Goal: Information Seeking & Learning: Learn about a topic

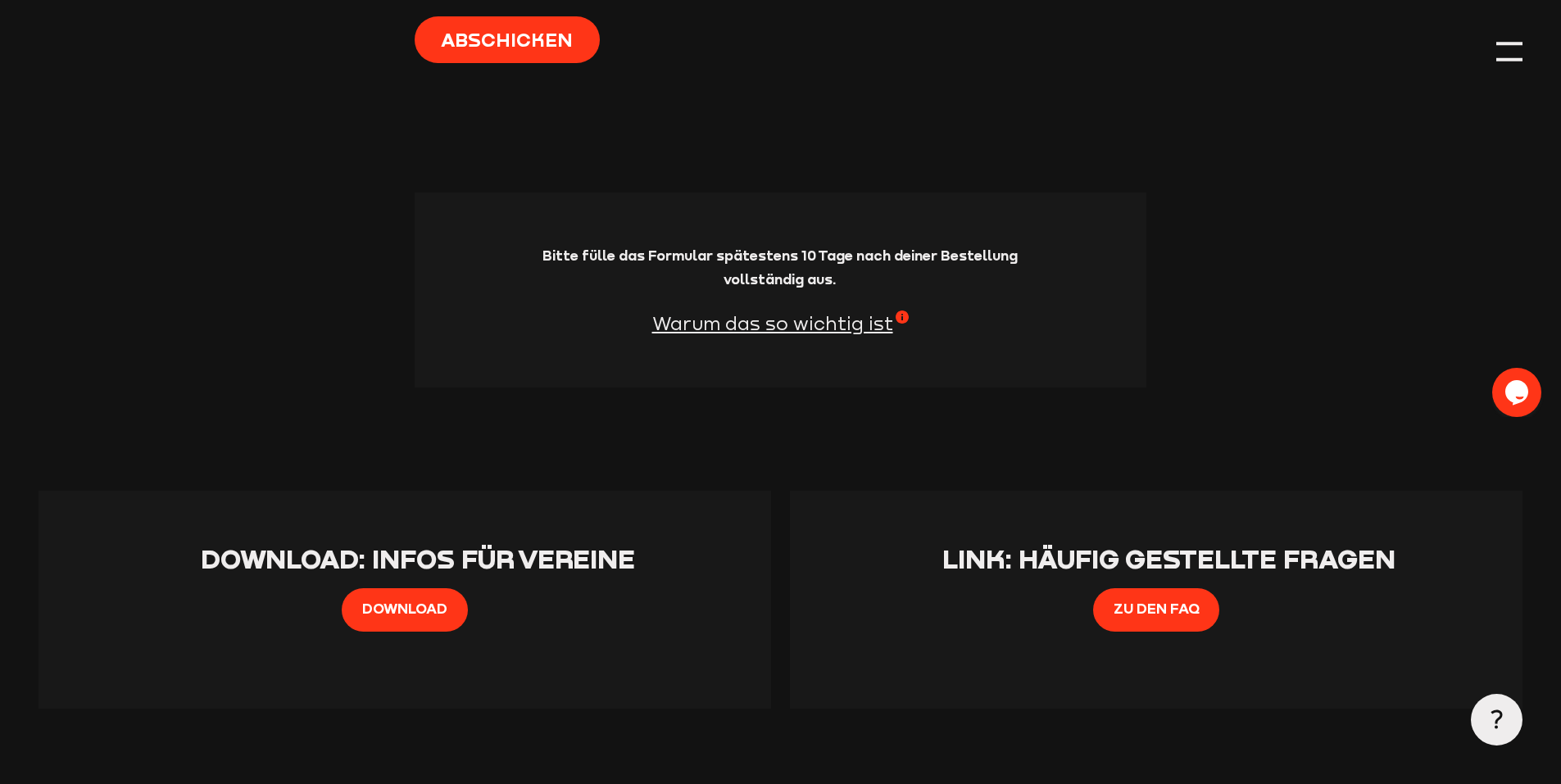
scroll to position [1802, 0]
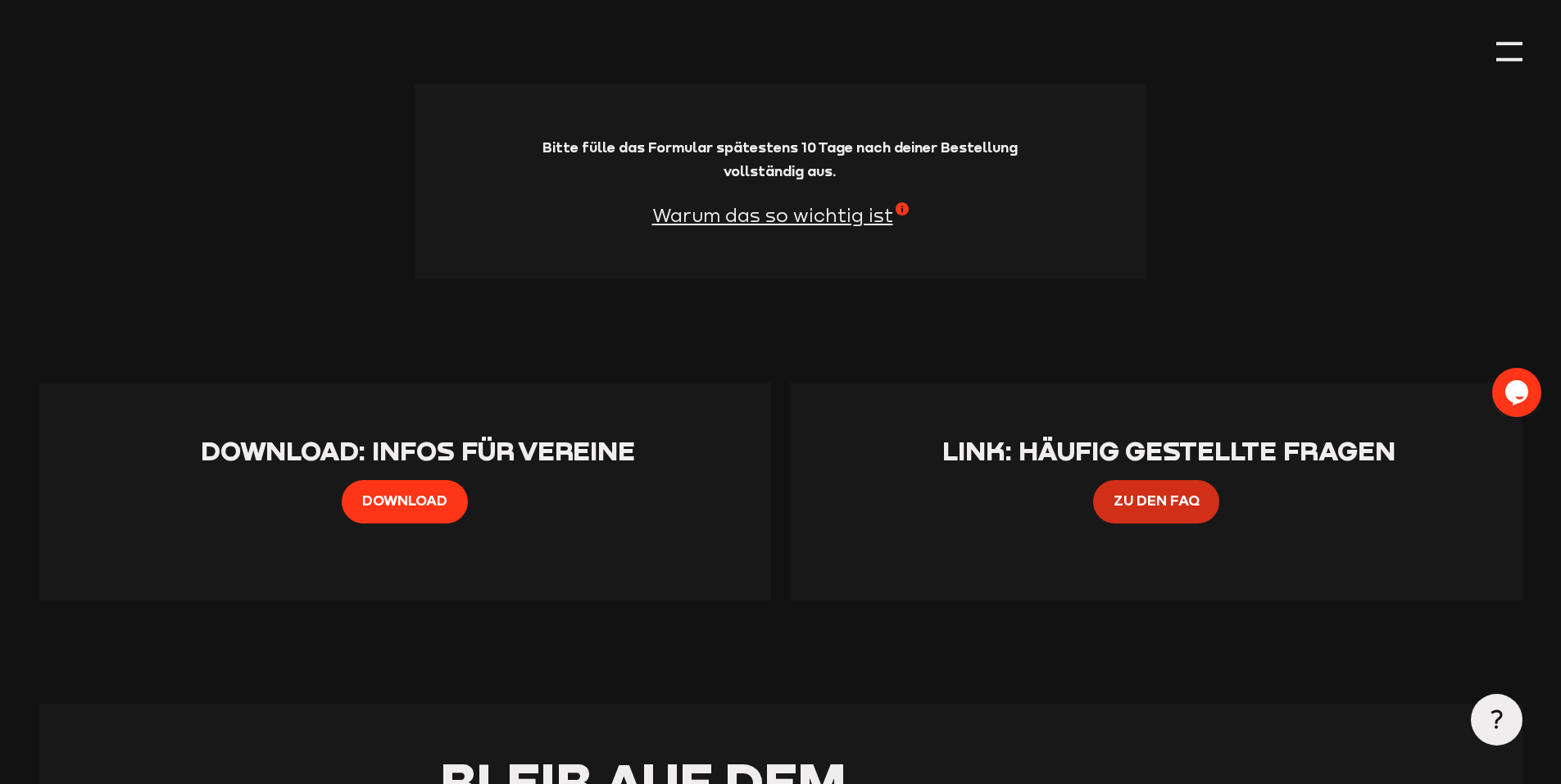
click at [1162, 506] on span "Zu den FAQ" at bounding box center [1157, 501] width 86 height 23
click at [409, 502] on span "Download" at bounding box center [404, 501] width 85 height 23
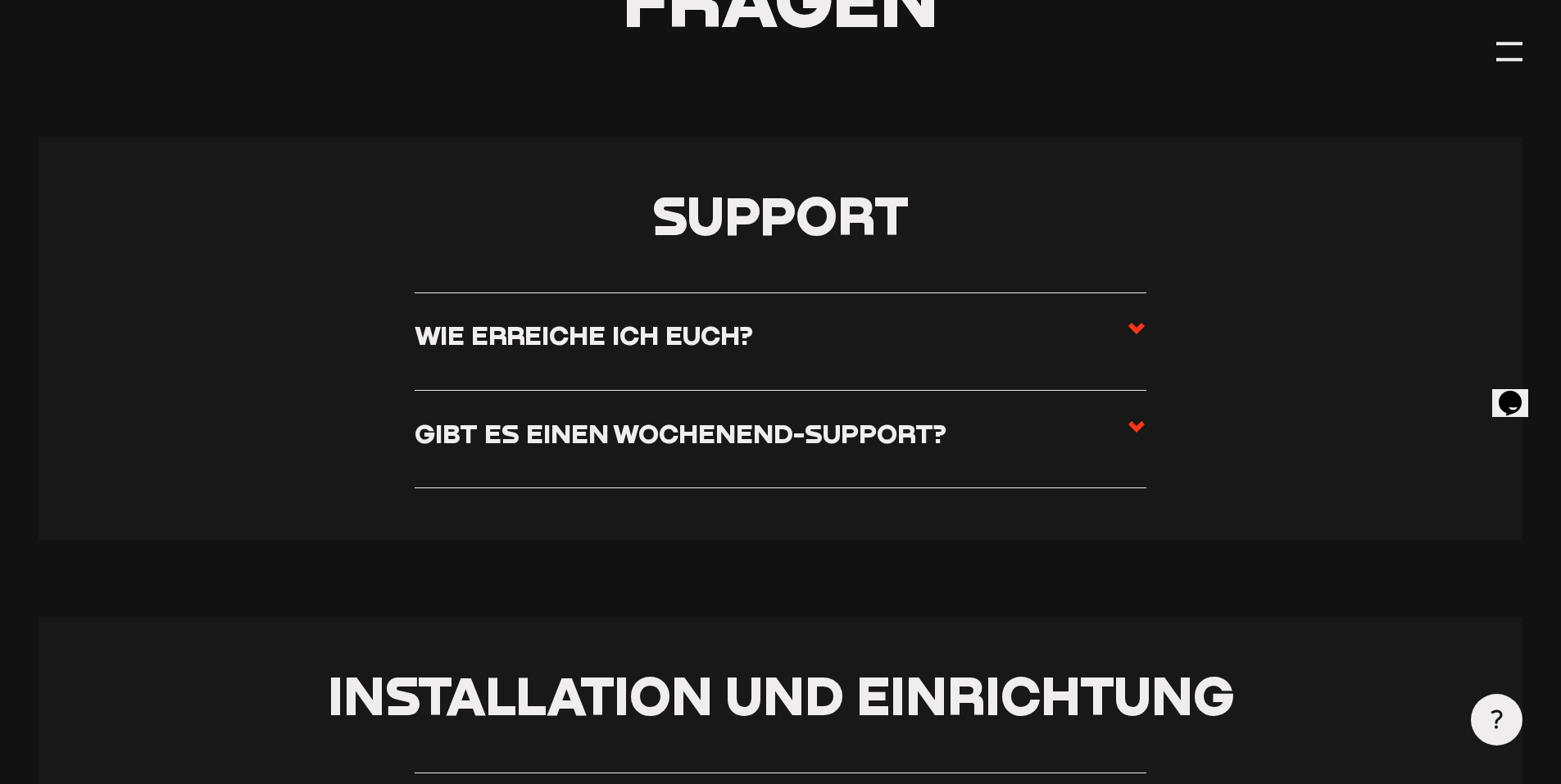
scroll to position [410, 0]
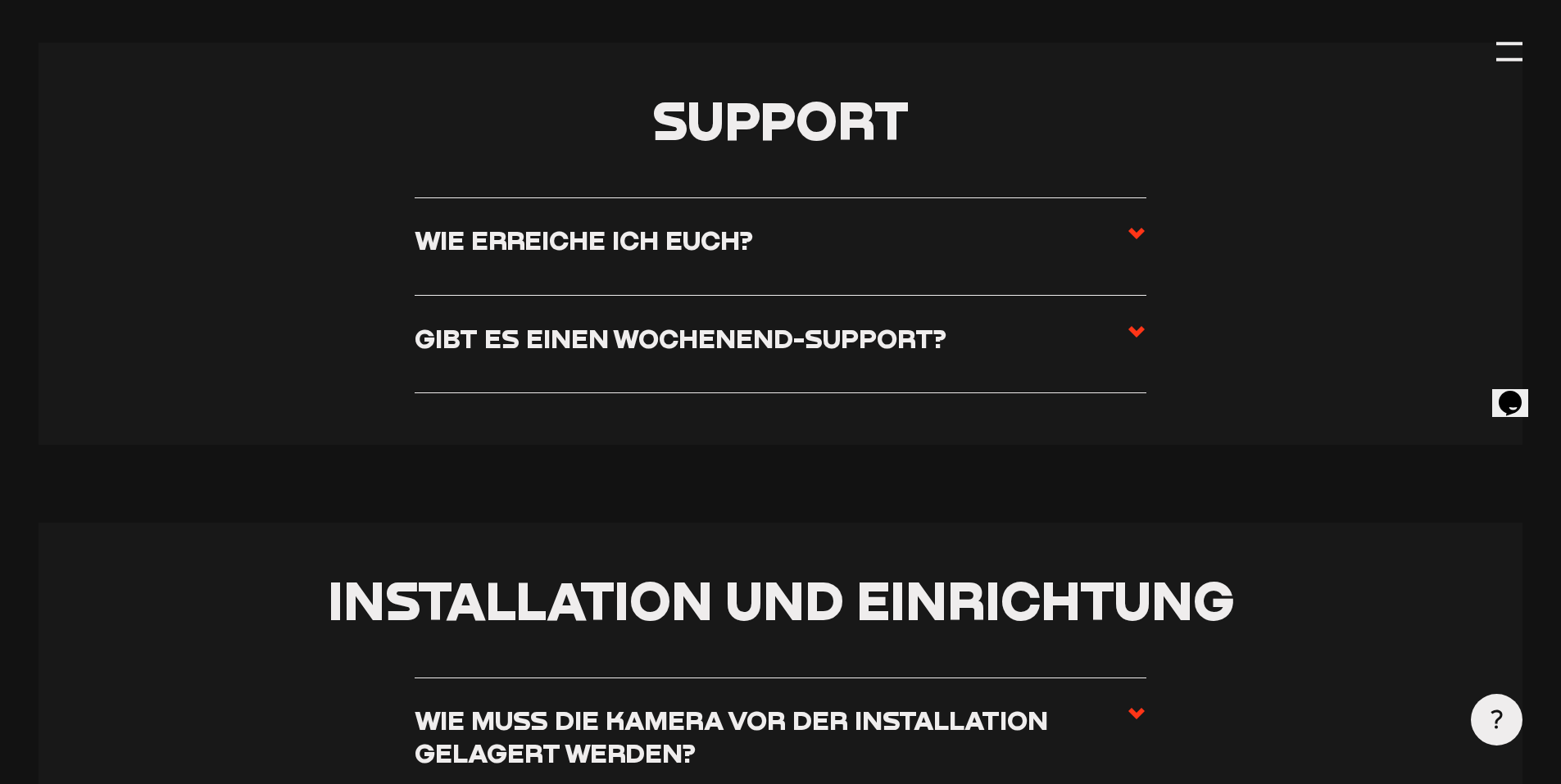
click at [914, 337] on h3 "Gibt es einen Wochenend-Support?" at bounding box center [680, 338] width 532 height 32
click at [0, 0] on input "Gibt es einen Wochenend-Support?" at bounding box center [0, 0] width 0 height 0
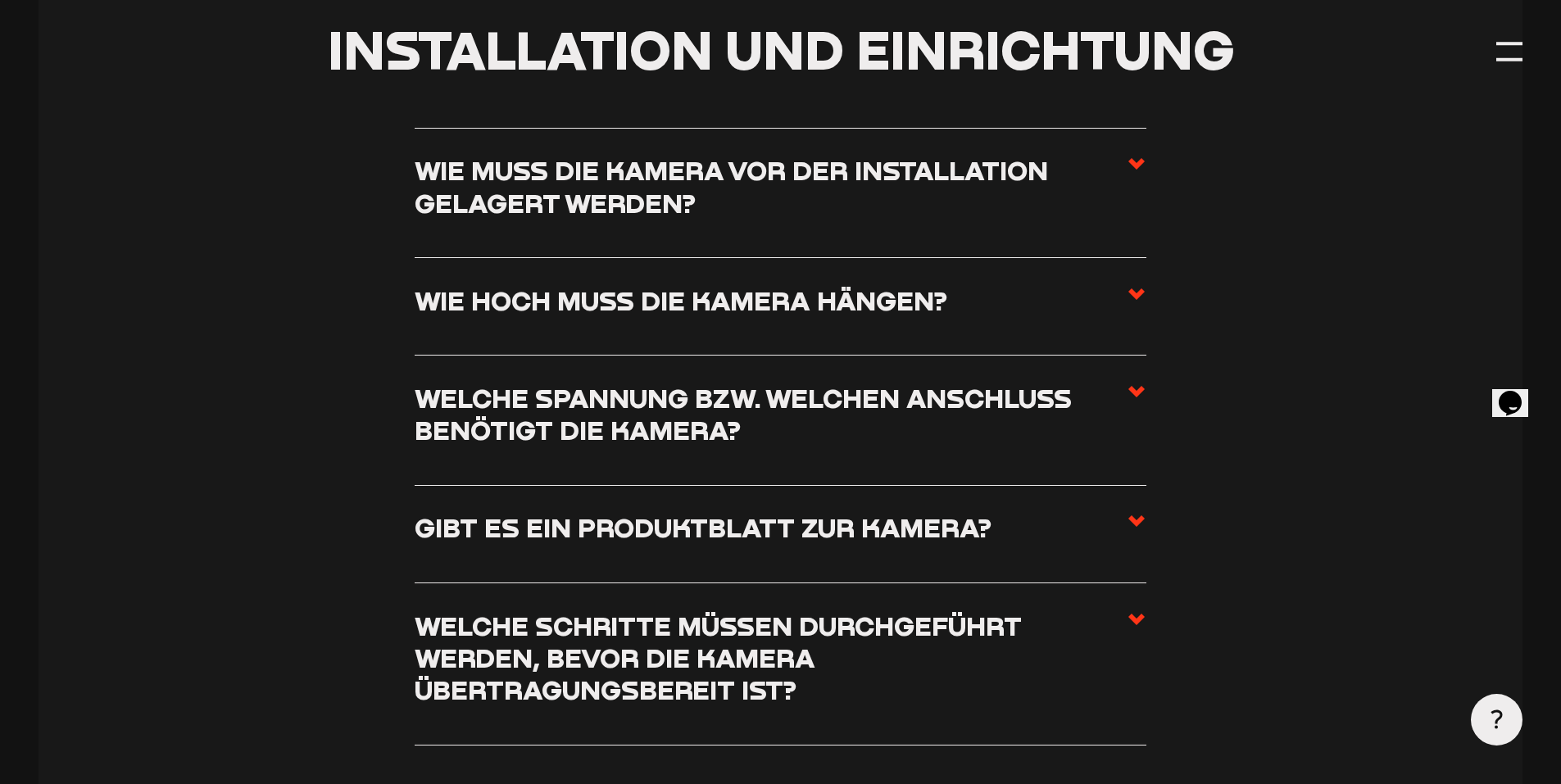
scroll to position [1228, 0]
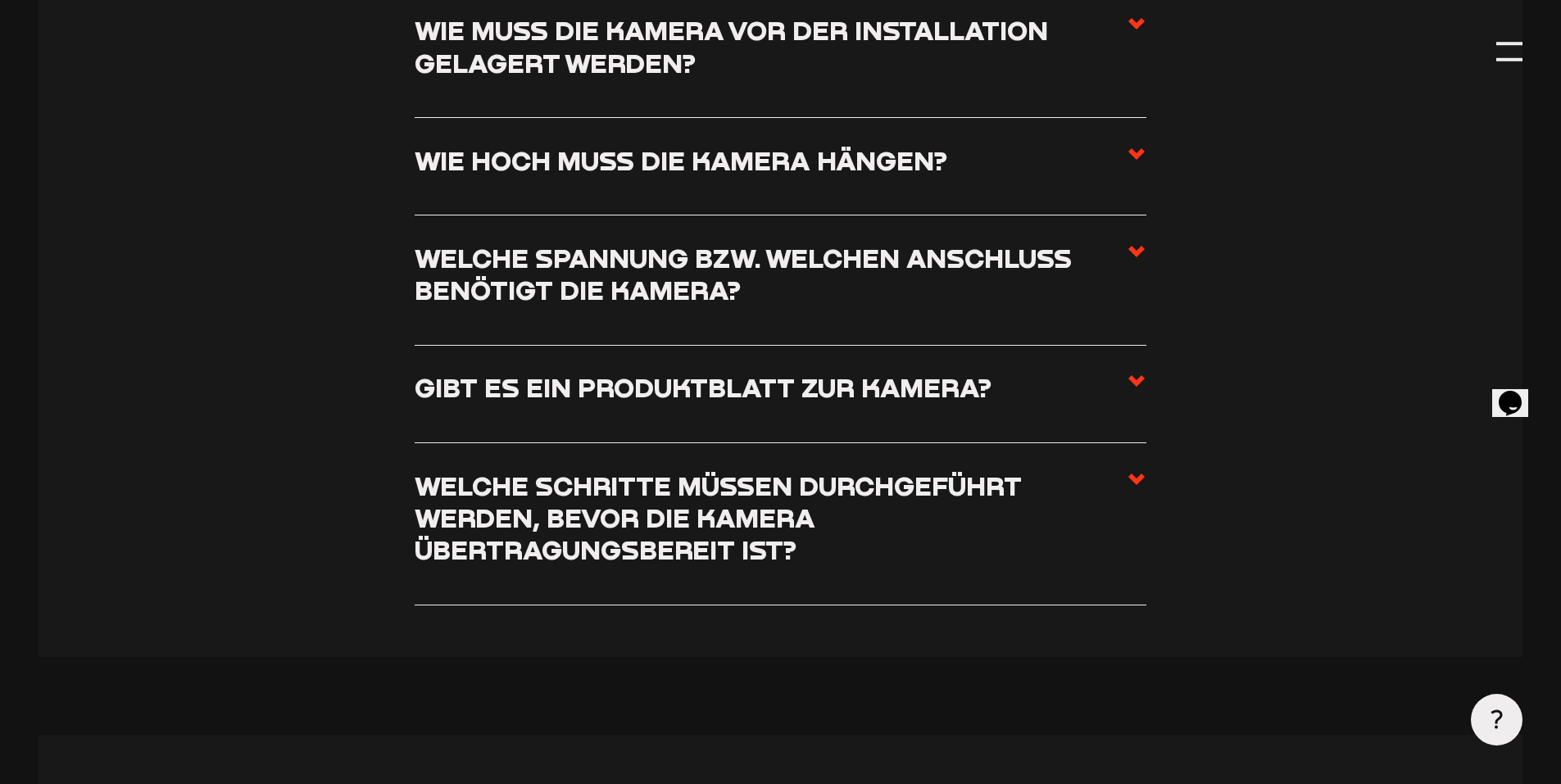
click at [602, 164] on h3 "Wie hoch muss die Kamera hängen?" at bounding box center [680, 160] width 532 height 32
click at [0, 0] on input "Wie hoch muss die Kamera hängen?" at bounding box center [0, 0] width 0 height 0
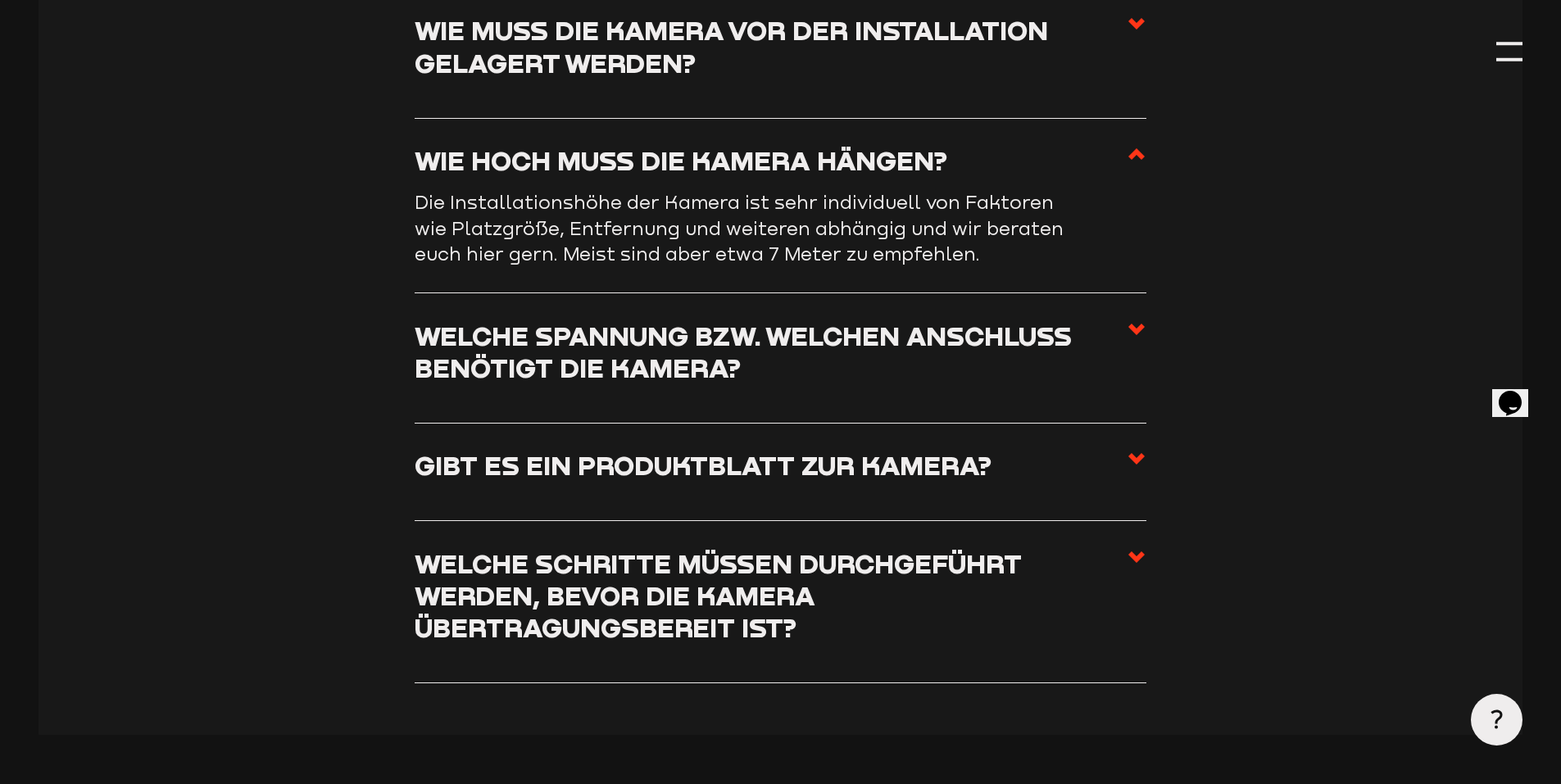
scroll to position [1181, 0]
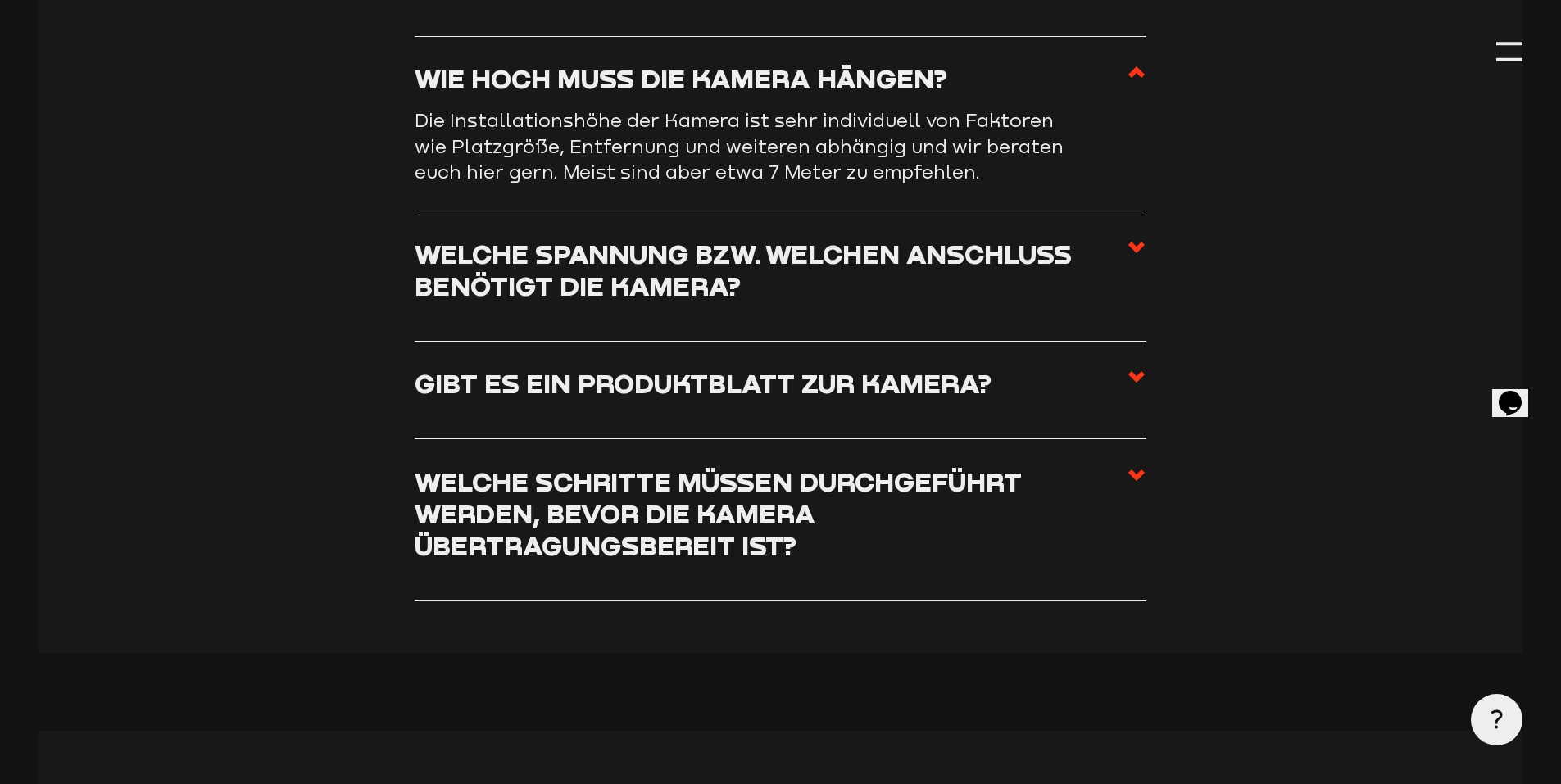
click at [589, 302] on h3 "Welche Spannung bzw. welchen Anschluss benötigt die Kamera?" at bounding box center [770, 269] width 712 height 65
click at [0, 0] on input "Welche Spannung bzw. welchen Anschluss benötigt die Kamera?" at bounding box center [0, 0] width 0 height 0
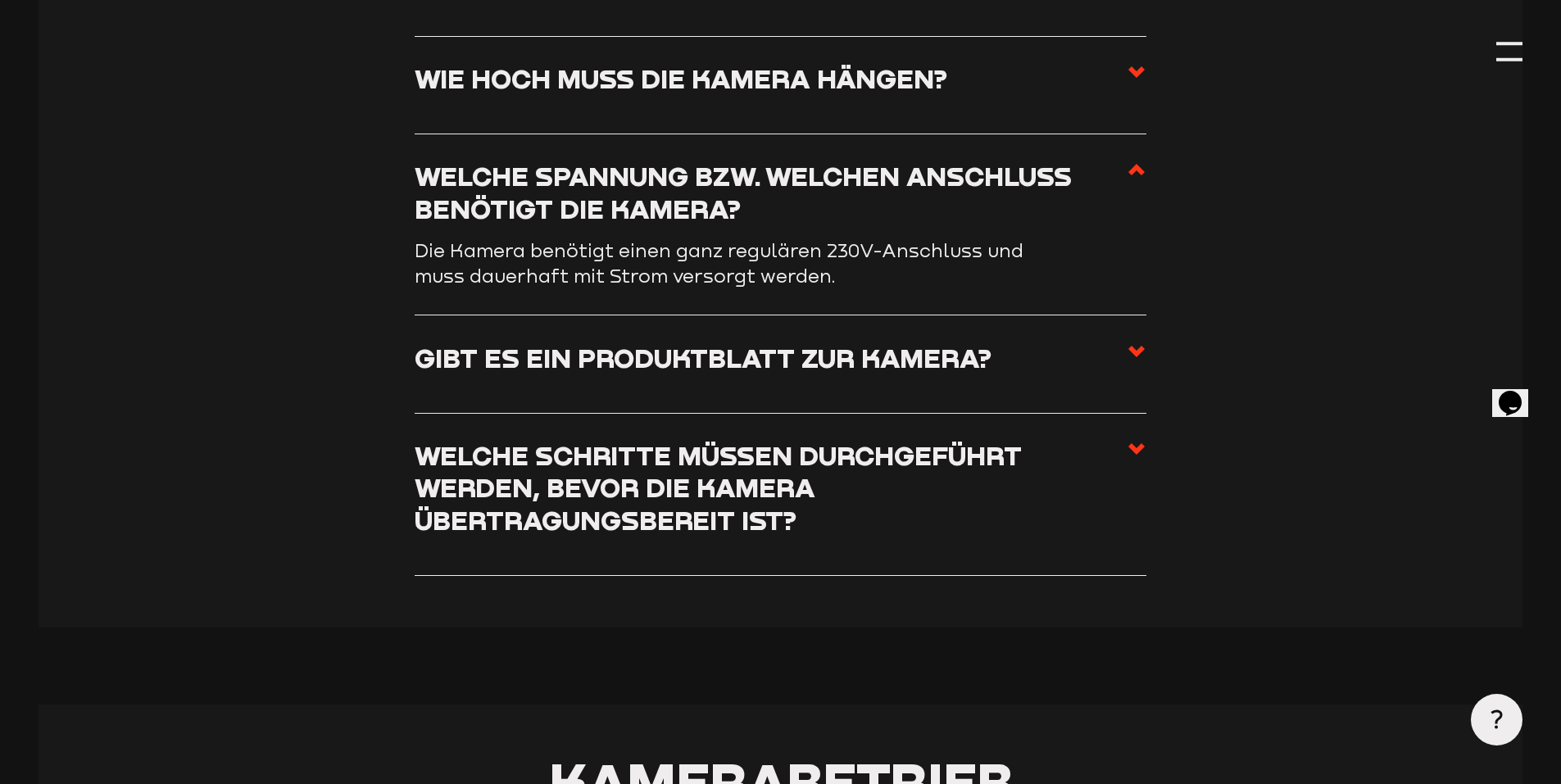
click at [595, 361] on h3 "Gibt es ein Produktblatt zur Kamera?" at bounding box center [703, 357] width 576 height 32
click at [0, 0] on input "Gibt es ein Produktblatt zur Kamera?" at bounding box center [0, 0] width 0 height 0
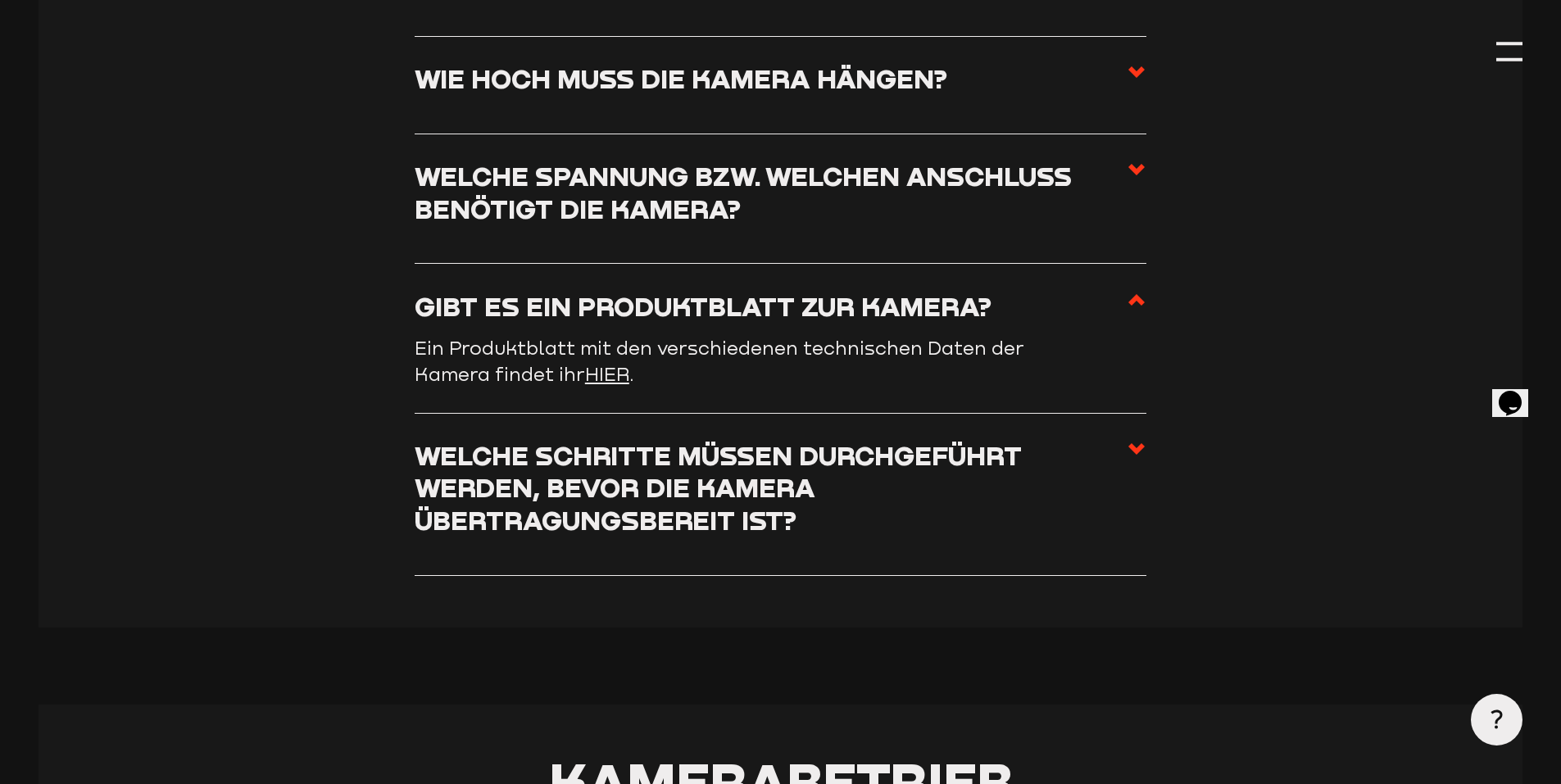
click at [635, 455] on h3 "Welche Schritte müssen durchgeführt werden, bevor die Kamera übertragungsbereit…" at bounding box center [770, 486] width 712 height 96
click at [0, 0] on input "Welche Schritte müssen durchgeführt werden, bevor die Kamera übertragungsbereit…" at bounding box center [0, 0] width 0 height 0
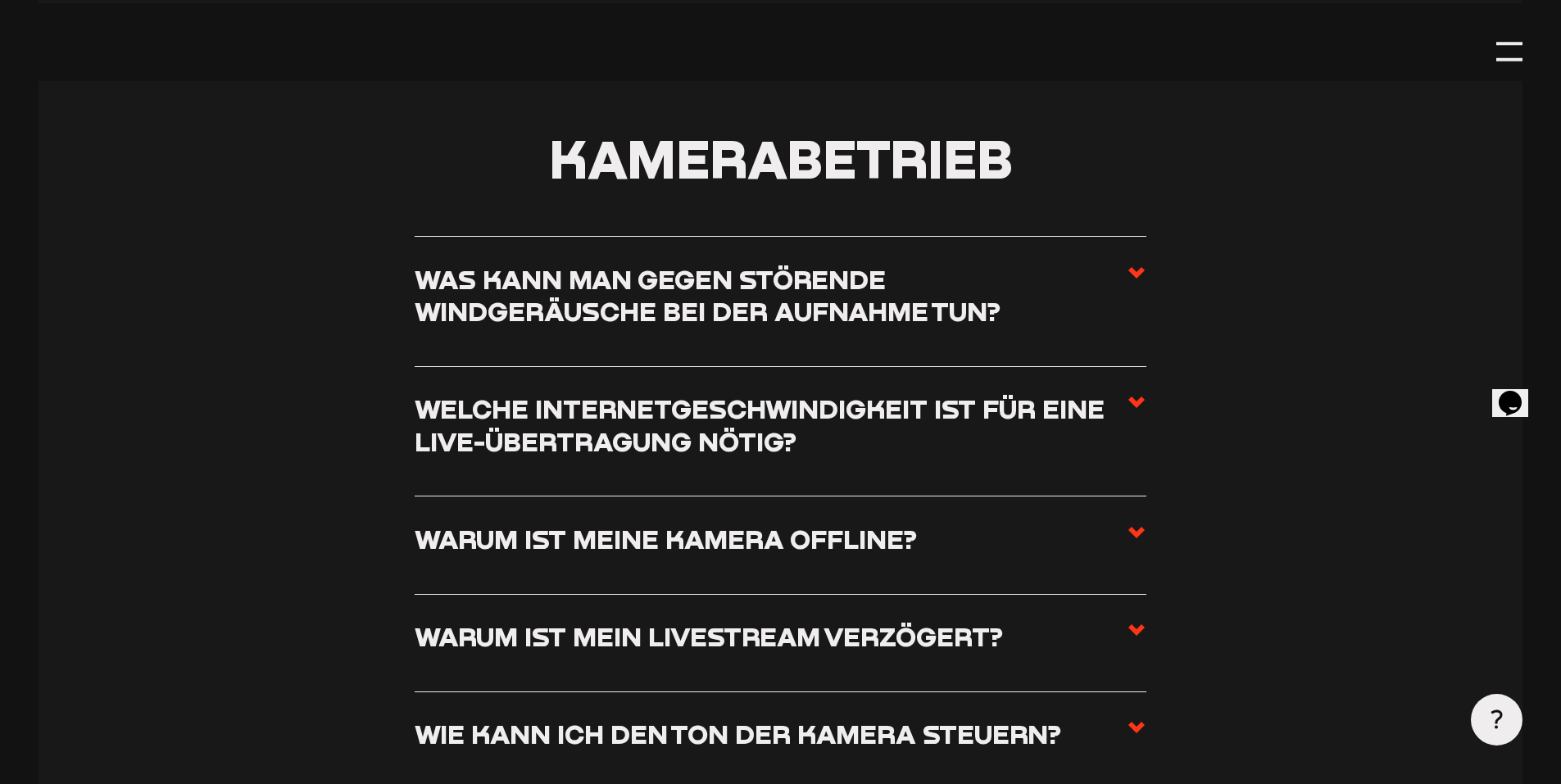
scroll to position [2164, 0]
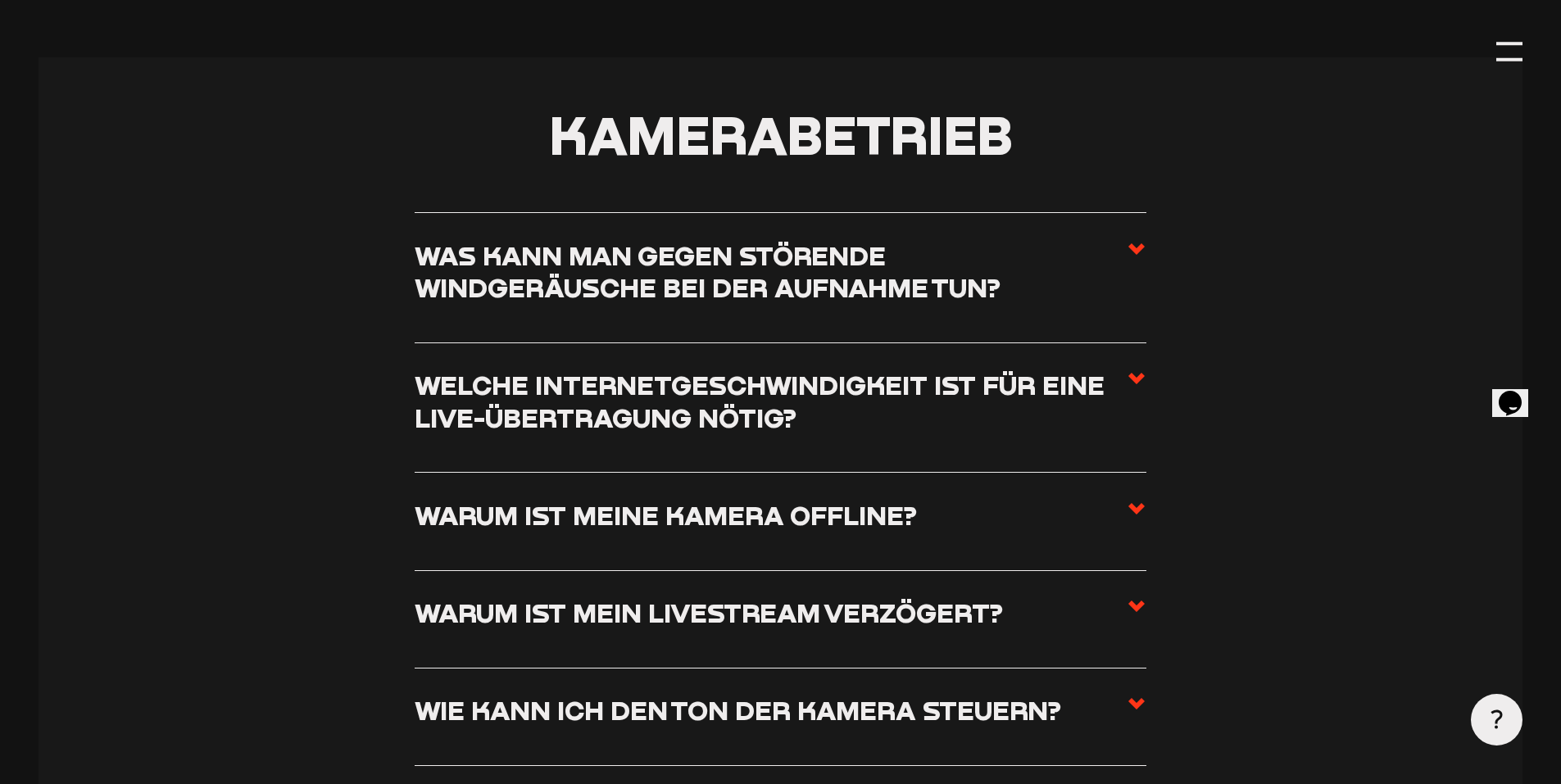
click at [658, 298] on h3 "Was kann man gegen störende Windgeräusche bei der Aufnahme tun?" at bounding box center [770, 271] width 712 height 65
click at [0, 0] on input "Was kann man gegen störende Windgeräusche bei der Aufnahme tun?" at bounding box center [0, 0] width 0 height 0
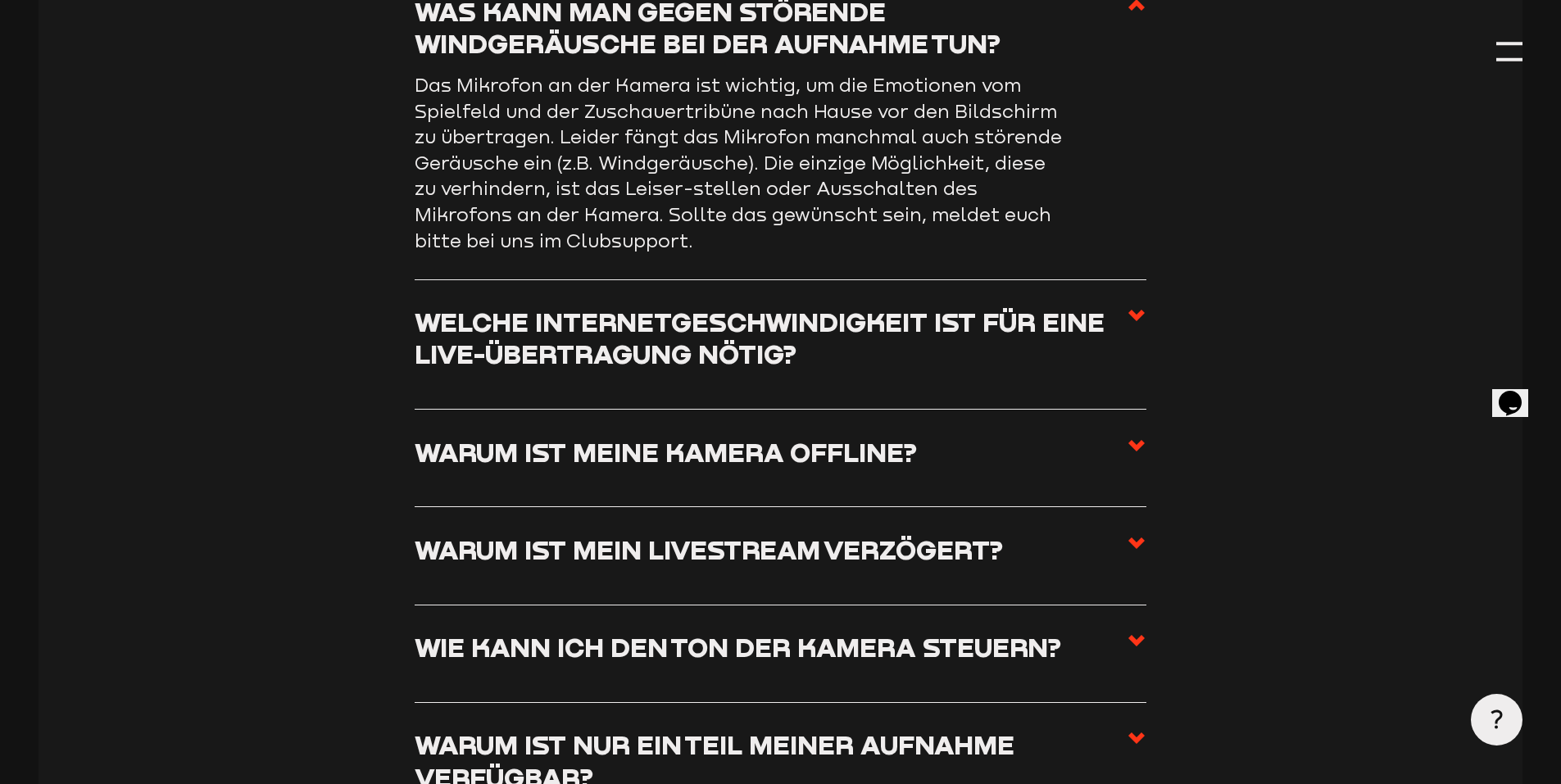
scroll to position [2021, 0]
click at [633, 327] on h3 "Welche Internetgeschwindigkeit ist für eine Live-Übertragung nötig?" at bounding box center [770, 337] width 712 height 65
click at [0, 0] on input "Welche Internetgeschwindigkeit ist für eine Live-Übertragung nötig?" at bounding box center [0, 0] width 0 height 0
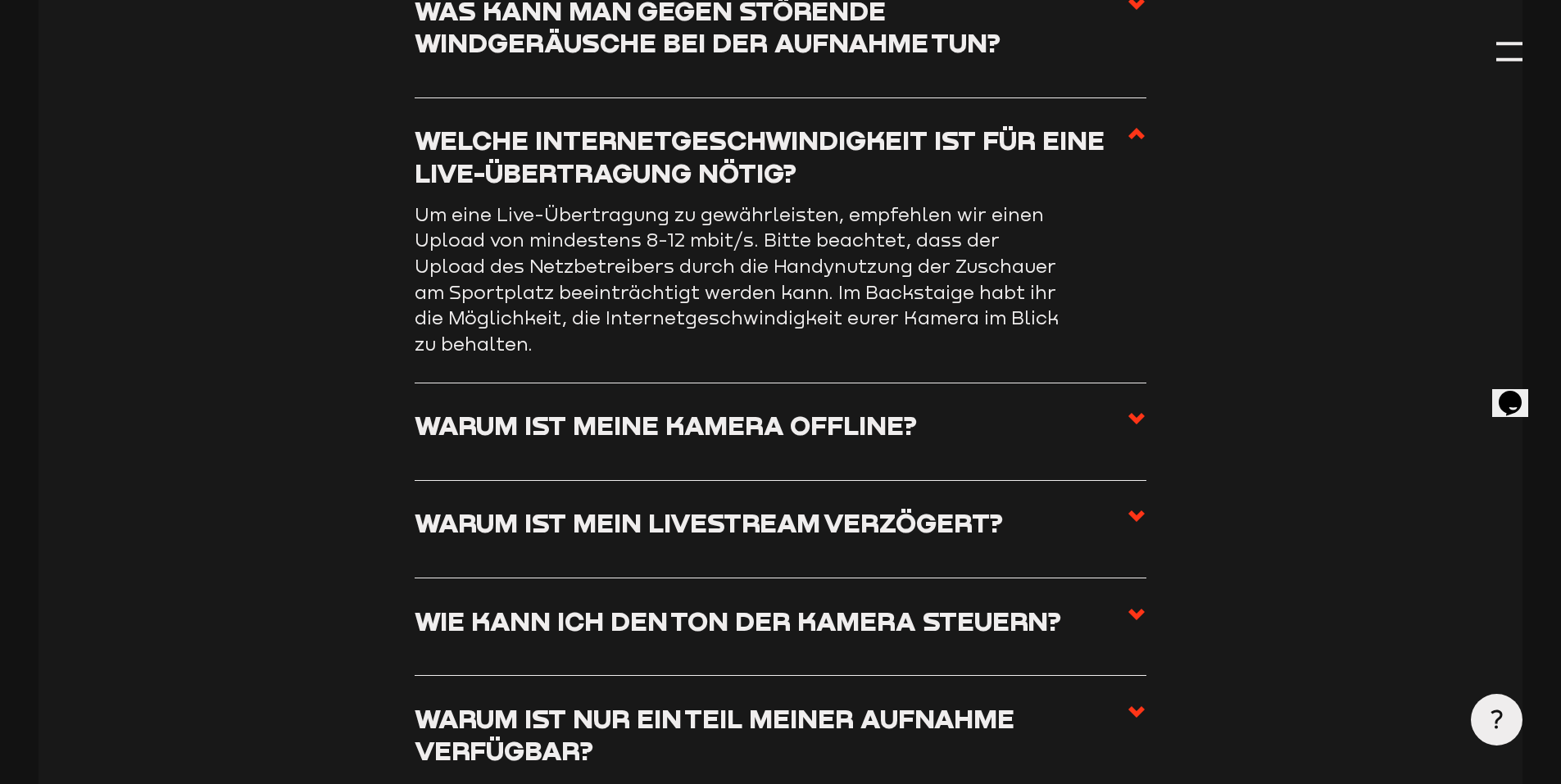
click at [639, 424] on h3 "Warum ist meine Kamera offline?" at bounding box center [665, 425] width 503 height 32
click at [0, 0] on input "Warum ist meine Kamera offline?" at bounding box center [0, 0] width 0 height 0
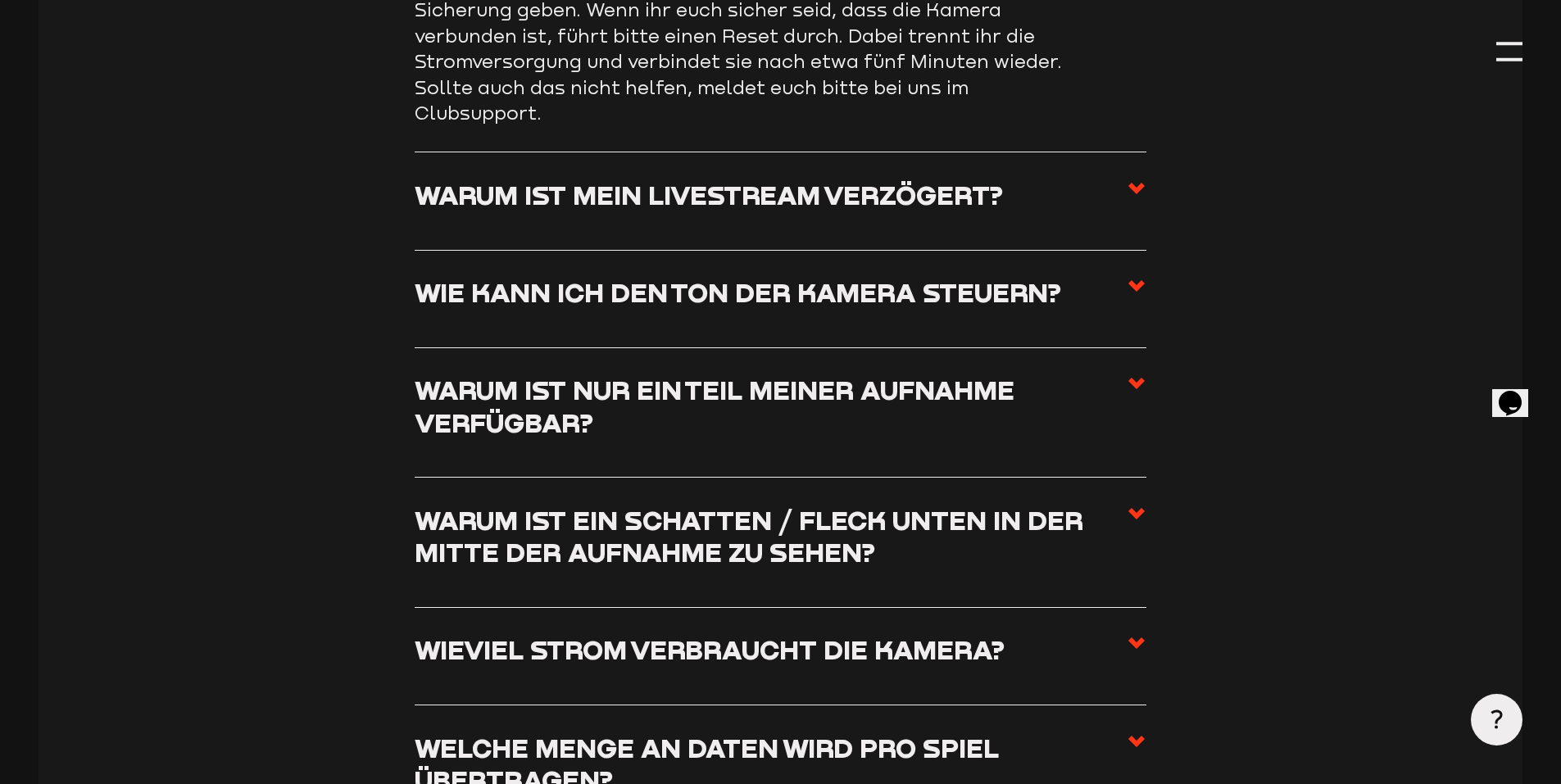
scroll to position [2513, 0]
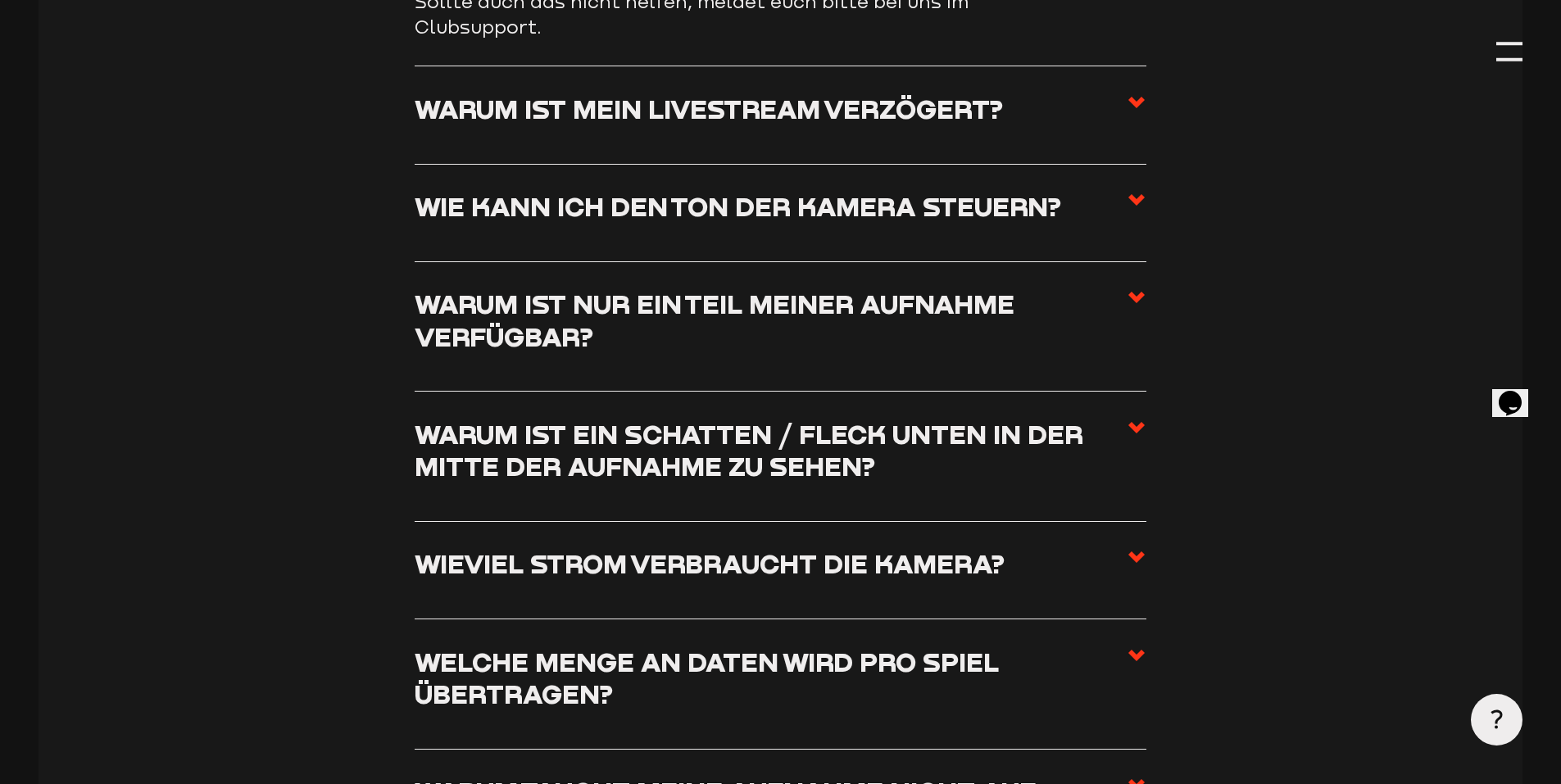
click at [662, 111] on h3 "Warum ist mein Livestream verzögert?" at bounding box center [708, 109] width 589 height 32
click at [0, 0] on input "Warum ist mein Livestream verzögert?" at bounding box center [0, 0] width 0 height 0
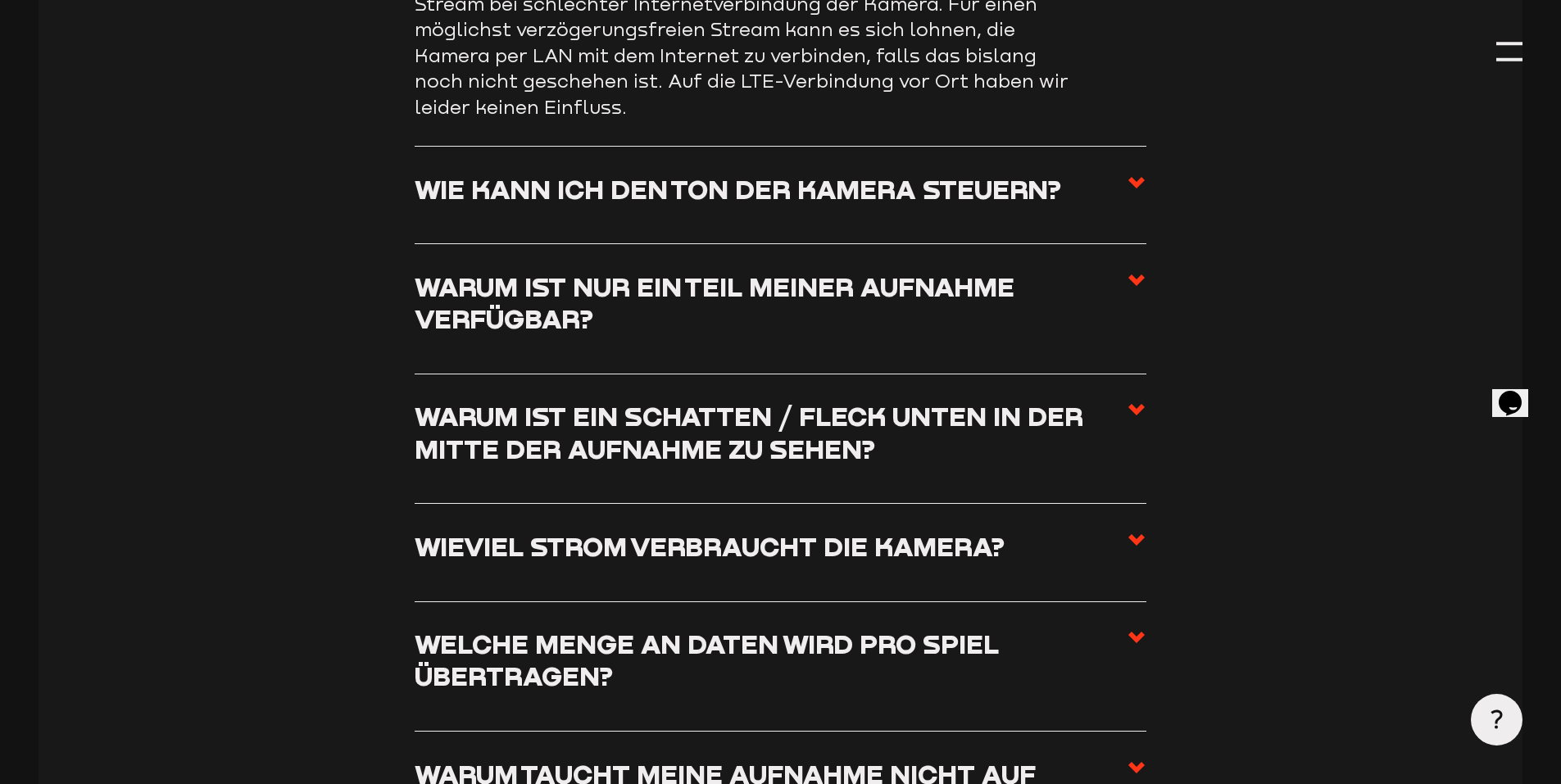
scroll to position [2349, 0]
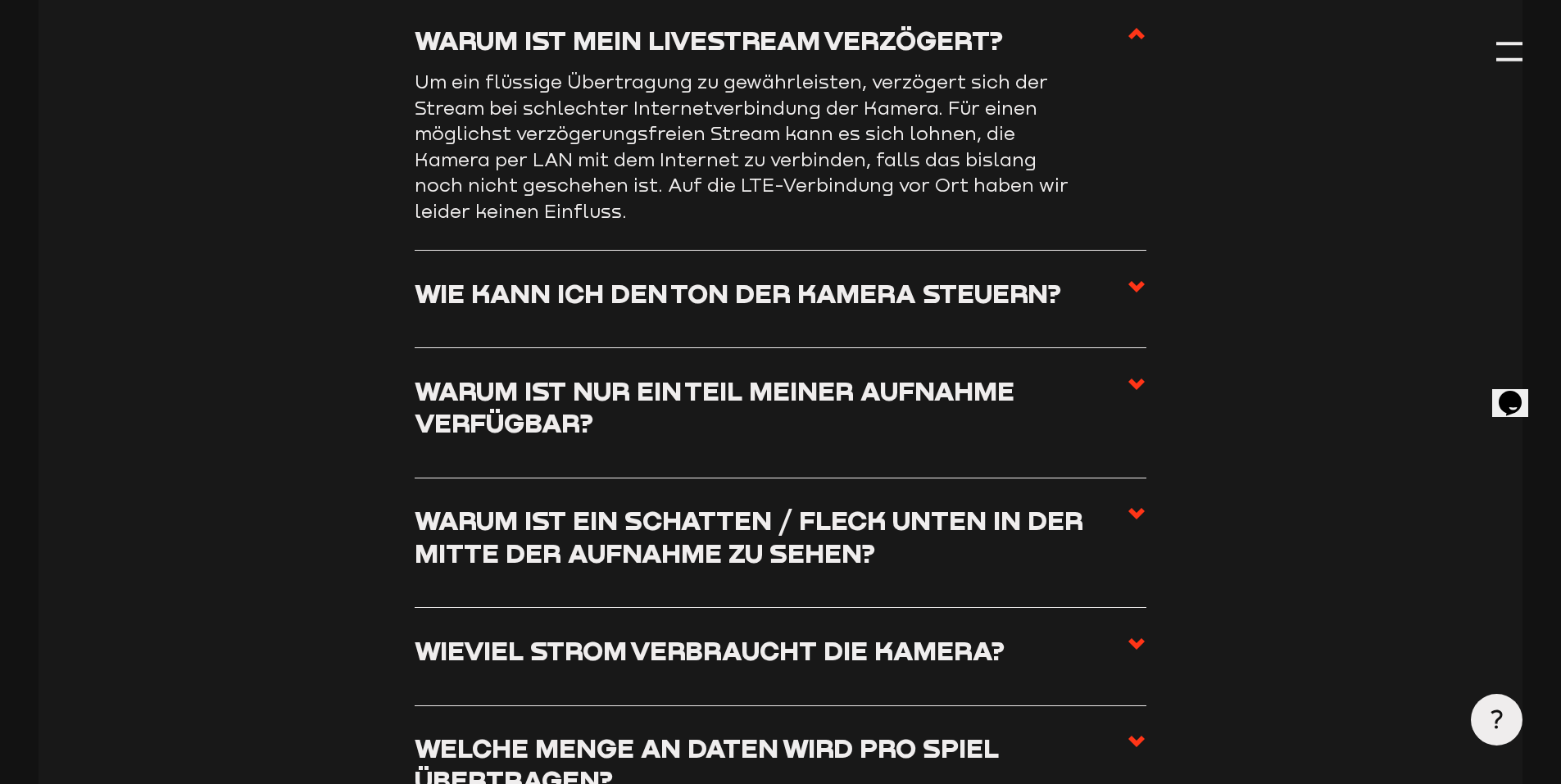
click at [628, 299] on h3 "Wie kann ich den Ton der Kamera steuern?" at bounding box center [737, 293] width 647 height 32
click at [0, 0] on input "Wie kann ich den Ton der Kamera steuern?" at bounding box center [0, 0] width 0 height 0
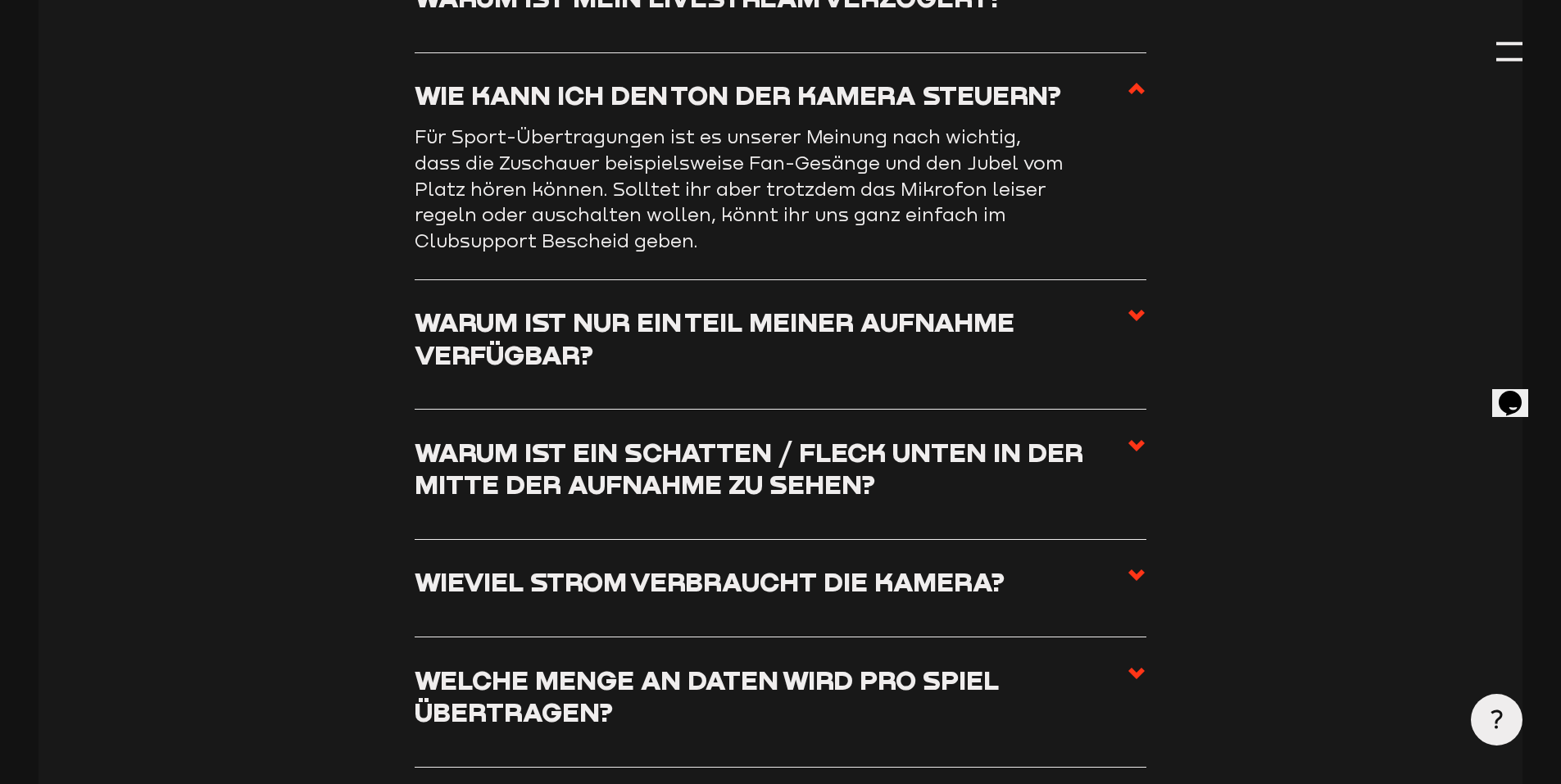
scroll to position [2594, 0]
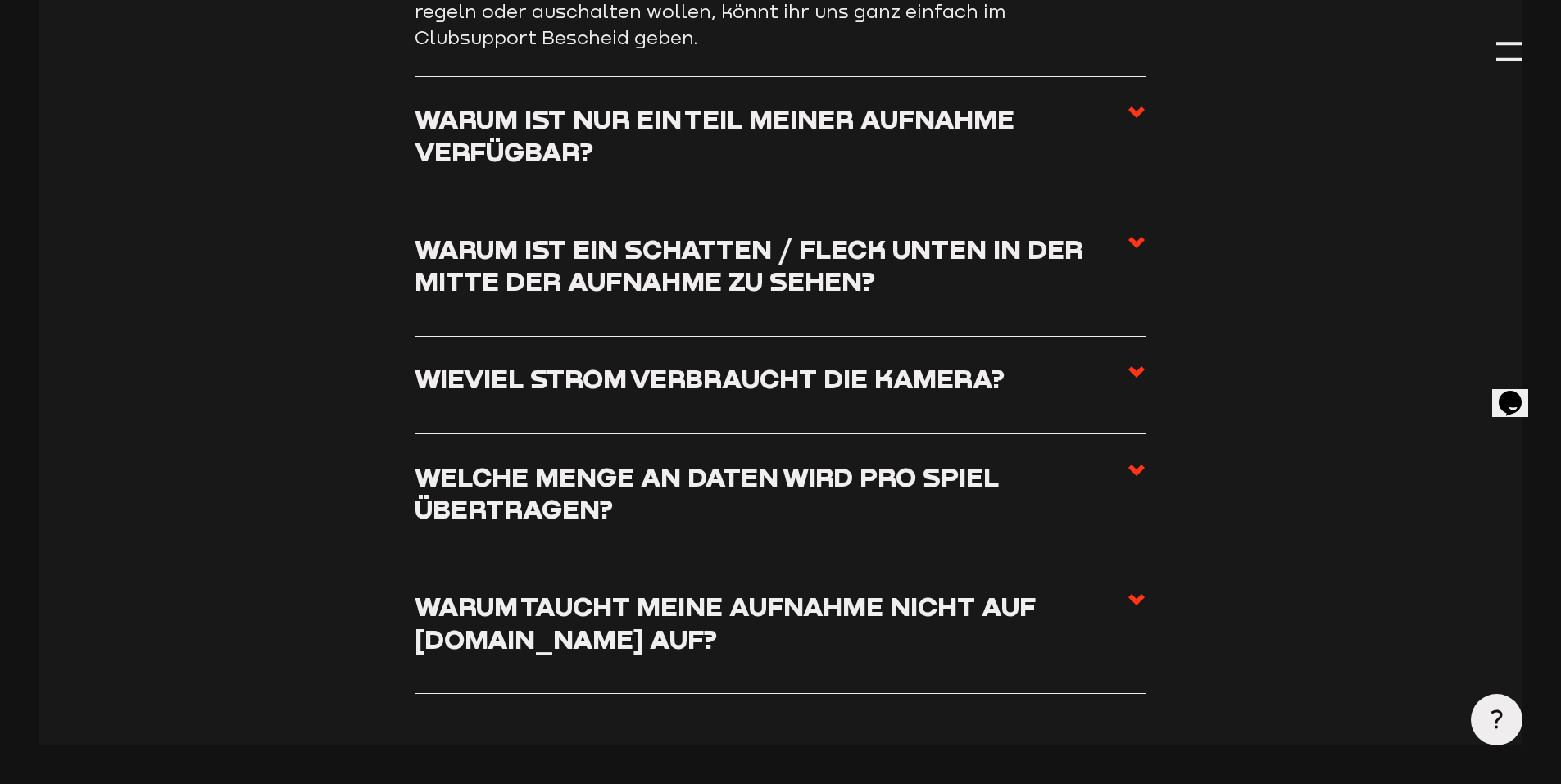
click at [551, 148] on h3 "Warum ist nur ein Teil meiner Aufnahme verfügbar?" at bounding box center [770, 134] width 712 height 65
click at [0, 0] on input "Warum ist nur ein Teil meiner Aufnahme verfügbar?" at bounding box center [0, 0] width 0 height 0
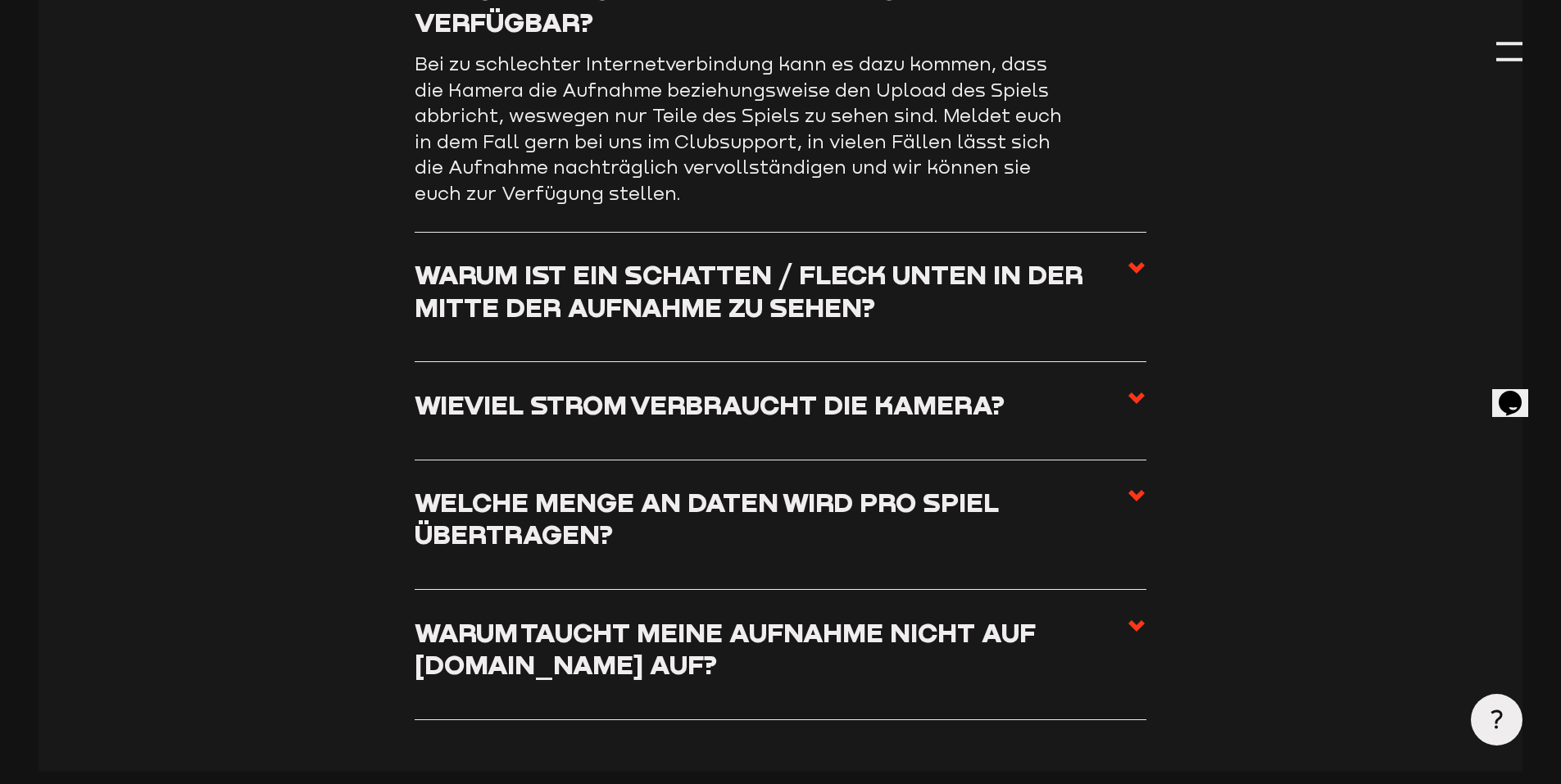
click at [597, 311] on h3 "Warum ist ein Schatten / Fleck unten in der Mitte der Aufnahme zu sehen?" at bounding box center [770, 290] width 712 height 65
click at [0, 0] on input "Warum ist ein Schatten / Fleck unten in der Mitte der Aufnahme zu sehen?" at bounding box center [0, 0] width 0 height 0
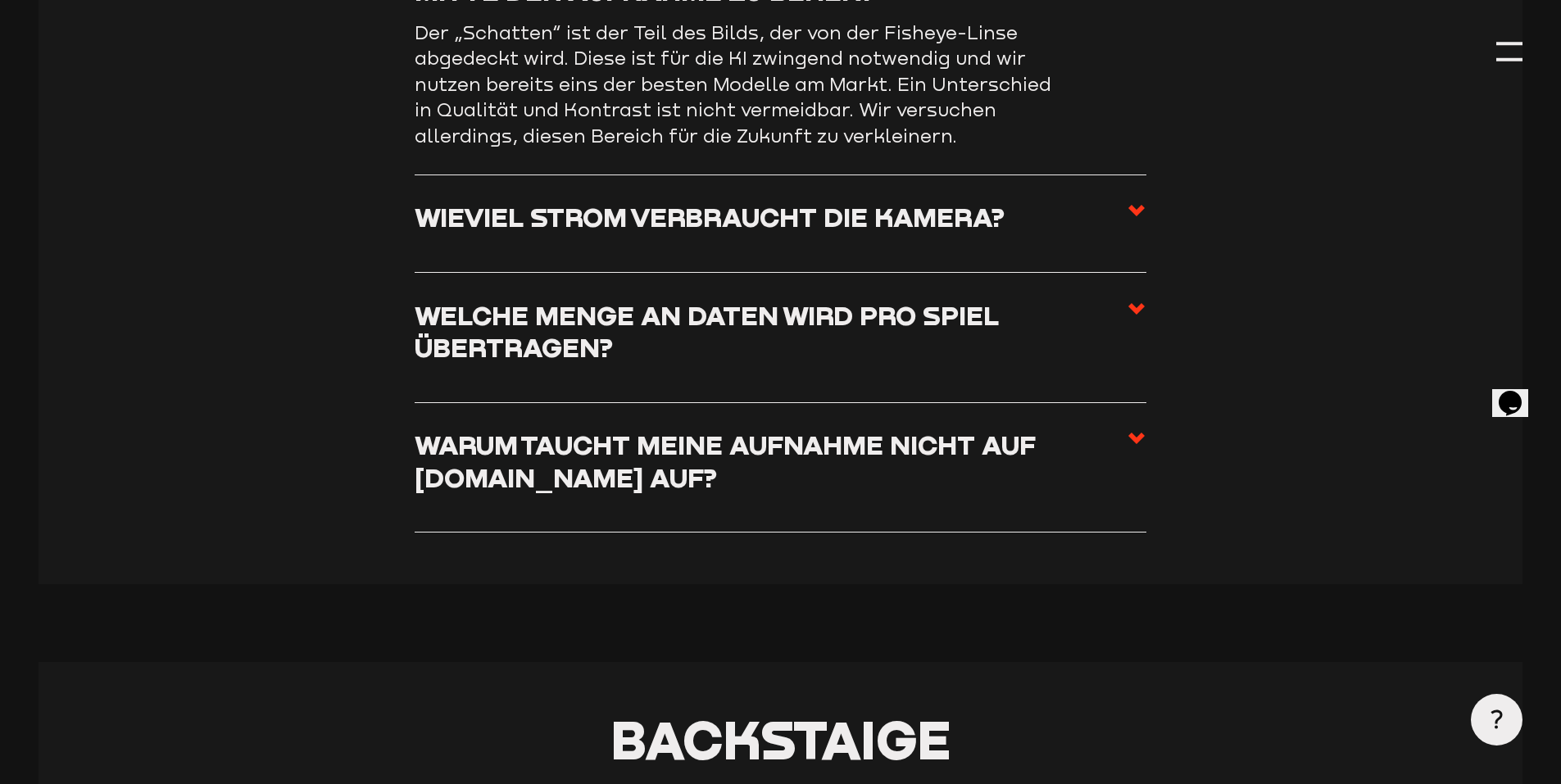
scroll to position [2840, 0]
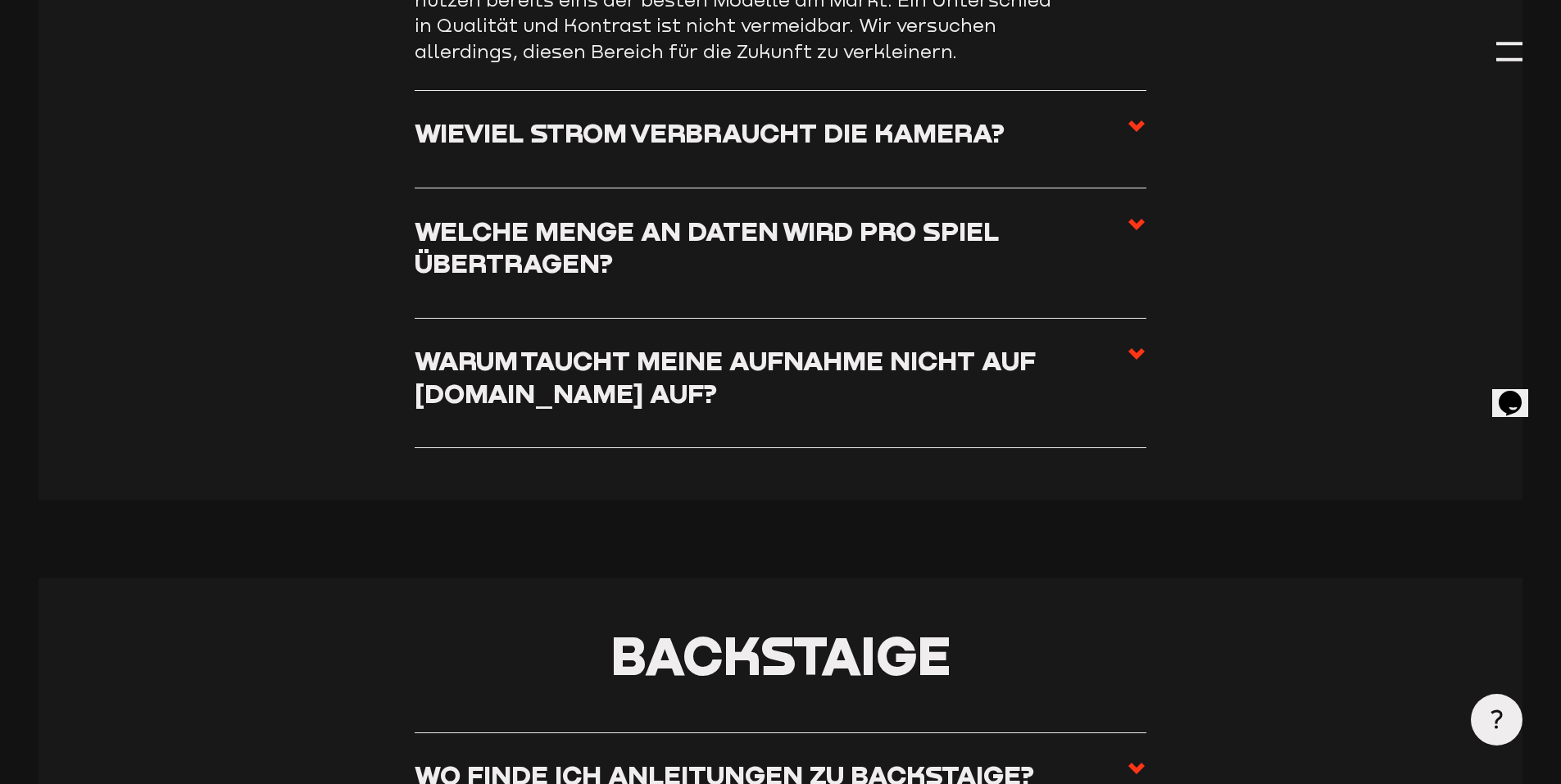
click at [693, 148] on h3 "Wieviel Strom verbraucht die Kamera?" at bounding box center [709, 132] width 590 height 32
click at [0, 0] on input "Wieviel Strom verbraucht die Kamera?" at bounding box center [0, 0] width 0 height 0
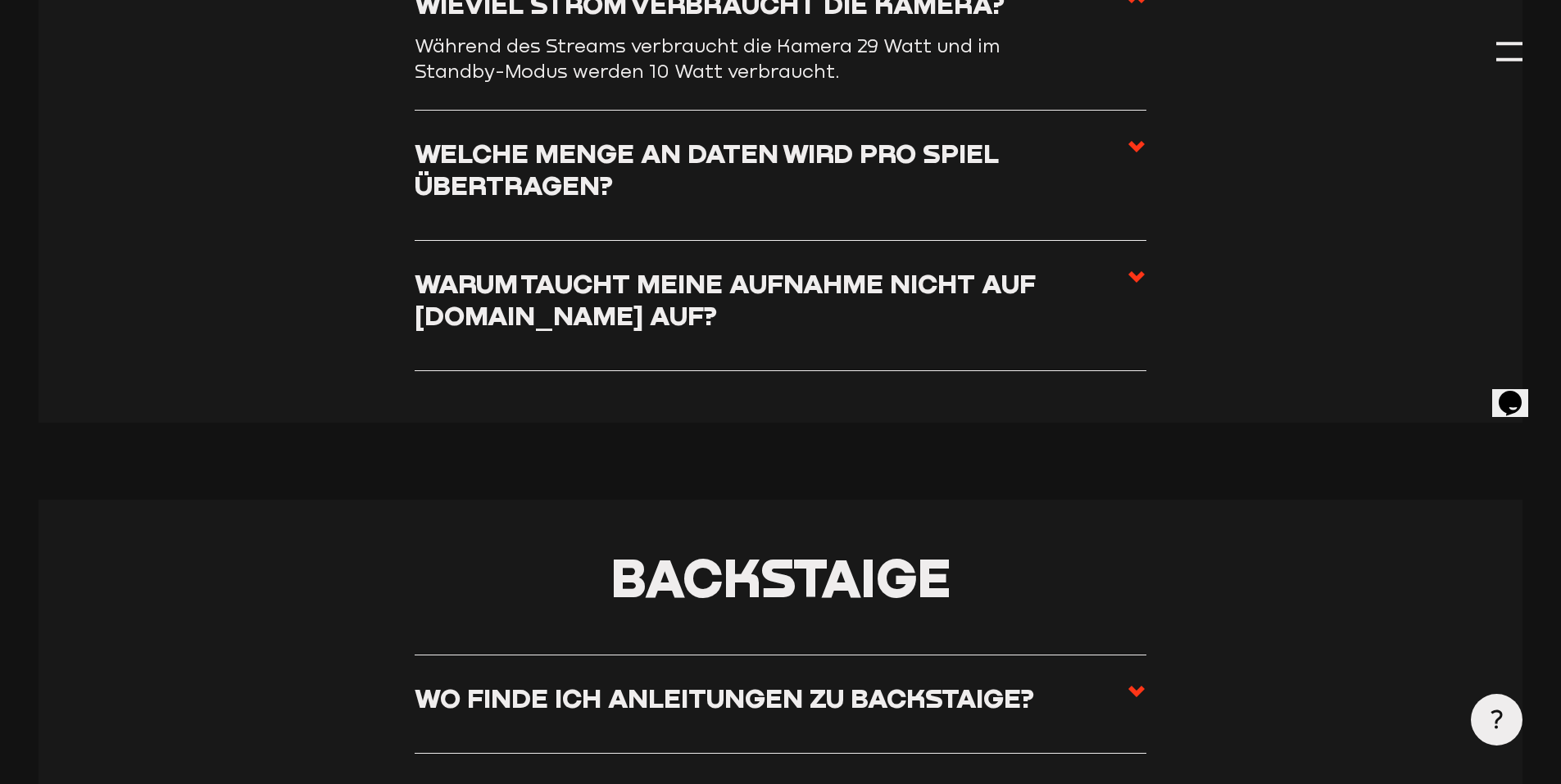
click at [570, 161] on h3 "Welche Menge an Daten wird pro Spiel übertragen?" at bounding box center [770, 168] width 712 height 65
click at [0, 0] on input "Welche Menge an Daten wird pro Spiel übertragen?" at bounding box center [0, 0] width 0 height 0
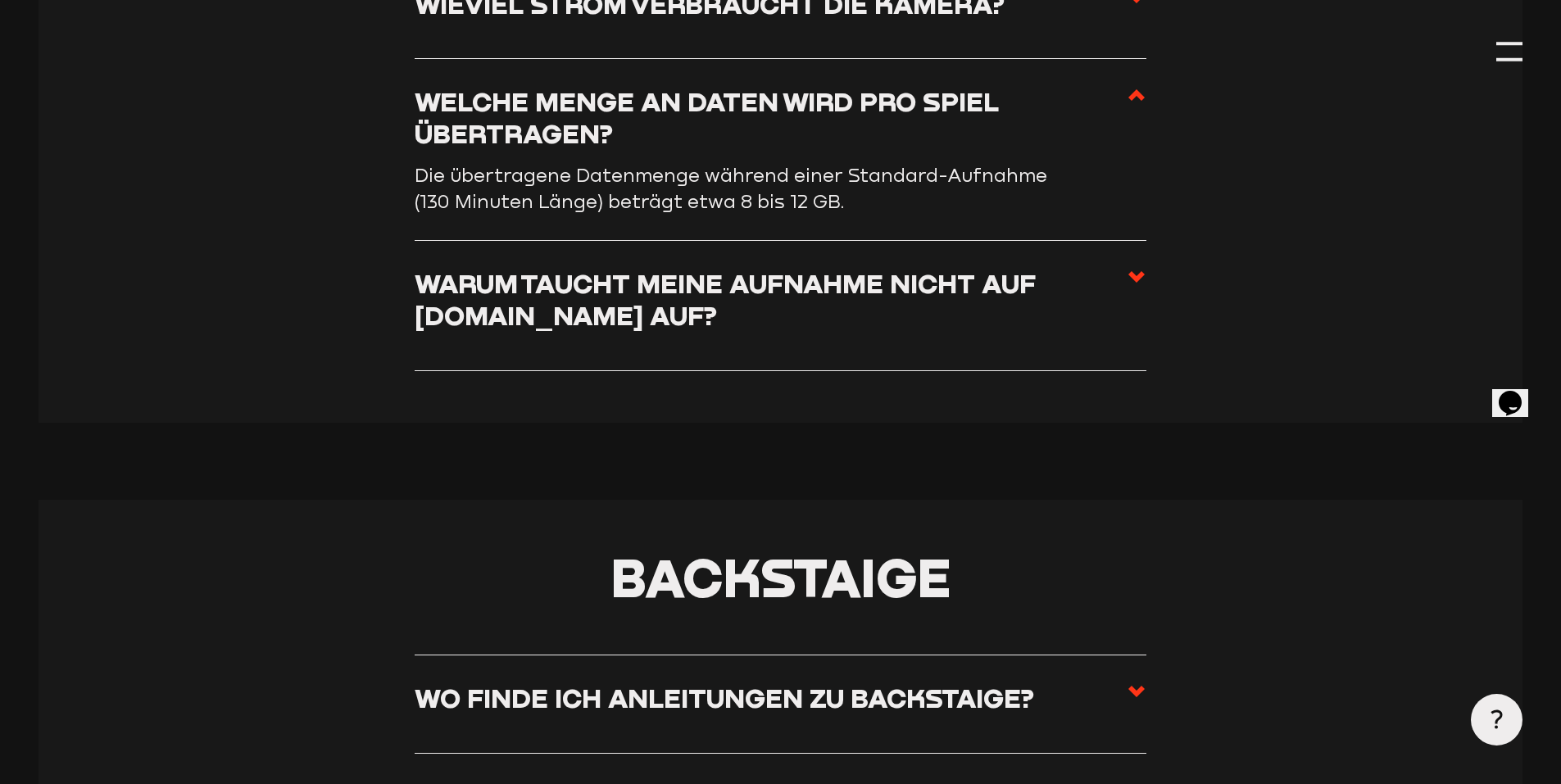
click at [594, 285] on h3 "Warum taucht meine Aufnahme nicht auf staige.tv auf?" at bounding box center [770, 298] width 712 height 65
click at [0, 0] on input "Warum taucht meine Aufnahme nicht auf staige.tv auf?" at bounding box center [0, 0] width 0 height 0
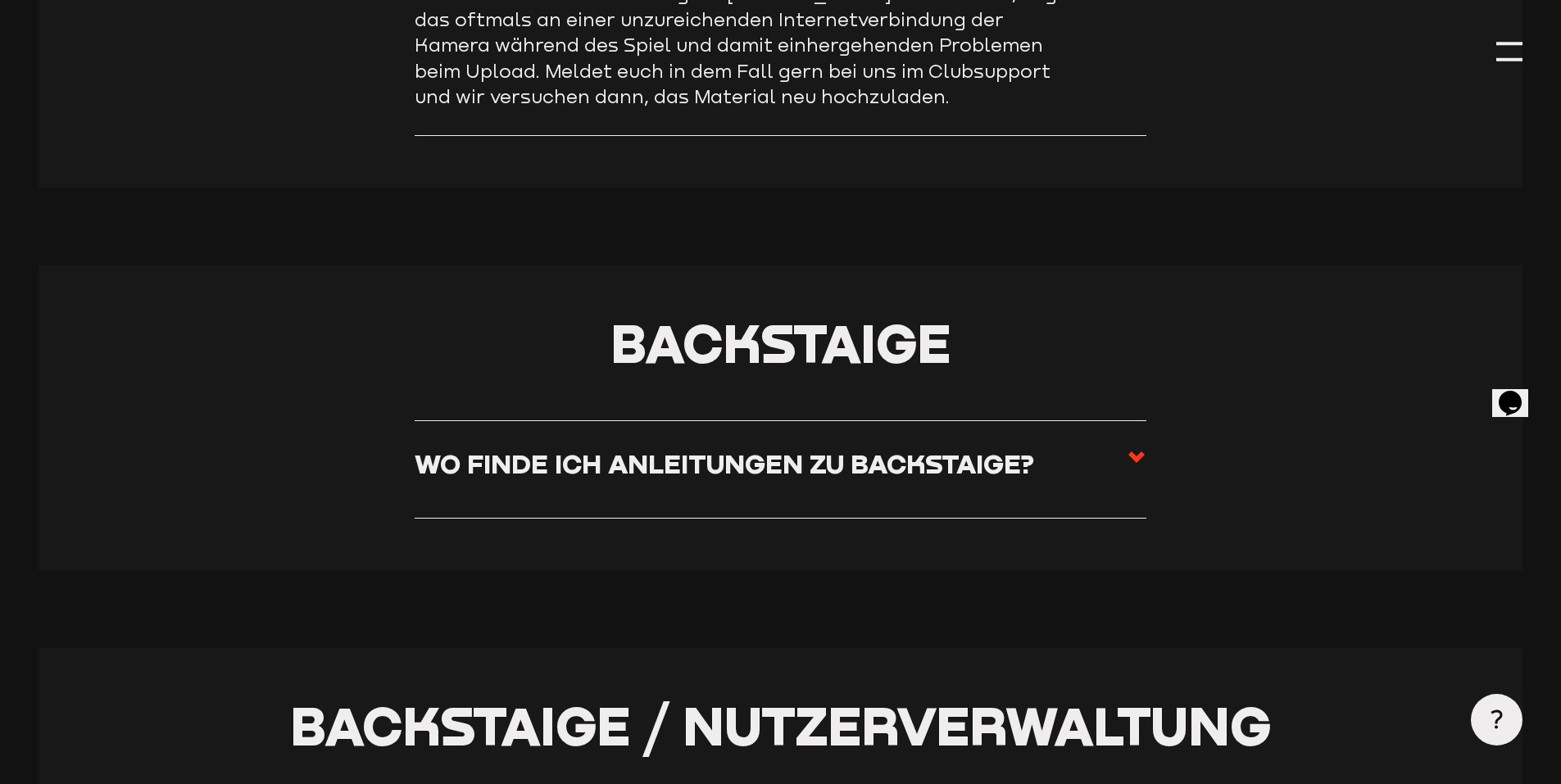
scroll to position [3332, 0]
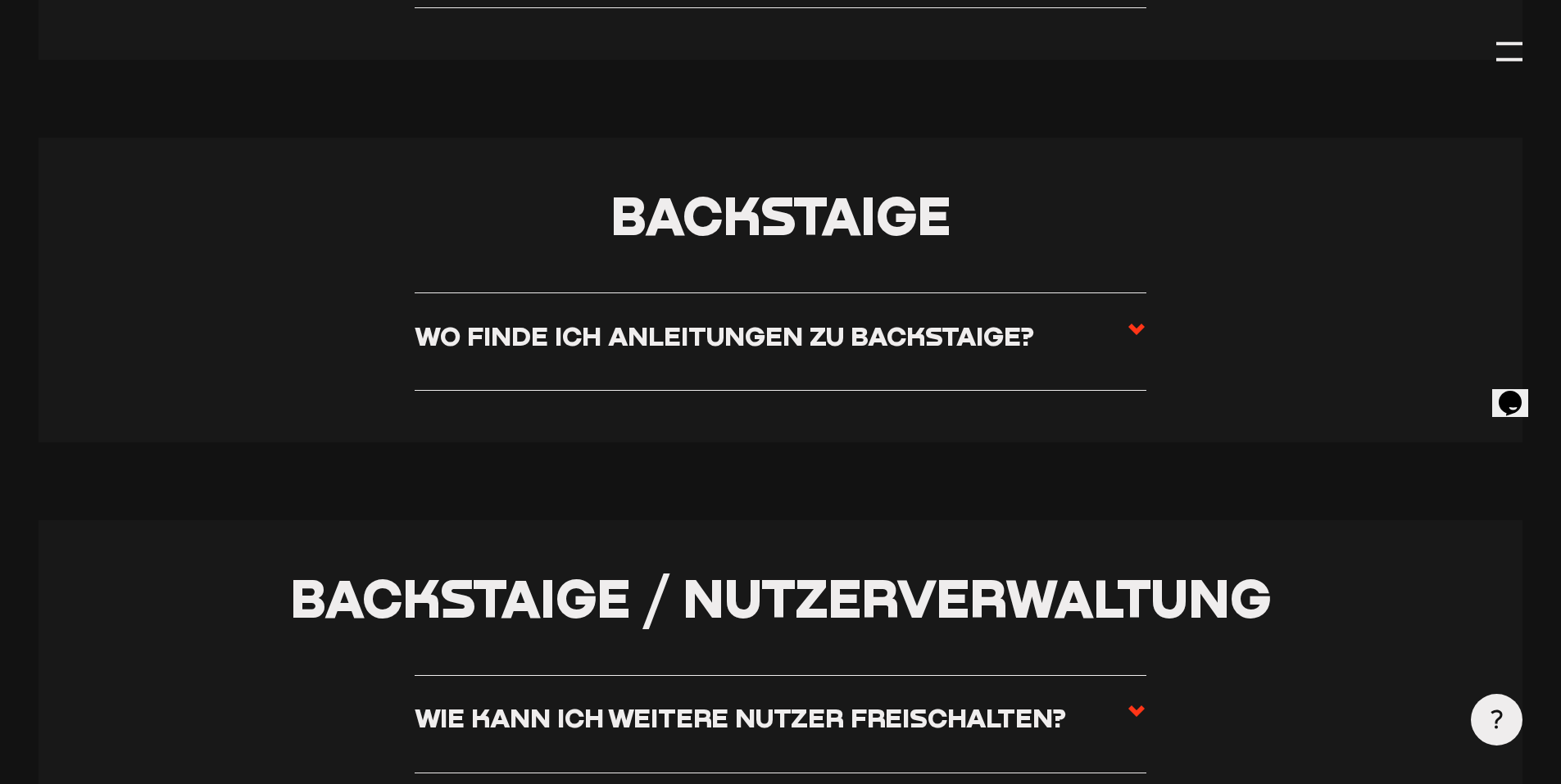
click at [736, 343] on h3 "Wo finde ich Anleitungen zu Backstaige?" at bounding box center [724, 335] width 620 height 32
click at [0, 0] on input "Wo finde ich Anleitungen zu Backstaige?" at bounding box center [0, 0] width 0 height 0
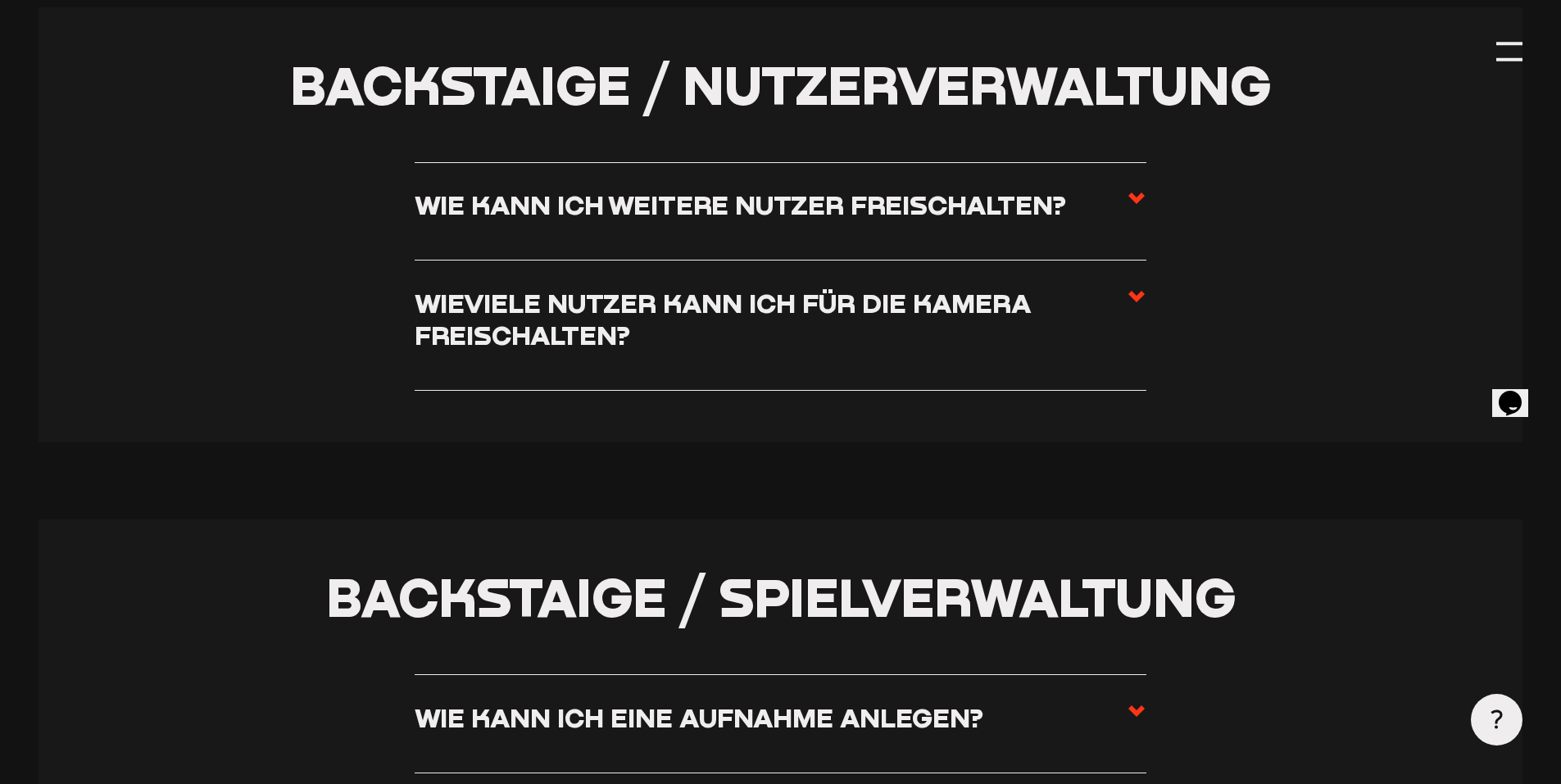
click at [641, 215] on h3 "Wie kann ich weitere Nutzer freischalten?" at bounding box center [740, 204] width 651 height 32
click at [0, 0] on input "Wie kann ich weitere Nutzer freischalten?" at bounding box center [0, 0] width 0 height 0
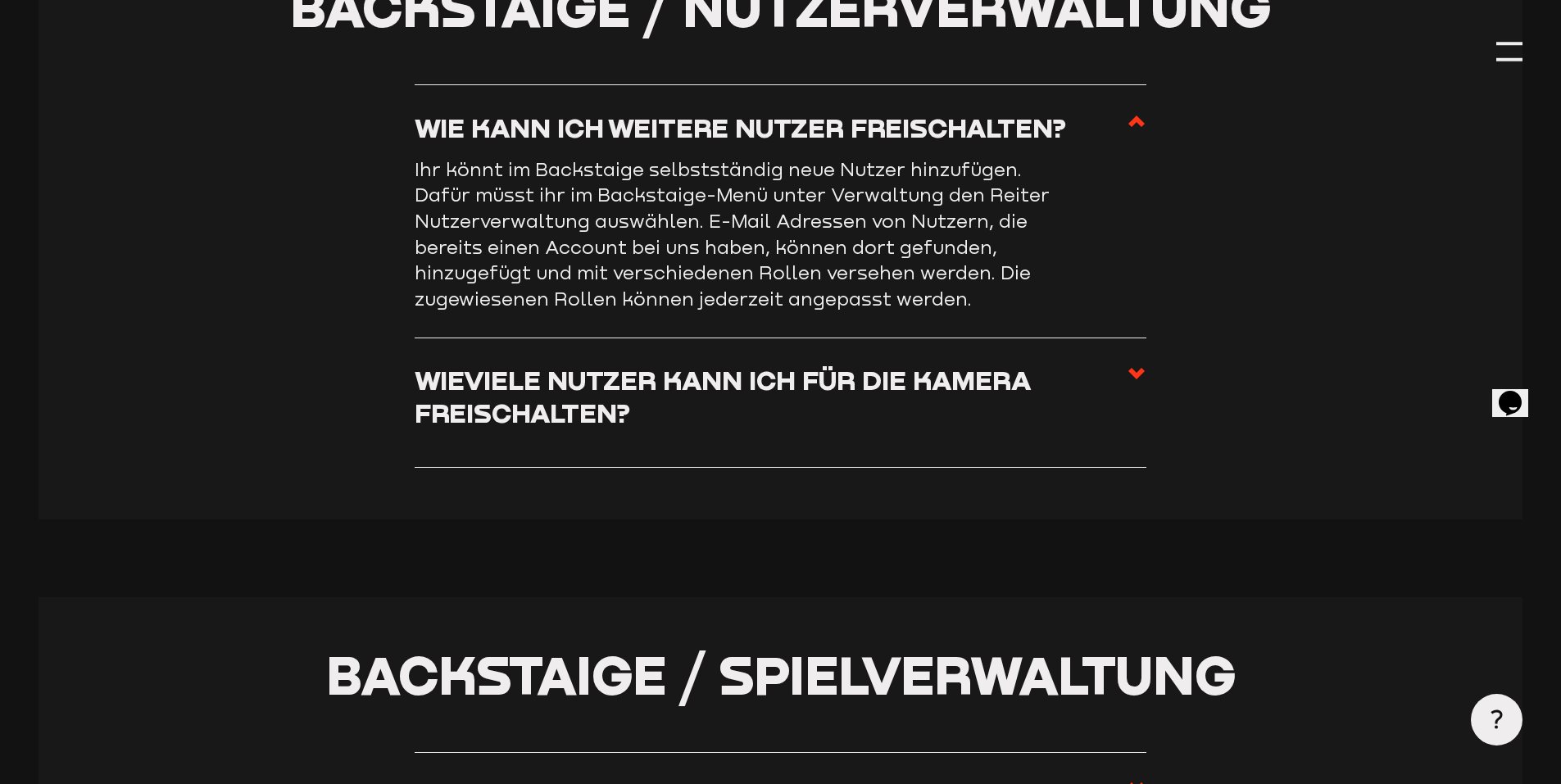
scroll to position [3664, 0]
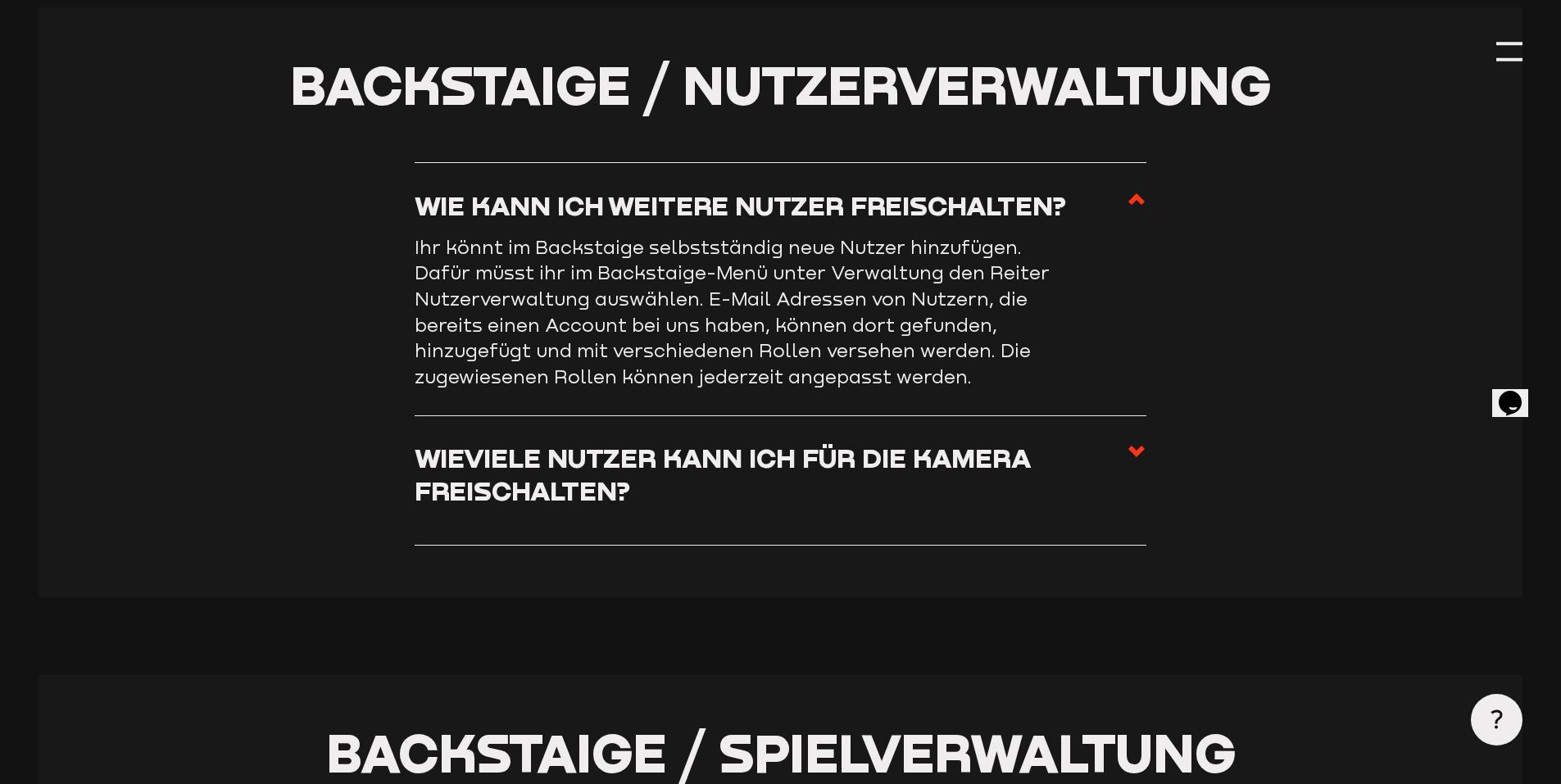
click at [582, 481] on h3 "Wieviele Nutzer kann ich für die Kamera freischalten?" at bounding box center [770, 473] width 712 height 65
click at [0, 0] on input "Wieviele Nutzer kann ich für die Kamera freischalten?" at bounding box center [0, 0] width 0 height 0
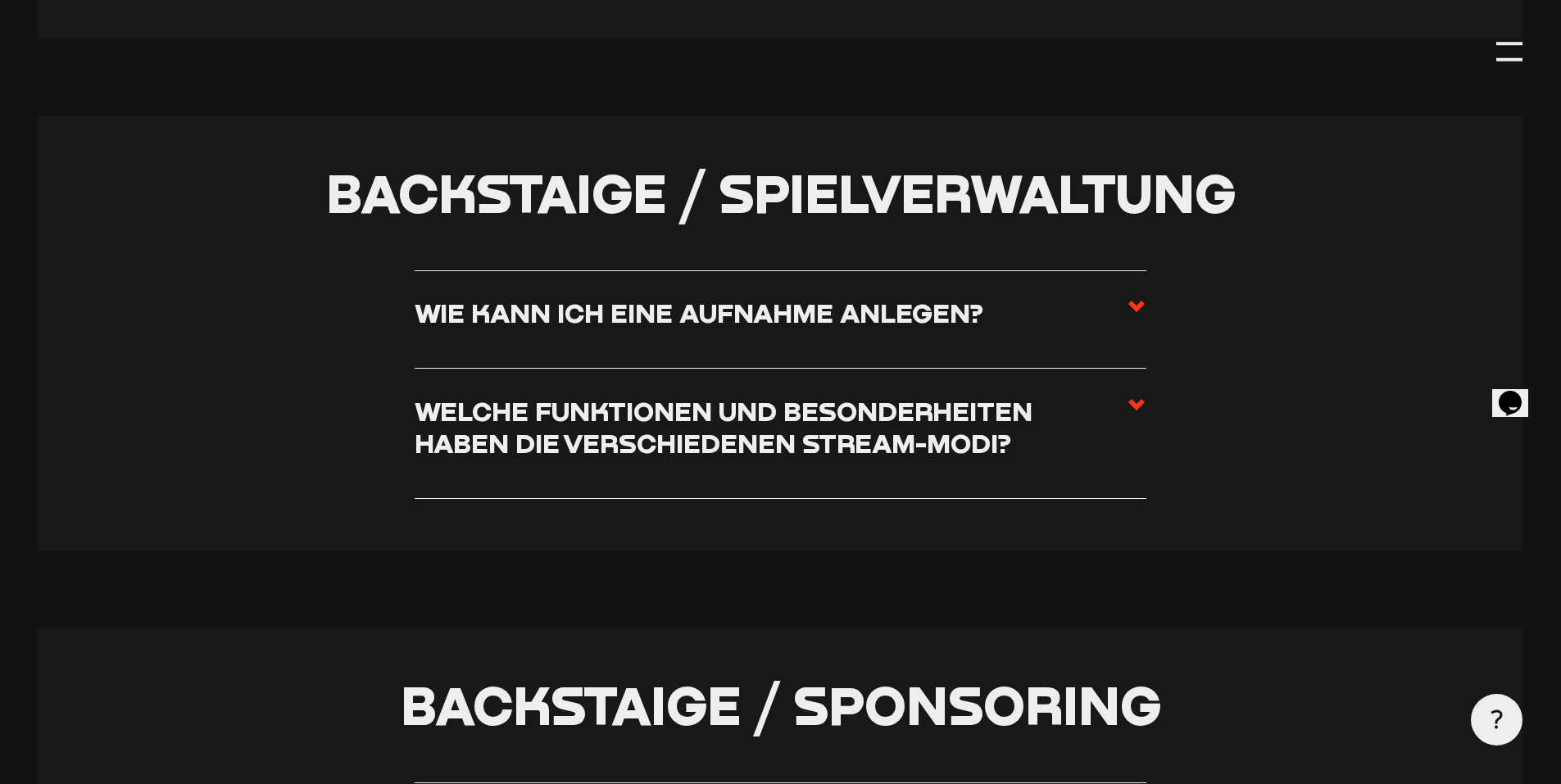
scroll to position [4236, 0]
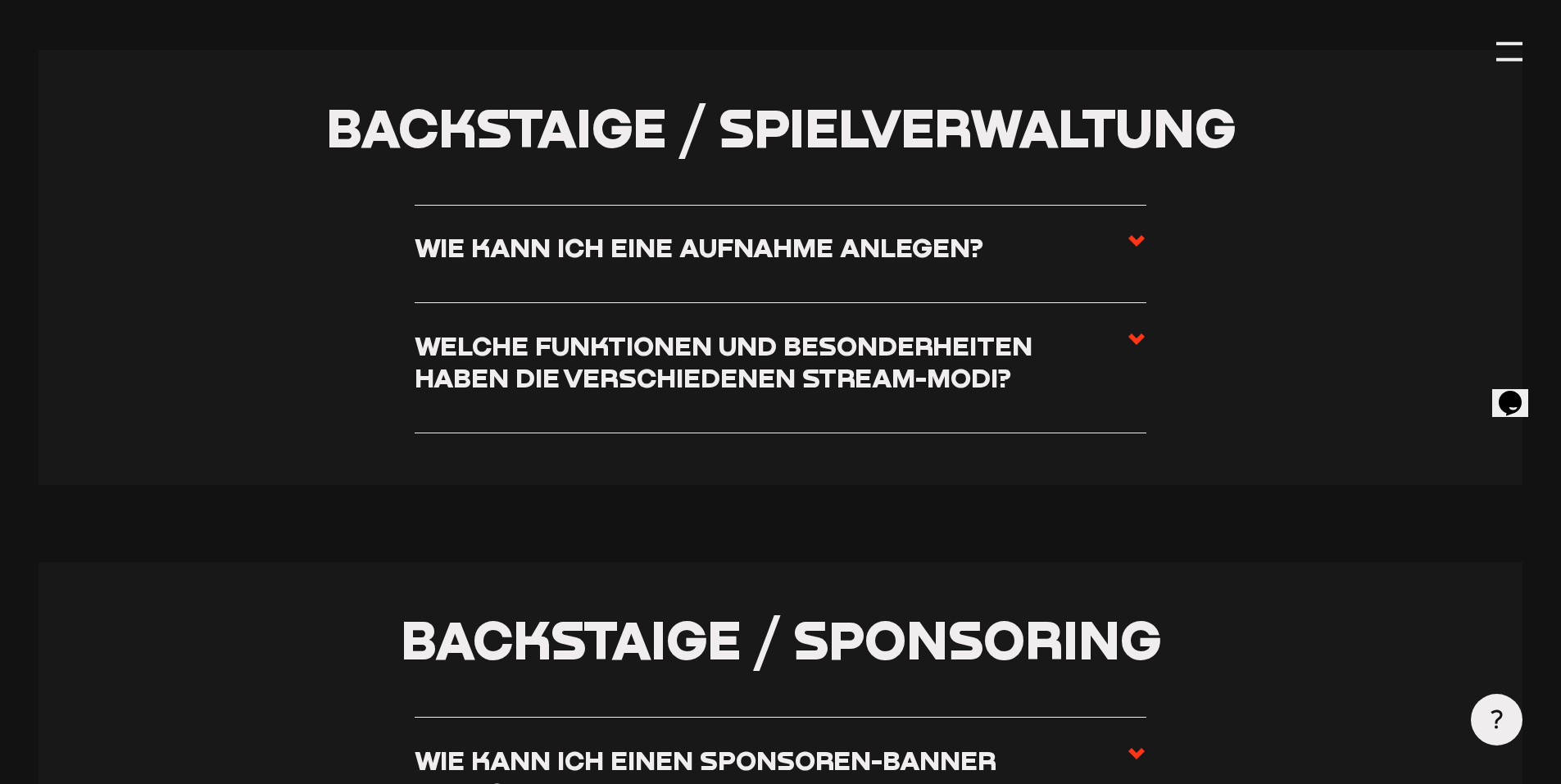
click at [791, 259] on h3 "Wie kann ich eine Aufnahme anlegen?" at bounding box center [699, 247] width 569 height 32
click at [0, 0] on input "Wie kann ich eine Aufnahme anlegen?" at bounding box center [0, 0] width 0 height 0
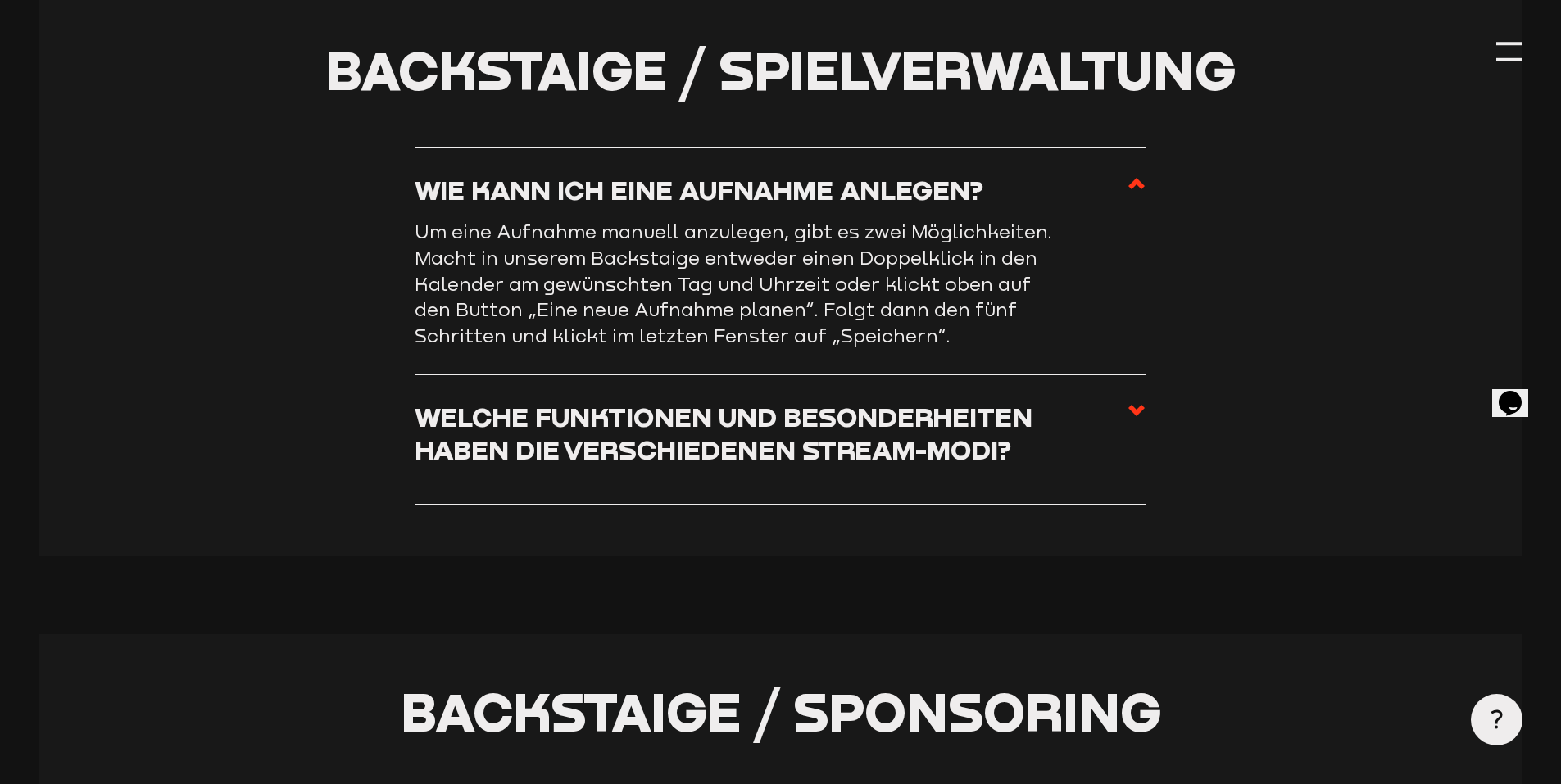
scroll to position [4297, 0]
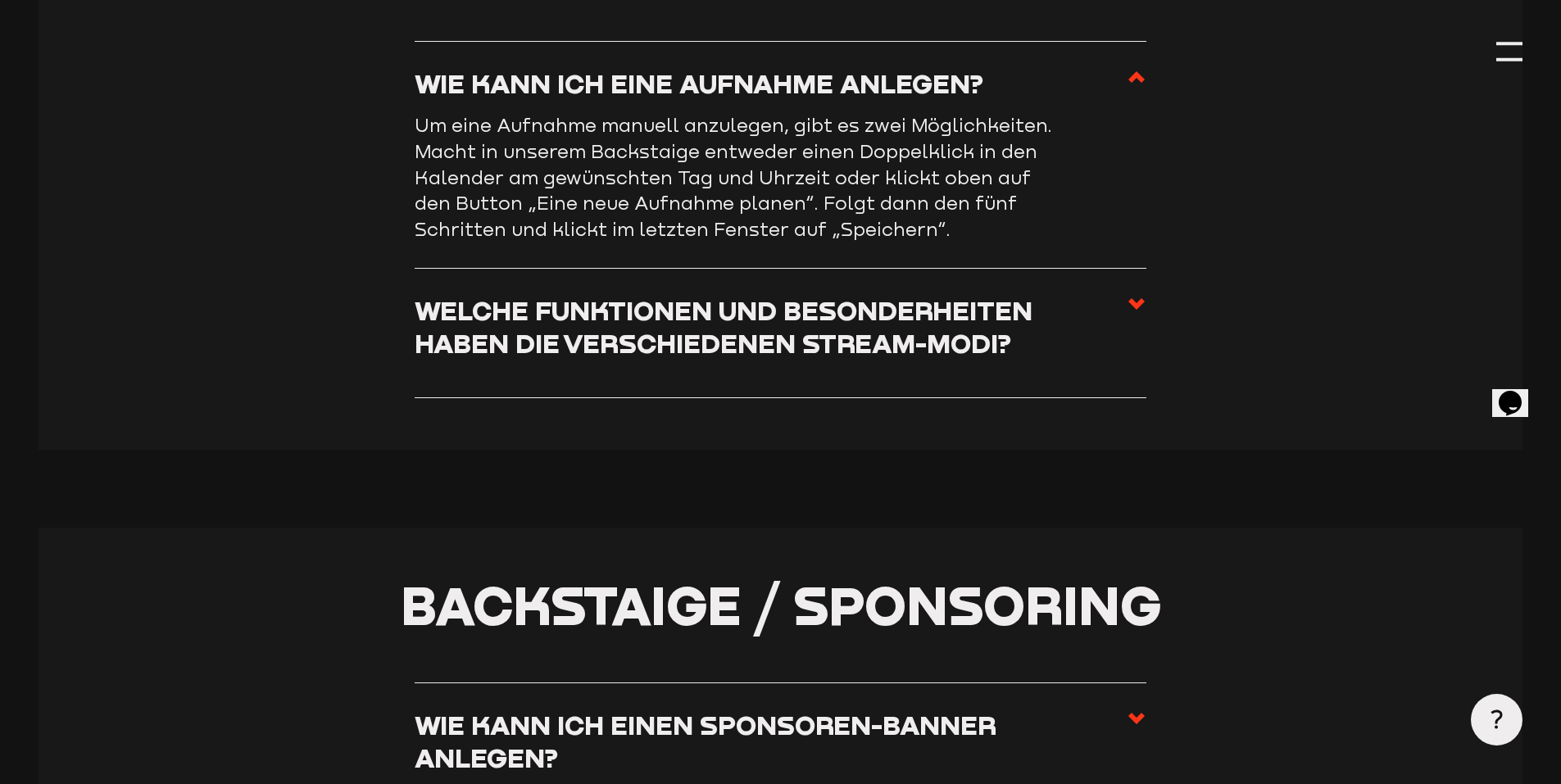
click at [577, 358] on h3 "Welche Funktionen und Besonderheiten haben die verschiedenen Stream-Modi?" at bounding box center [770, 326] width 712 height 65
click at [0, 0] on input "Welche Funktionen und Besonderheiten haben die verschiedenen Stream-Modi?" at bounding box center [0, 0] width 0 height 0
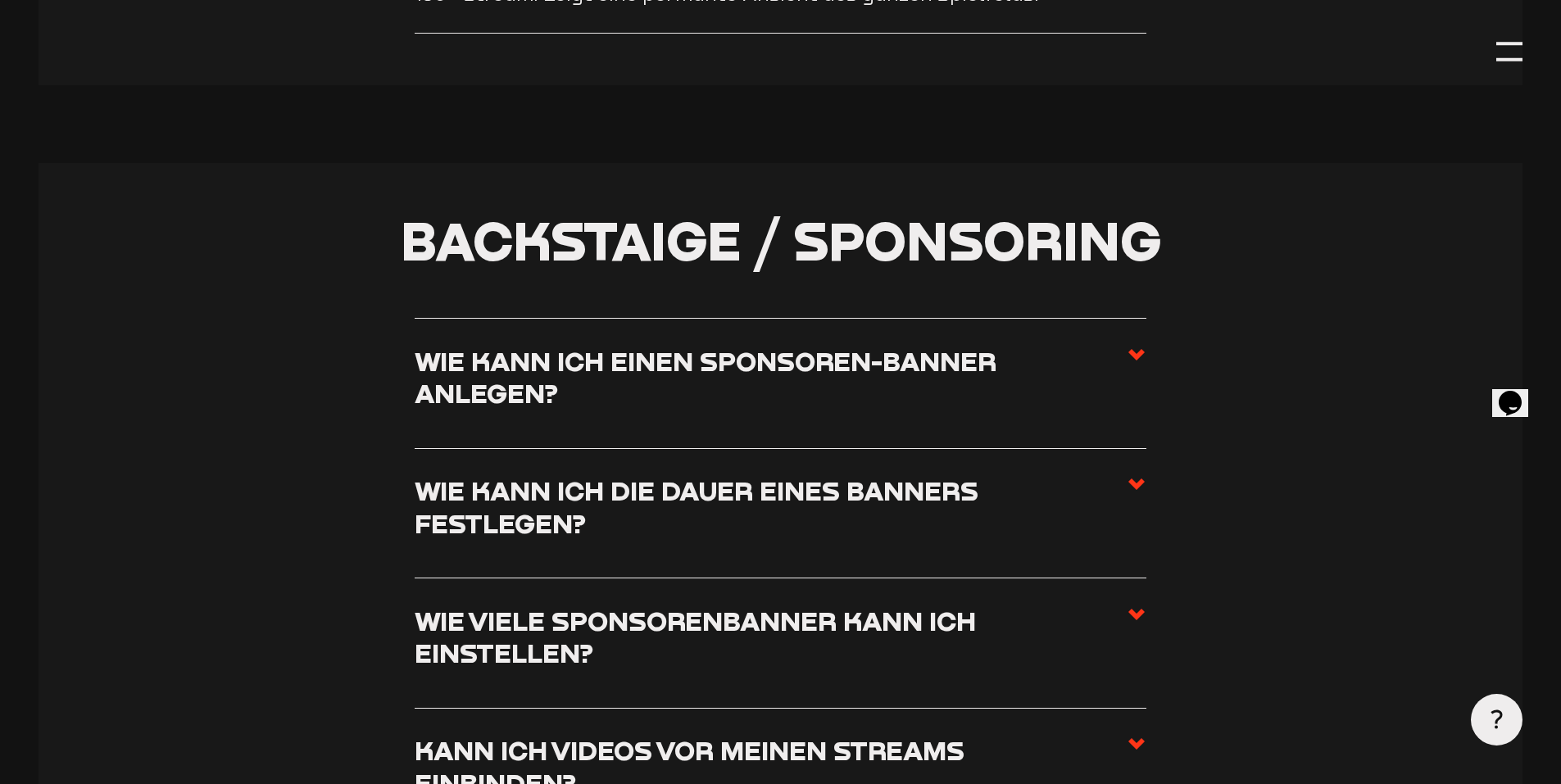
scroll to position [4788, 0]
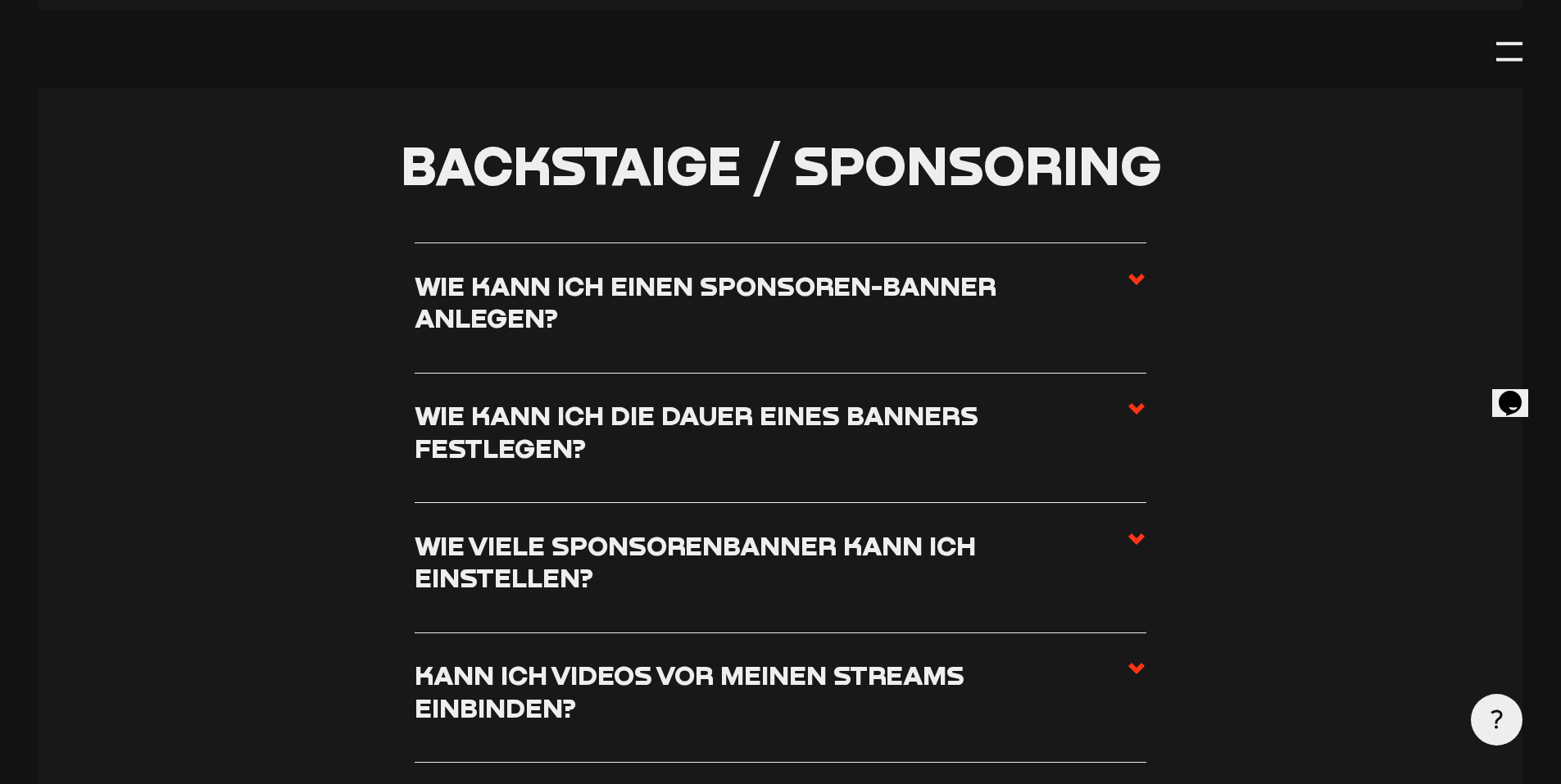
click at [667, 295] on h3 "Wie kann ich einen Sponsoren-Banner anlegen?" at bounding box center [770, 301] width 712 height 65
click at [0, 0] on input "Wie kann ich einen Sponsoren-Banner anlegen?" at bounding box center [0, 0] width 0 height 0
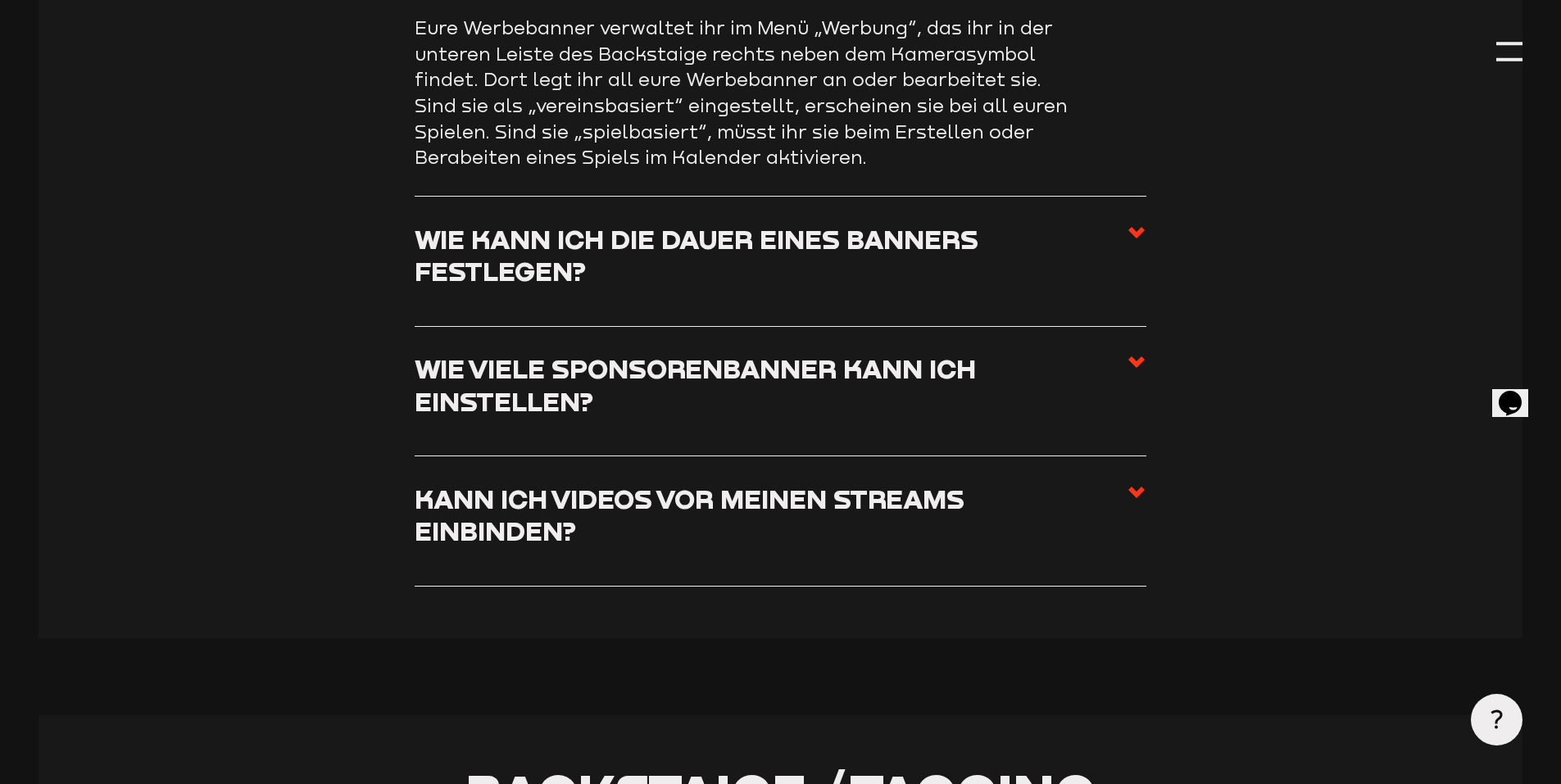
scroll to position [4952, 0]
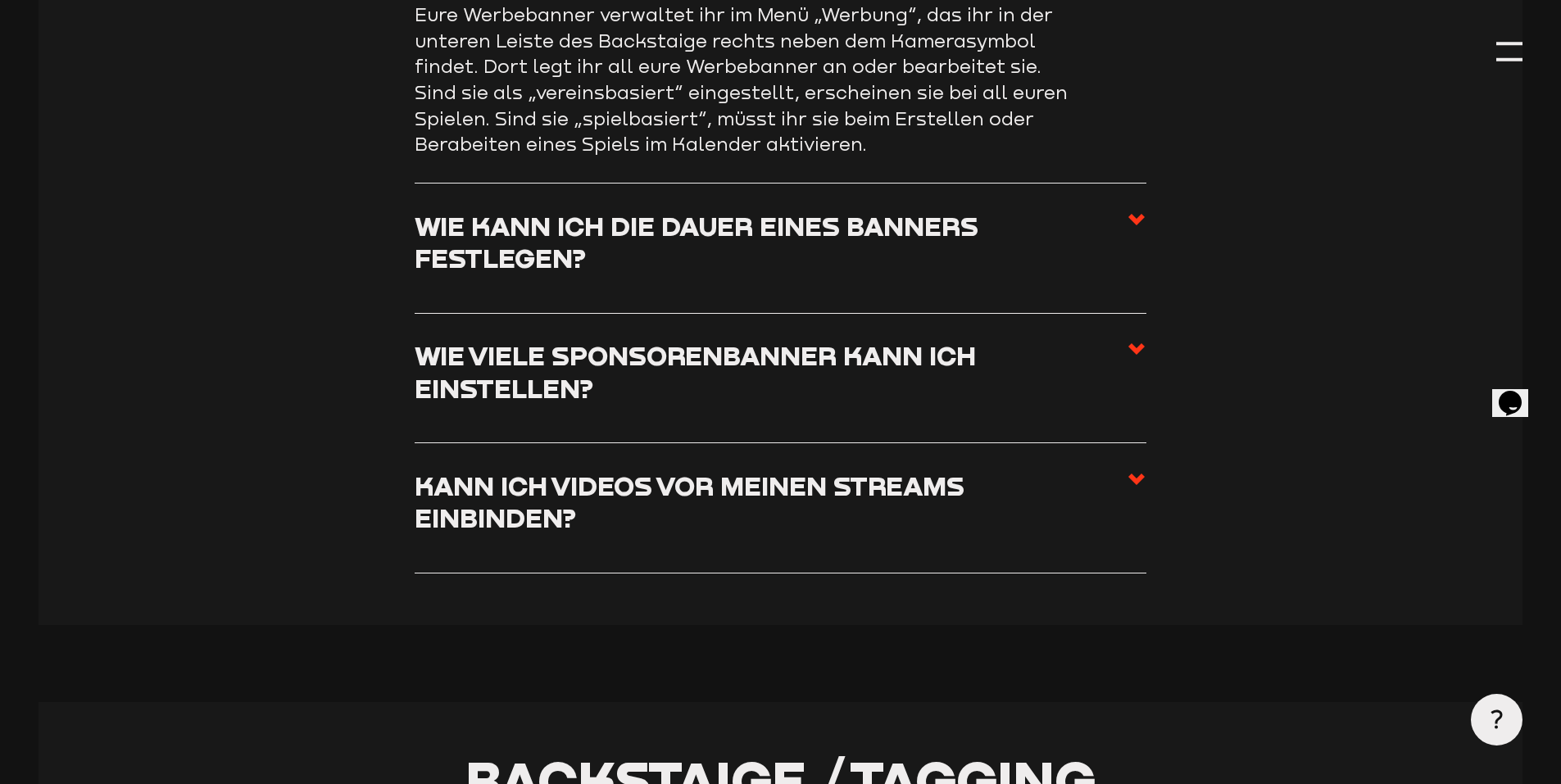
click at [522, 263] on h3 "Wie kann ich die Dauer eines Banners festlegen?" at bounding box center [770, 241] width 712 height 65
click at [0, 0] on input "Wie kann ich die Dauer eines Banners festlegen?" at bounding box center [0, 0] width 0 height 0
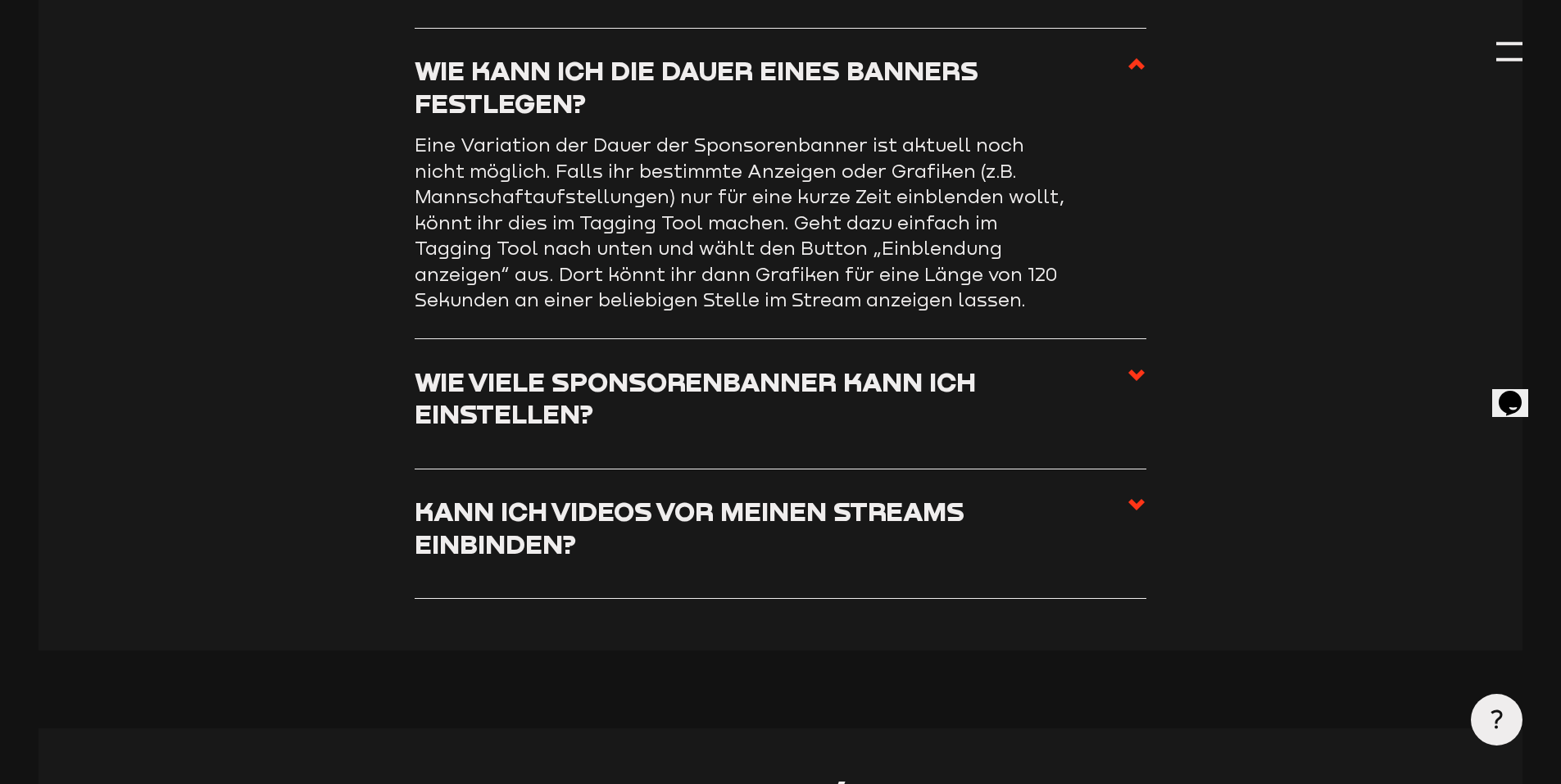
click at [556, 430] on h3 "Wie viele Sponsorenbanner kann ich einstellen?" at bounding box center [770, 397] width 712 height 65
click at [0, 0] on input "Wie viele Sponsorenbanner kann ich einstellen?" at bounding box center [0, 0] width 0 height 0
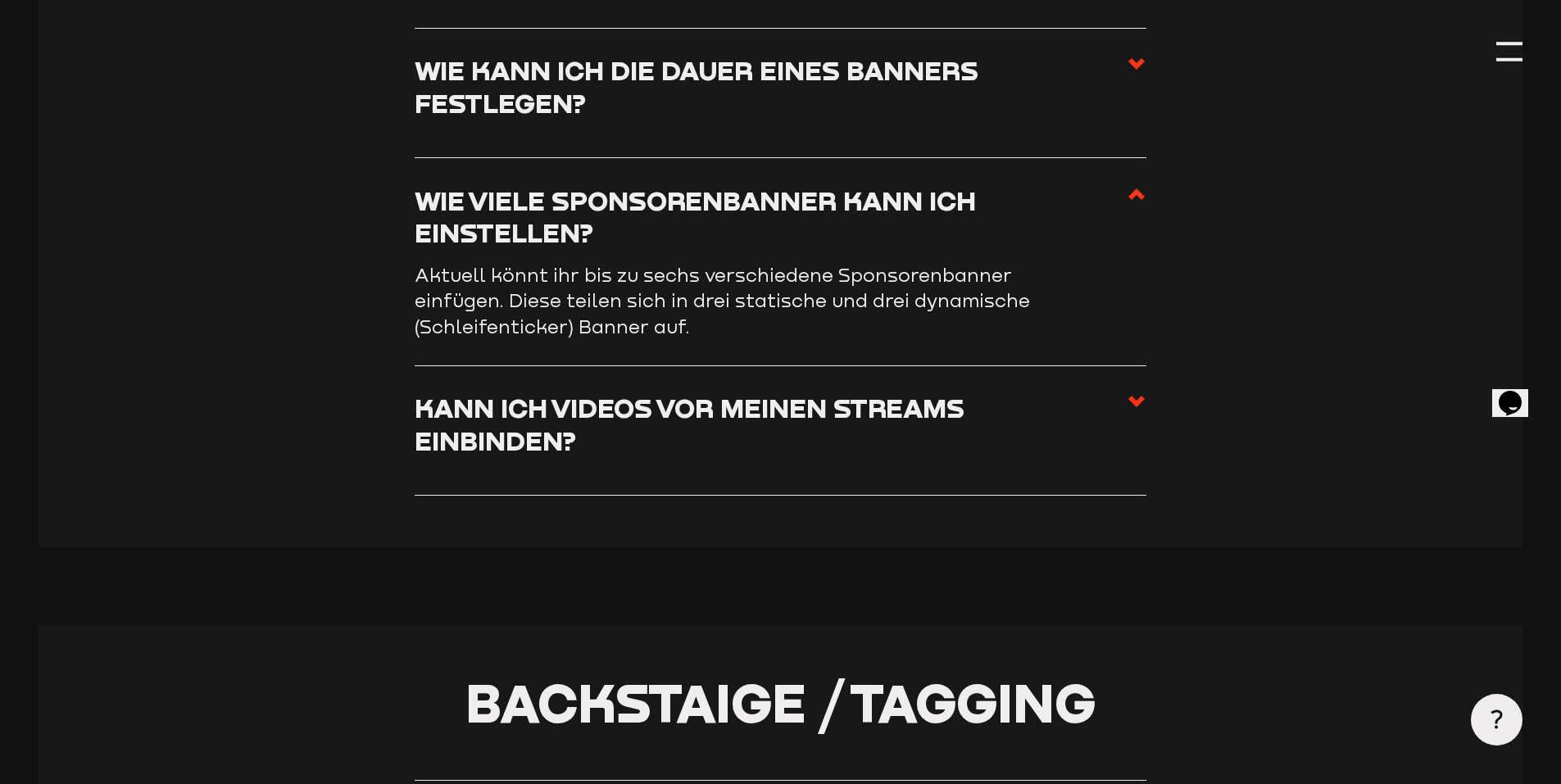
click at [530, 416] on h3 "Kann ich Videos vor meinen Streams einbinden?" at bounding box center [770, 423] width 712 height 65
click at [0, 0] on input "Kann ich Videos vor meinen Streams einbinden?" at bounding box center [0, 0] width 0 height 0
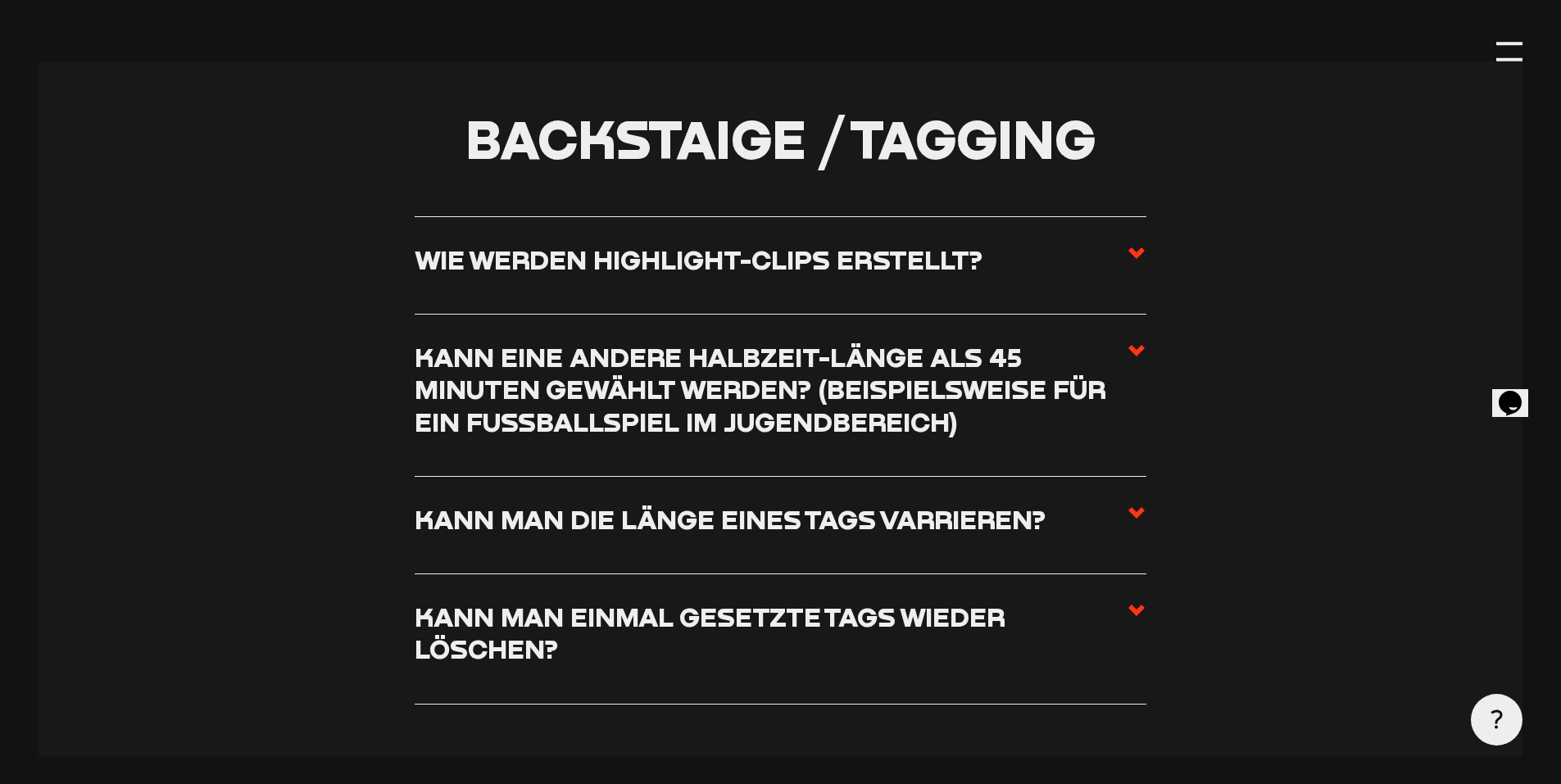
scroll to position [5608, 0]
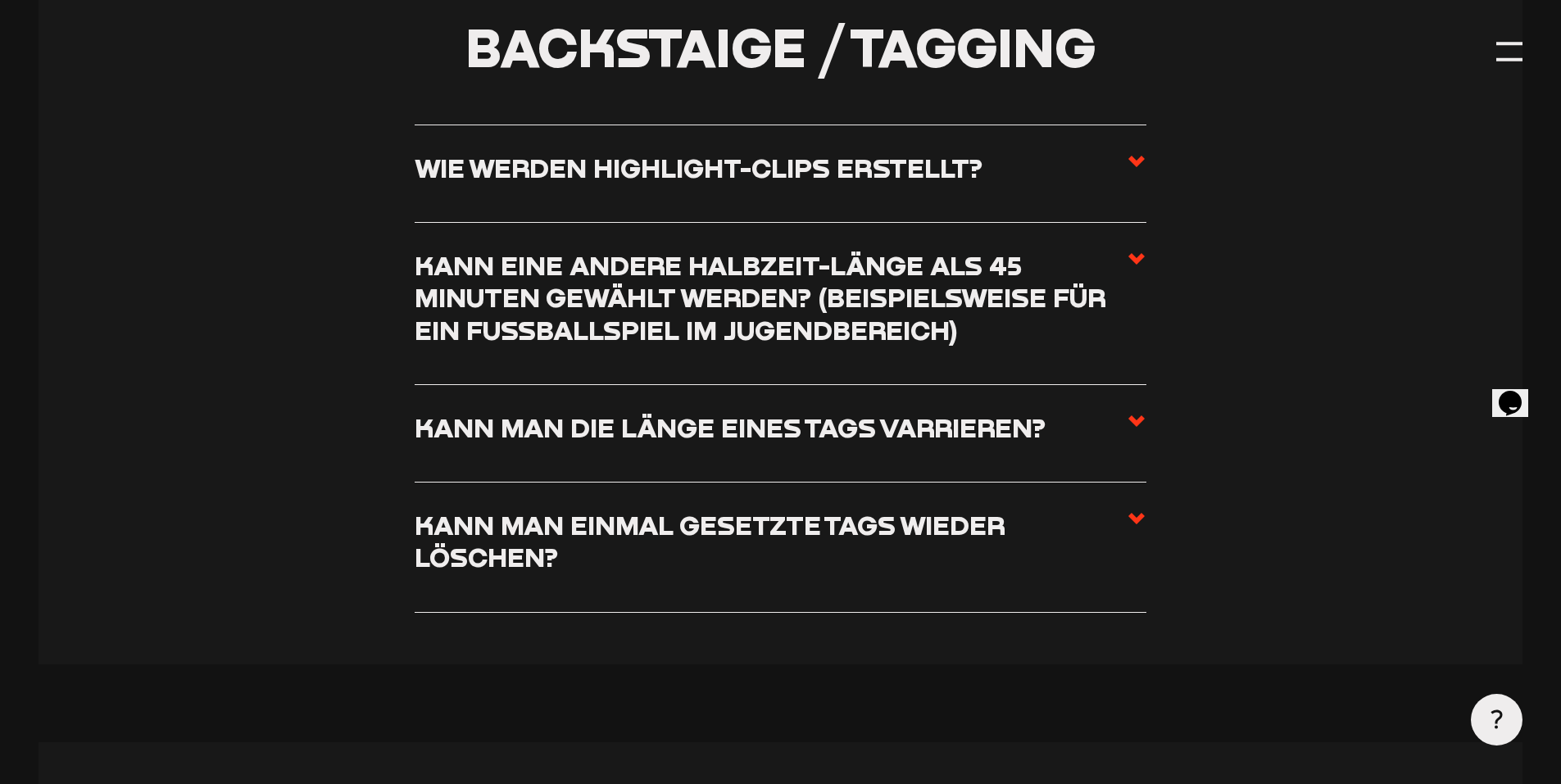
click at [680, 183] on h3 "Wie werden Highlight-Clips erstellt?" at bounding box center [698, 167] width 568 height 32
click at [0, 0] on input "Wie werden Highlight-Clips erstellt?" at bounding box center [0, 0] width 0 height 0
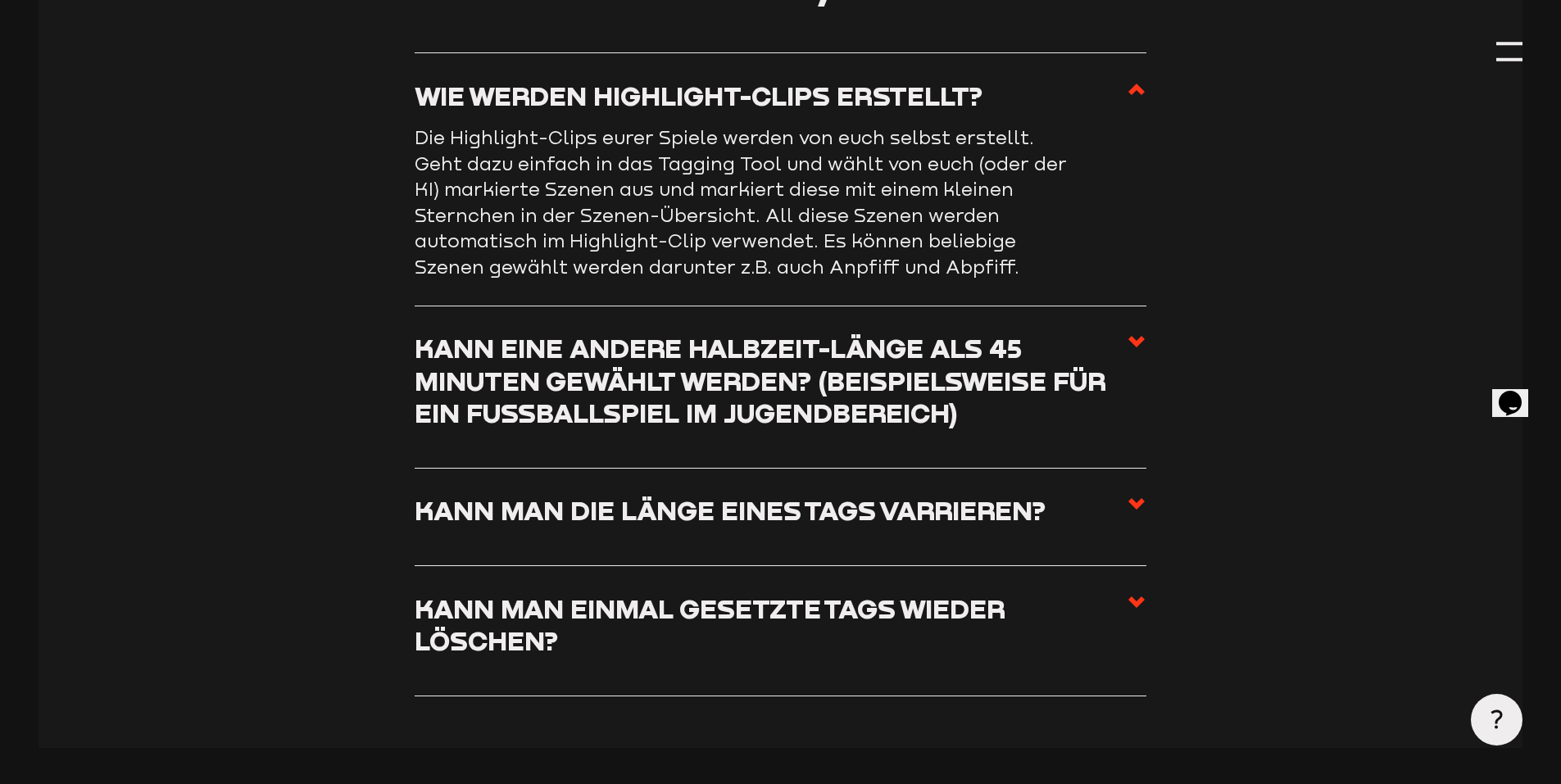
scroll to position [5694, 0]
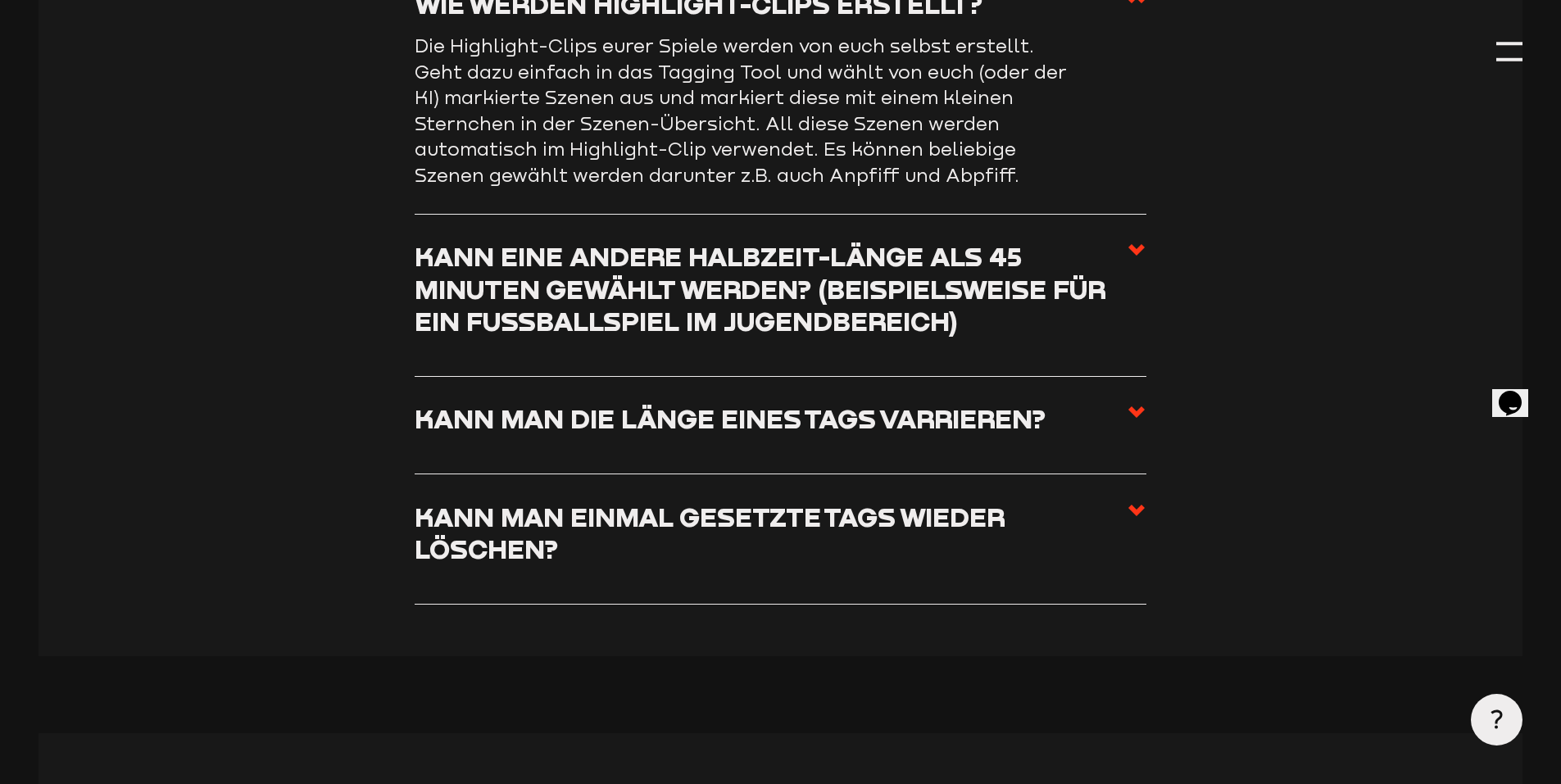
click at [837, 316] on h3 "Kann eine andere Halbzeit-Länge als 45 Minuten gewählt werden? (beispielsweise …" at bounding box center [770, 287] width 712 height 96
click at [0, 0] on input "Kann eine andere Halbzeit-Länge als 45 Minuten gewählt werden? (beispielsweise …" at bounding box center [0, 0] width 0 height 0
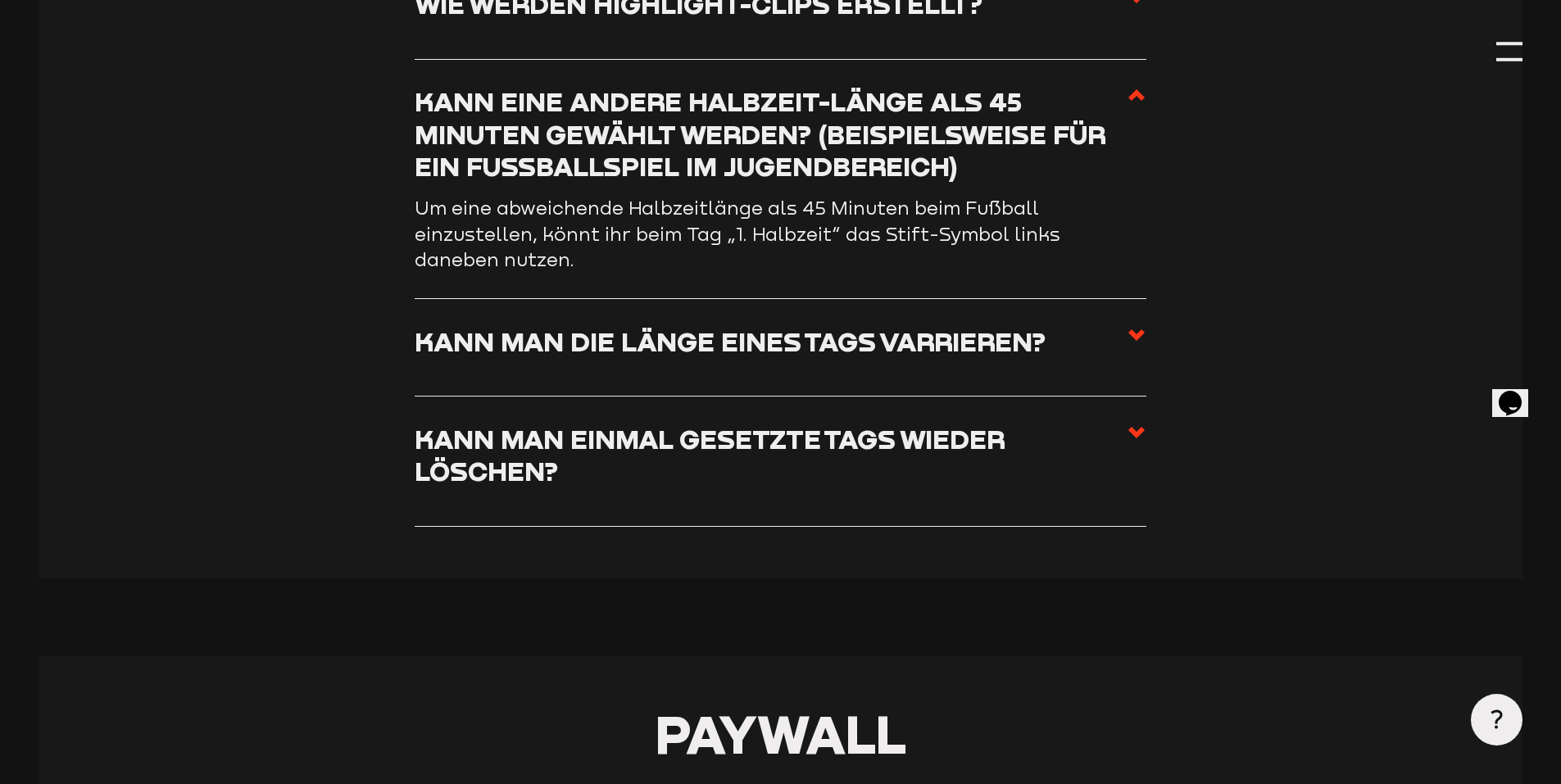
click at [664, 357] on h3 "Kann man die Länge eines Tags varrieren?" at bounding box center [730, 341] width 631 height 32
click at [0, 0] on input "Kann man die Länge eines Tags varrieren?" at bounding box center [0, 0] width 0 height 0
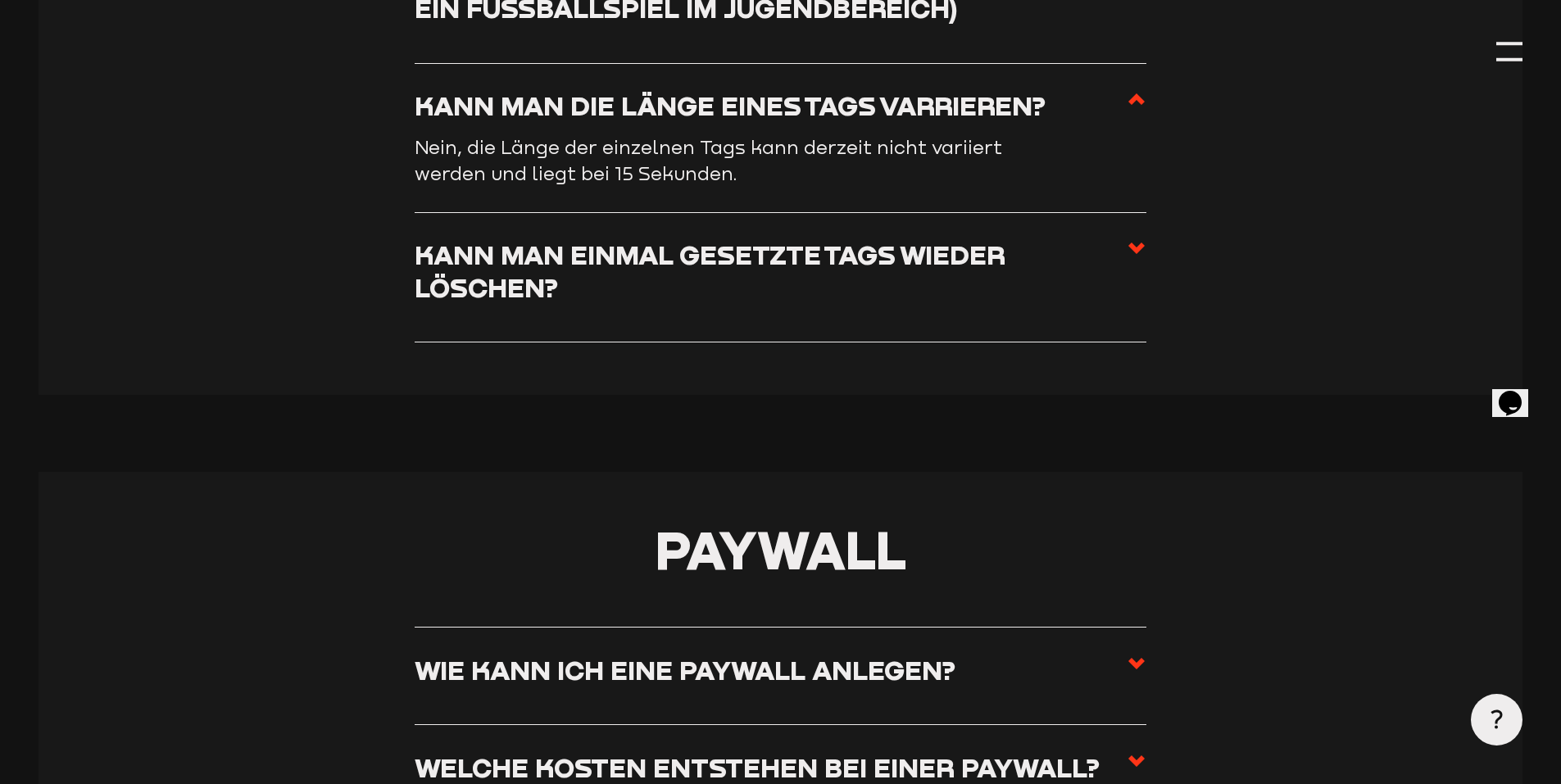
scroll to position [5858, 0]
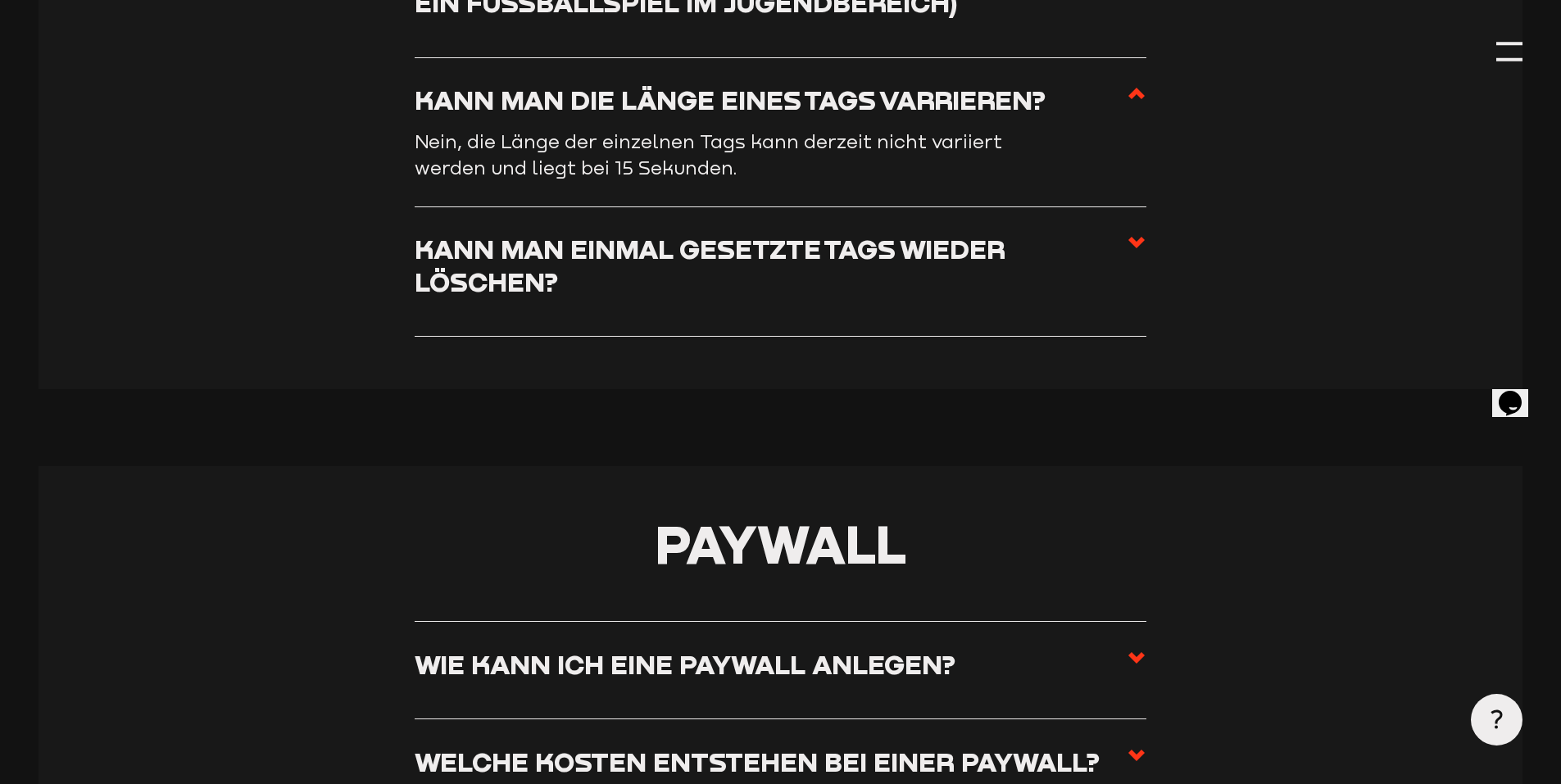
click at [546, 267] on h3 "Kann man einmal gesetzte Tags wieder löschen?" at bounding box center [770, 265] width 712 height 65
click at [0, 0] on input "Kann man einmal gesetzte Tags wieder löschen?" at bounding box center [0, 0] width 0 height 0
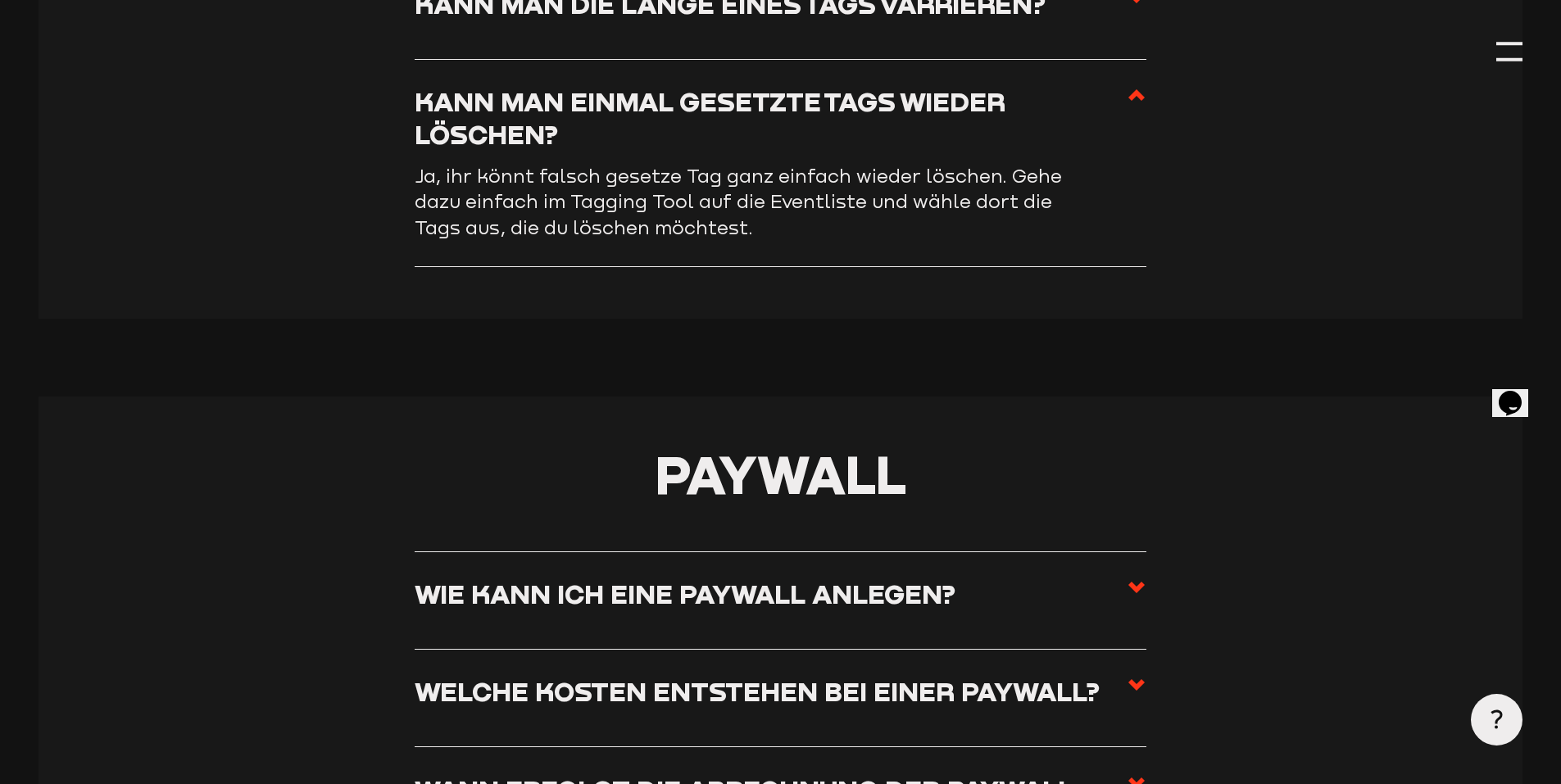
scroll to position [6349, 0]
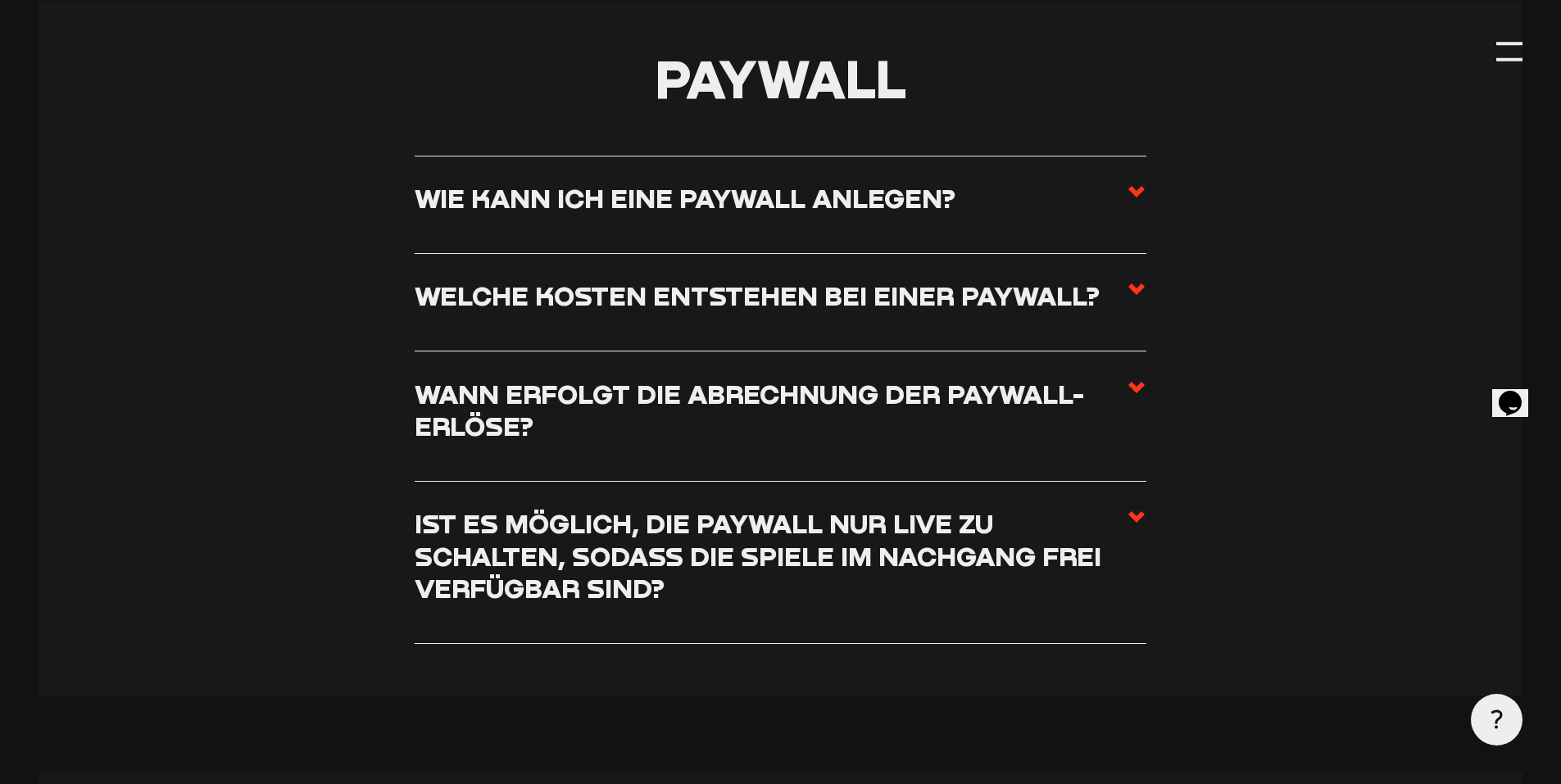
click at [678, 208] on h3 "Wie kann ich eine Paywall anlegen?" at bounding box center [685, 197] width 541 height 32
click at [0, 0] on input "Wie kann ich eine Paywall anlegen?" at bounding box center [0, 0] width 0 height 0
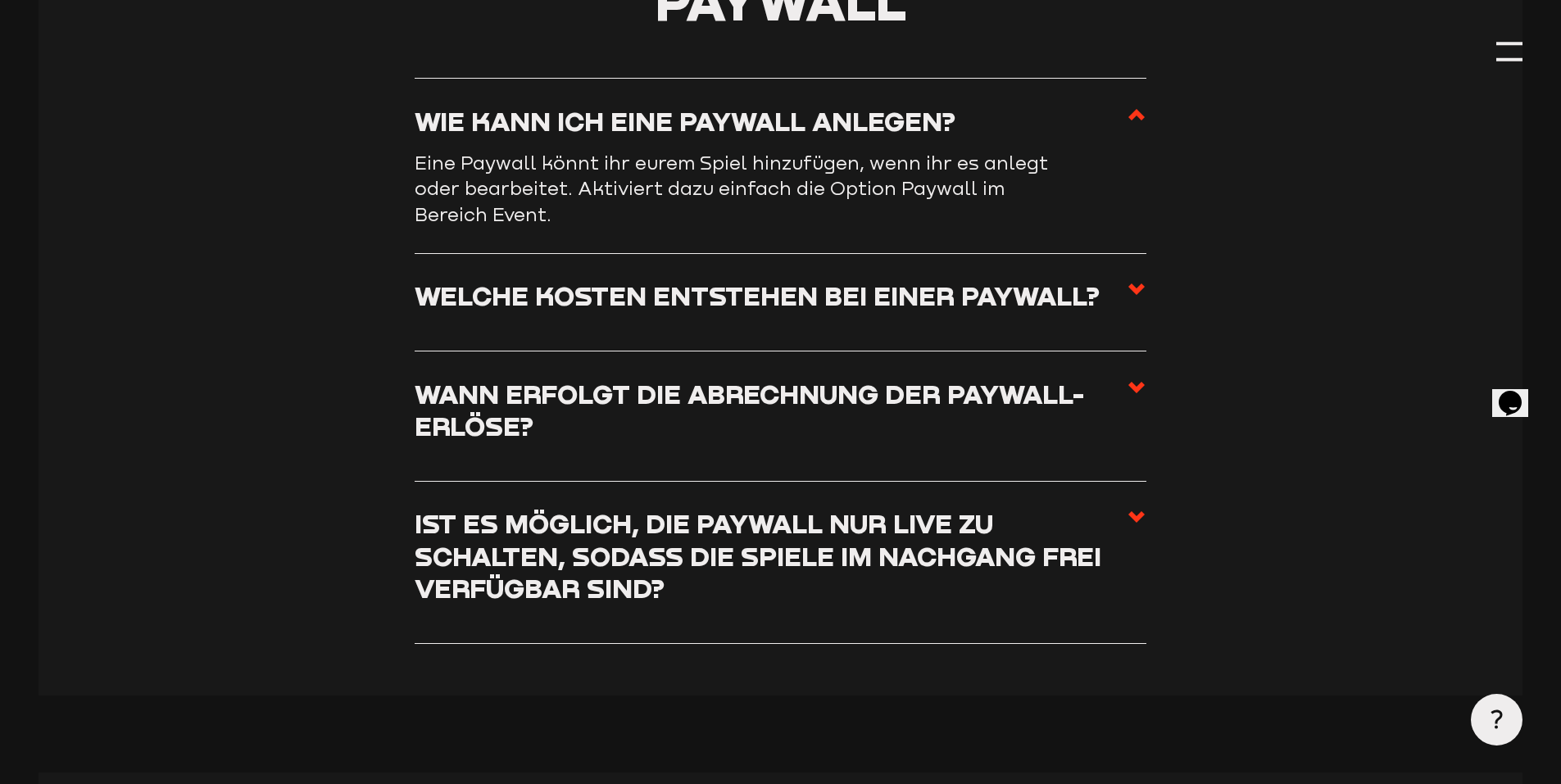
scroll to position [6272, 0]
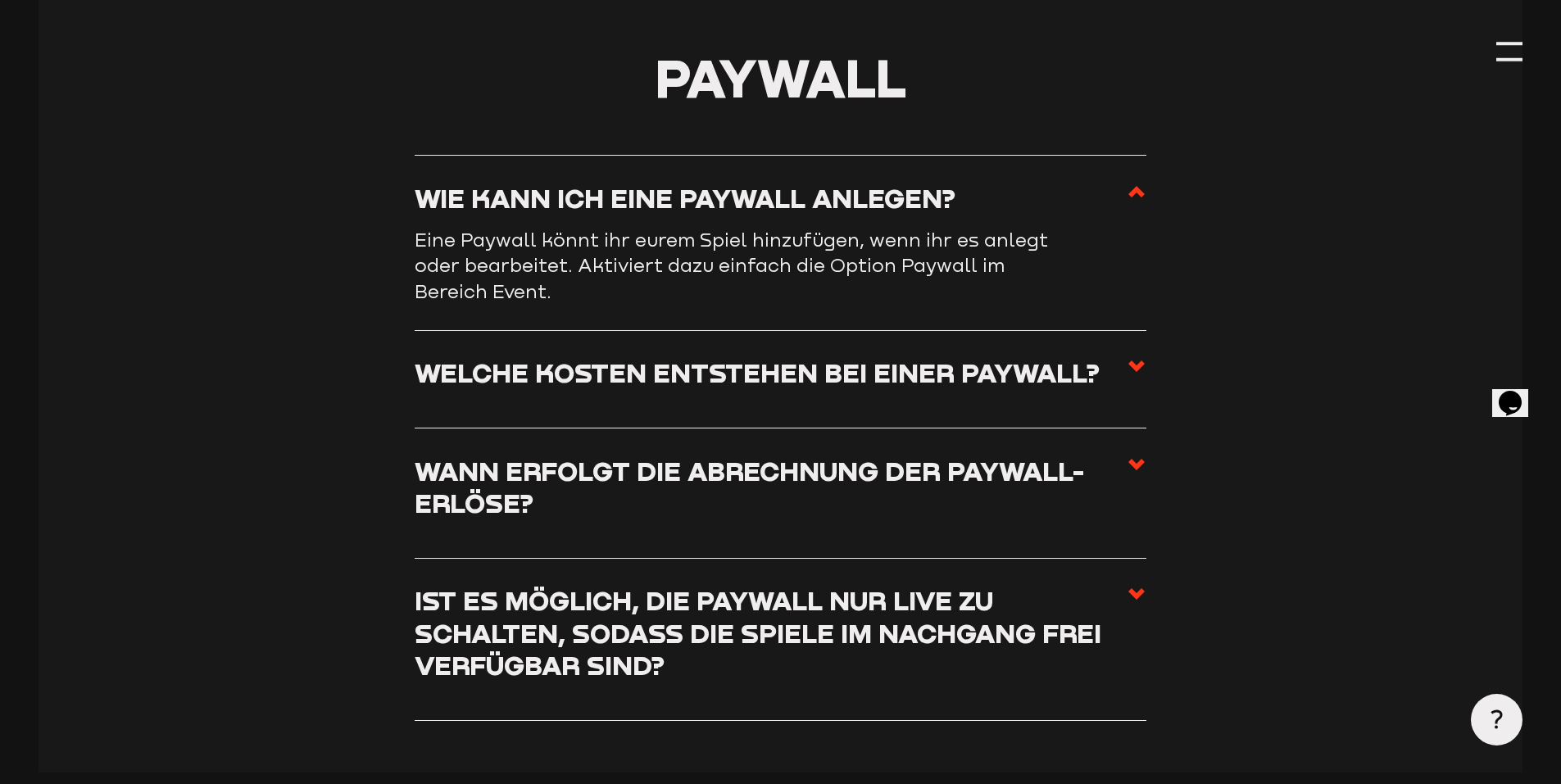
click at [651, 388] on h3 "Welche Kosten entstehen bei einer Paywall?" at bounding box center [757, 372] width 685 height 32
click at [0, 0] on input "Welche Kosten entstehen bei einer Paywall?" at bounding box center [0, 0] width 0 height 0
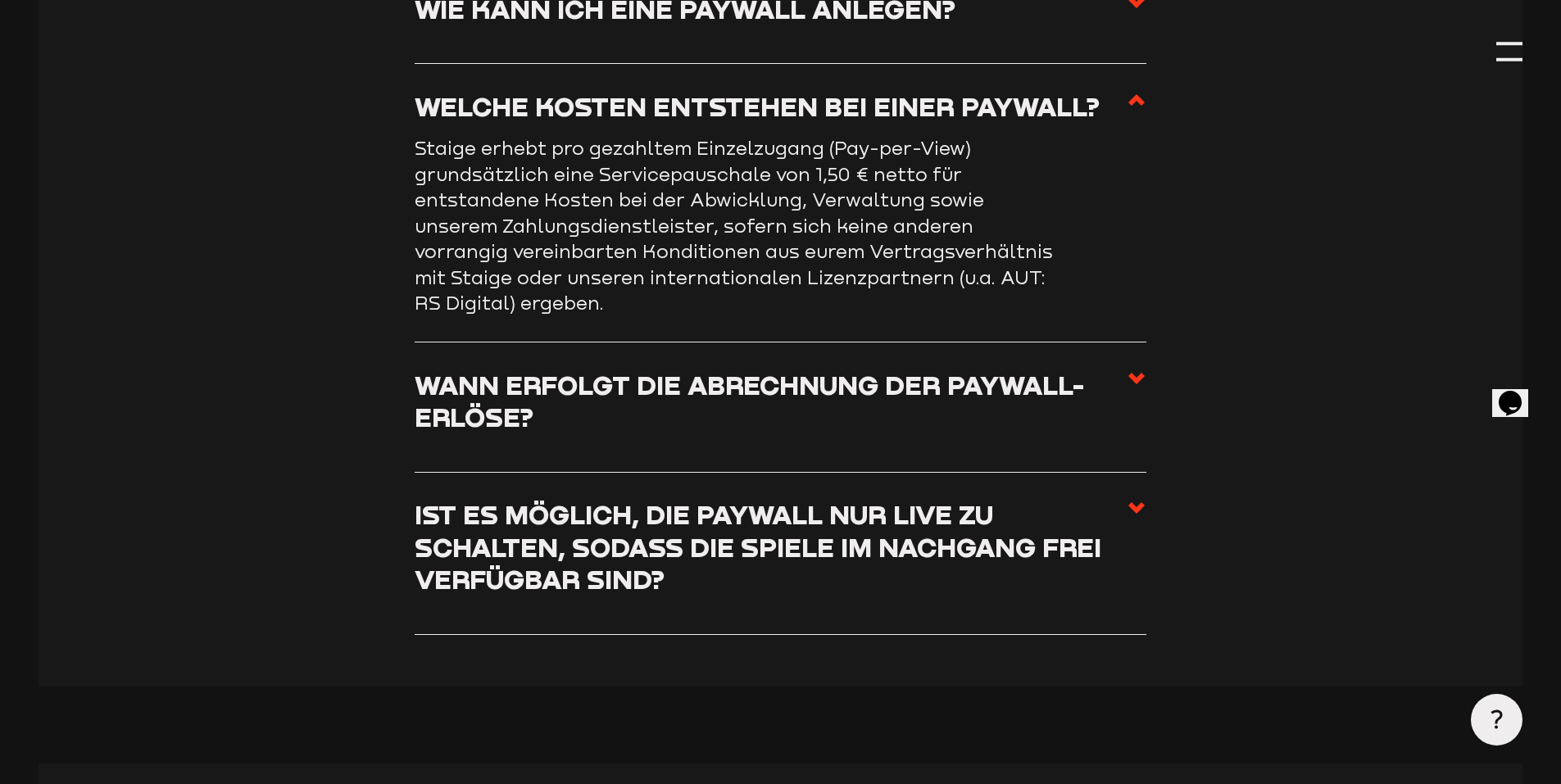
scroll to position [6436, 0]
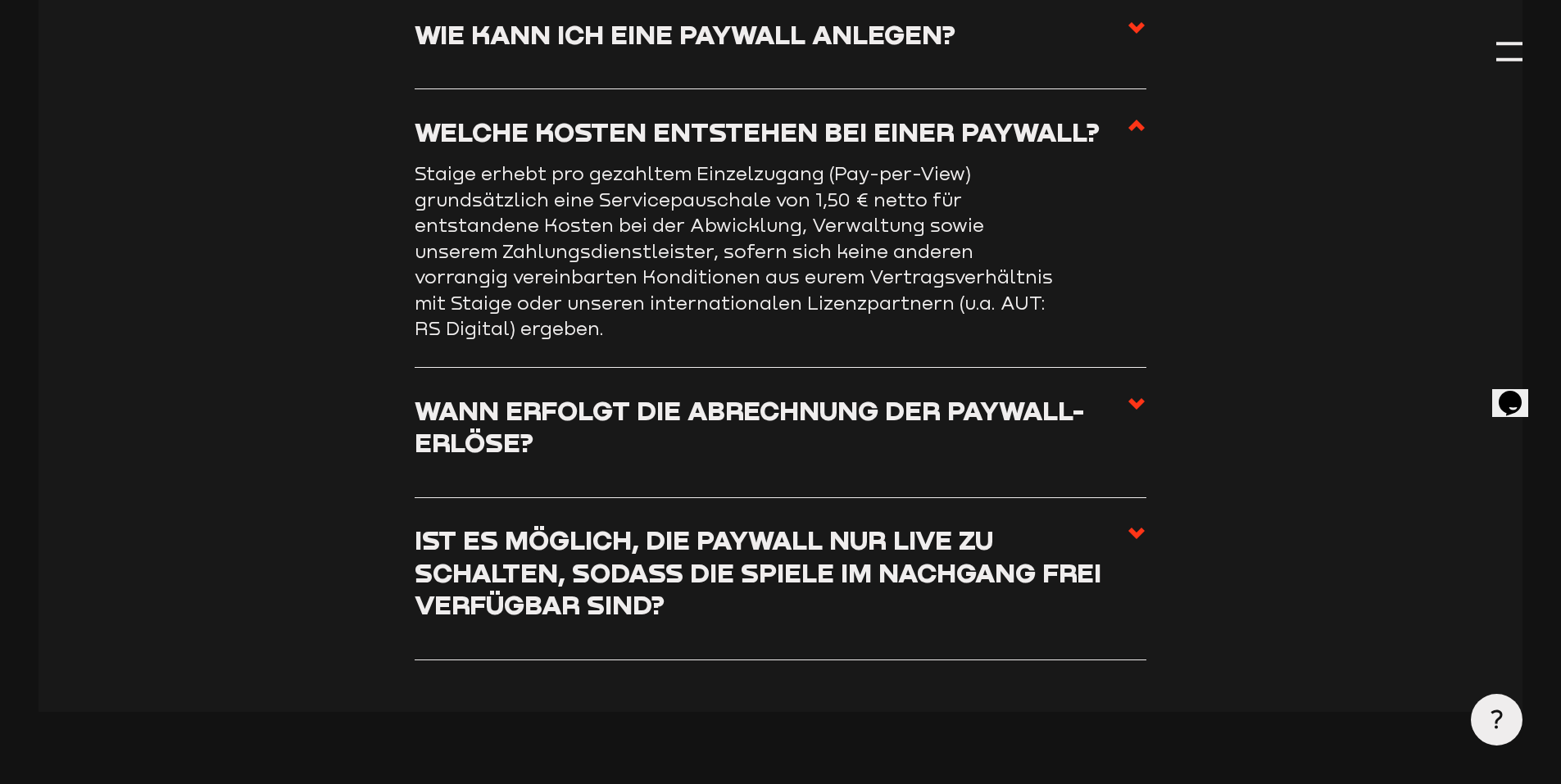
click at [602, 425] on h3 "Wann erfolgt die Abrechnung der Paywall-Erlöse?" at bounding box center [770, 426] width 712 height 65
click at [0, 0] on input "Wann erfolgt die Abrechnung der Paywall-Erlöse?" at bounding box center [0, 0] width 0 height 0
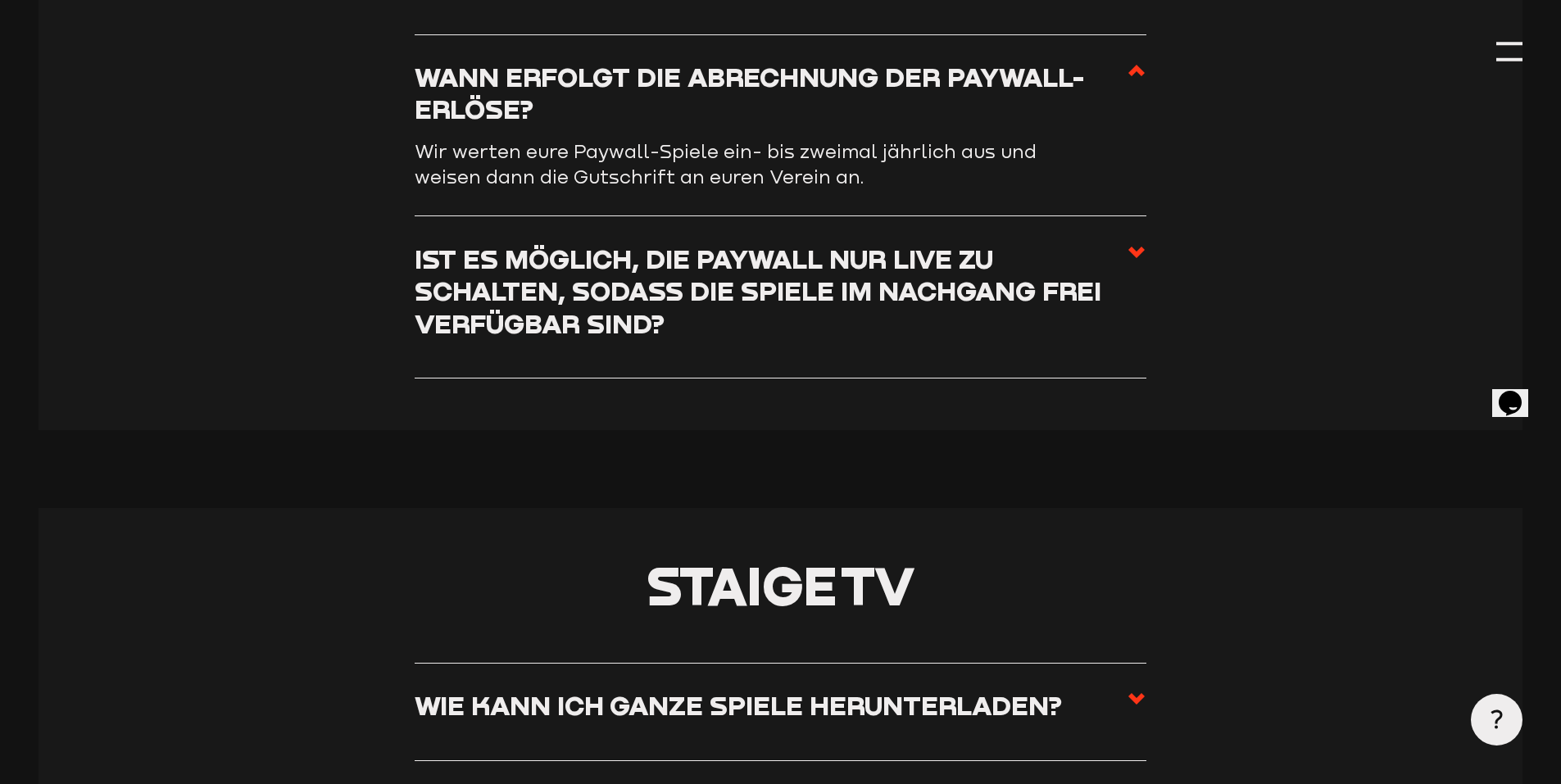
scroll to position [6599, 0]
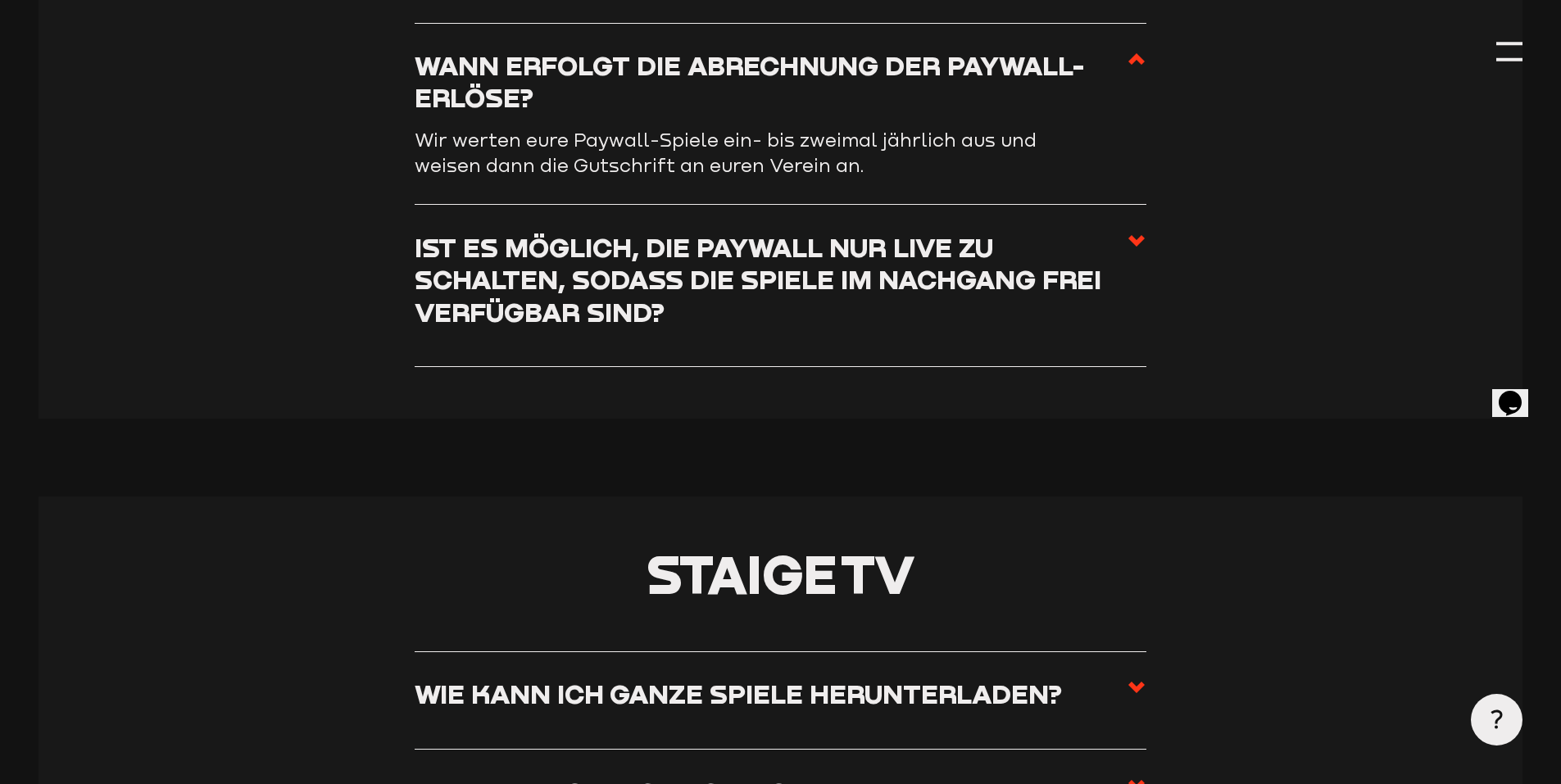
click at [529, 290] on h3 "Ist es möglich, die Paywall nur live zu schalten, sodass die Spiele im Nachgang…" at bounding box center [770, 279] width 712 height 96
click at [0, 0] on input "Ist es möglich, die Paywall nur live zu schalten, sodass die Spiele im Nachgang…" at bounding box center [0, 0] width 0 height 0
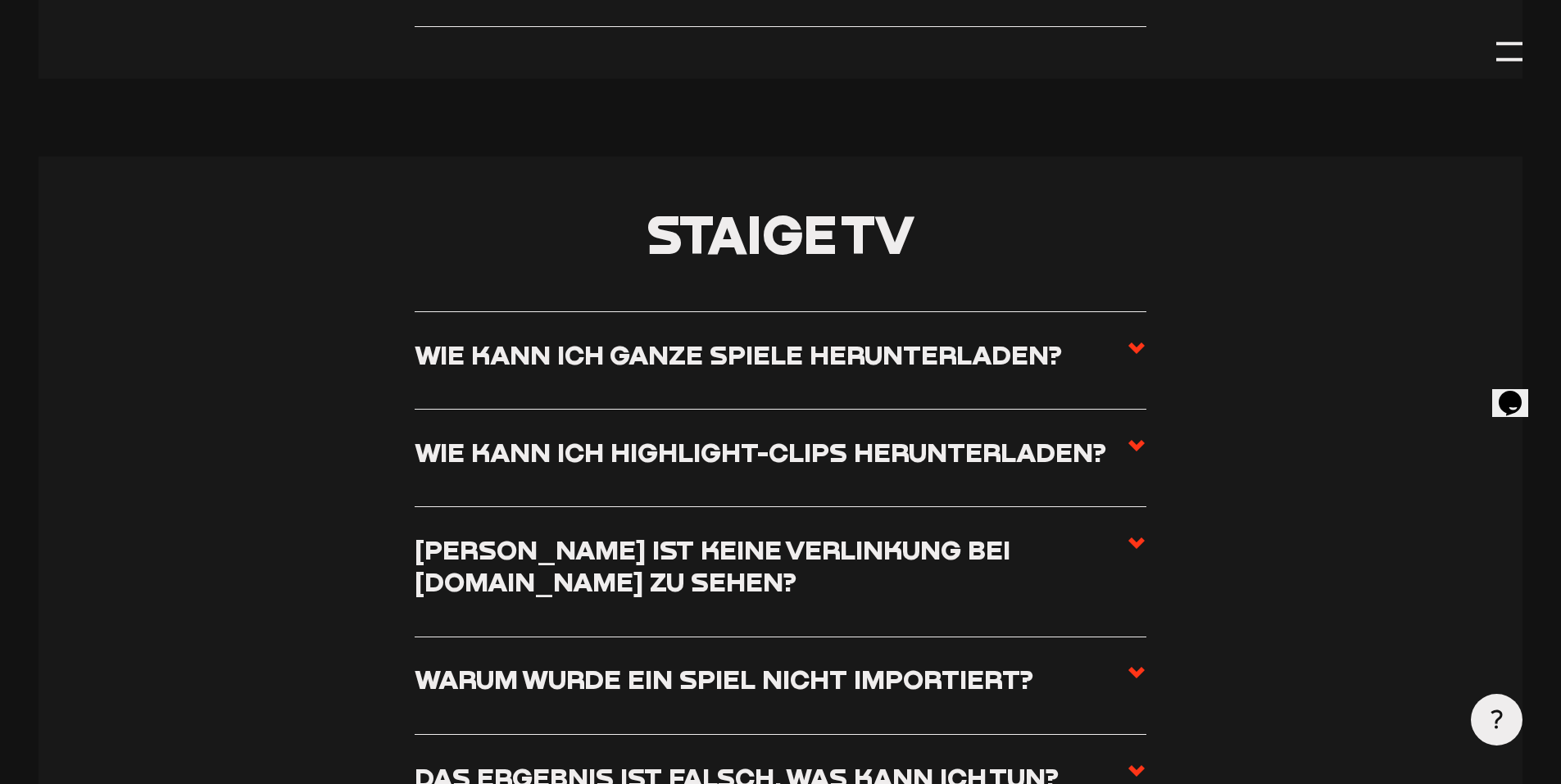
scroll to position [7009, 0]
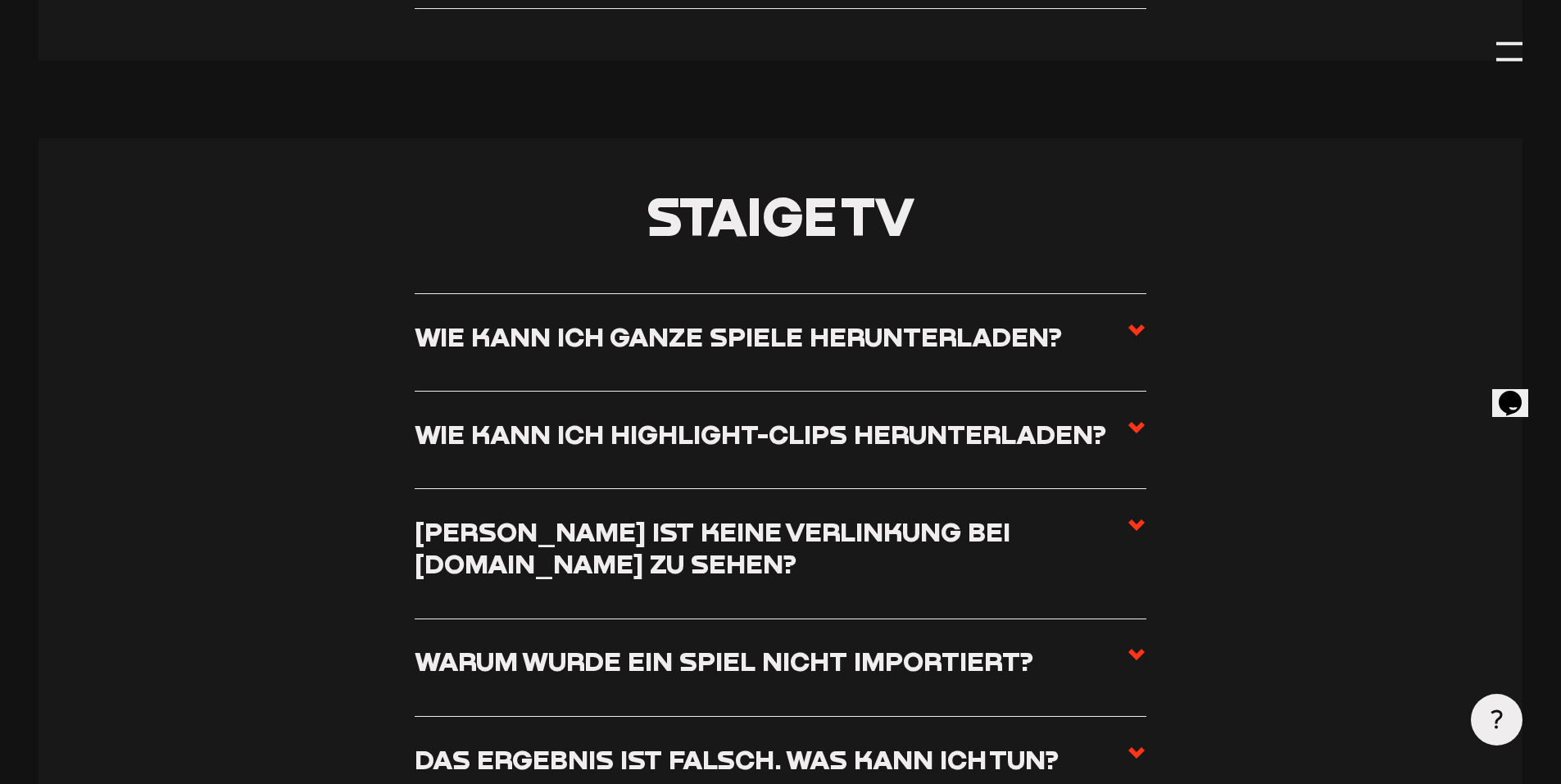
click at [667, 352] on h3 "Wie kann ich ganze Spiele herunterladen?" at bounding box center [738, 336] width 648 height 32
click at [0, 0] on input "Wie kann ich ganze Spiele herunterladen?" at bounding box center [0, 0] width 0 height 0
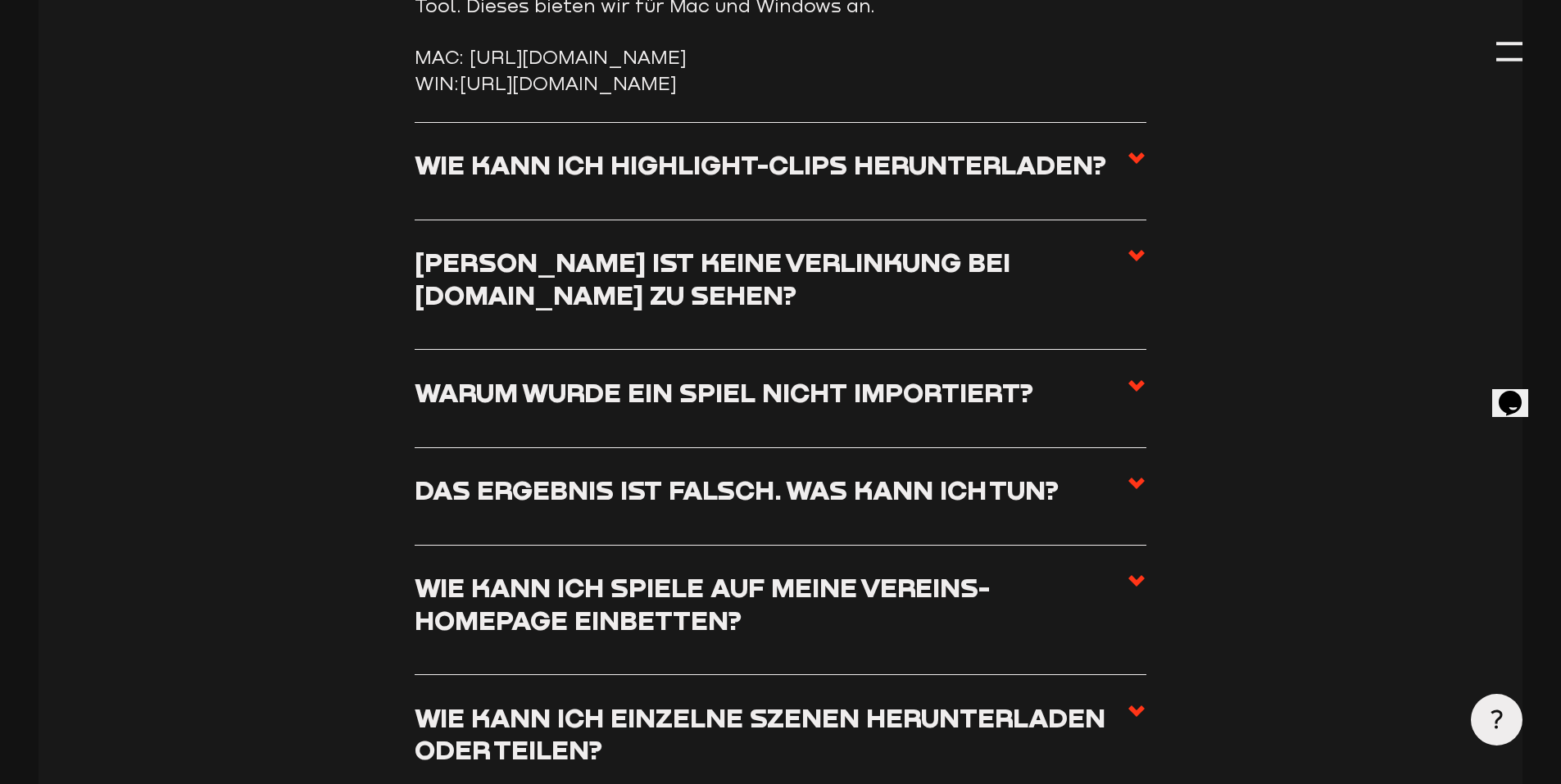
scroll to position [7337, 0]
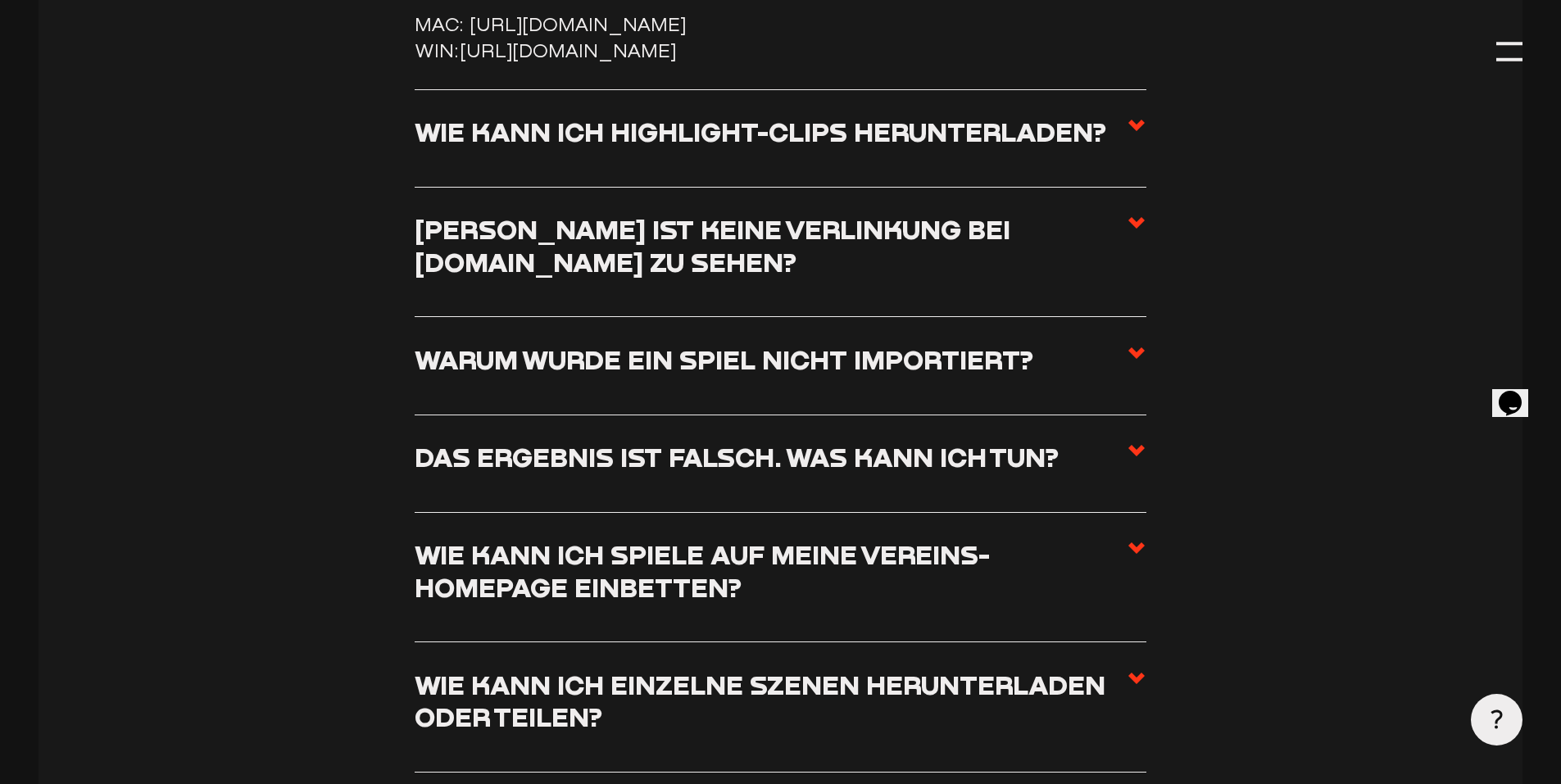
click at [683, 148] on h3 "Wie kann ich Highlight-Clips herunterladen?" at bounding box center [760, 131] width 692 height 32
click at [0, 0] on input "Wie kann ich Highlight-Clips herunterladen?" at bounding box center [0, 0] width 0 height 0
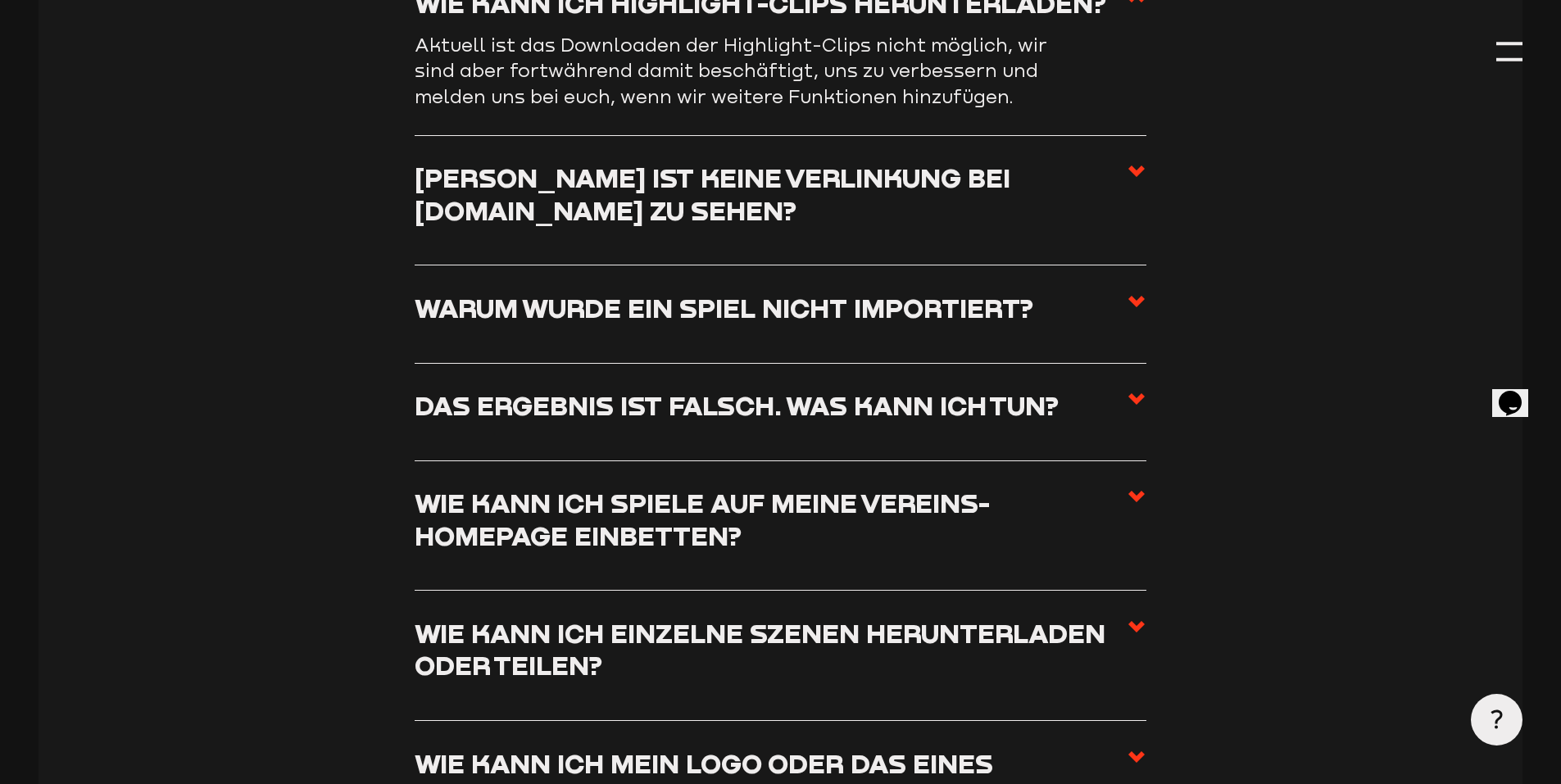
click at [641, 194] on h3 "Wieso ist keine Verlinkung bei fussball.de zu sehen?" at bounding box center [770, 193] width 712 height 65
click at [0, 0] on input "Wieso ist keine Verlinkung bei fussball.de zu sehen?" at bounding box center [0, 0] width 0 height 0
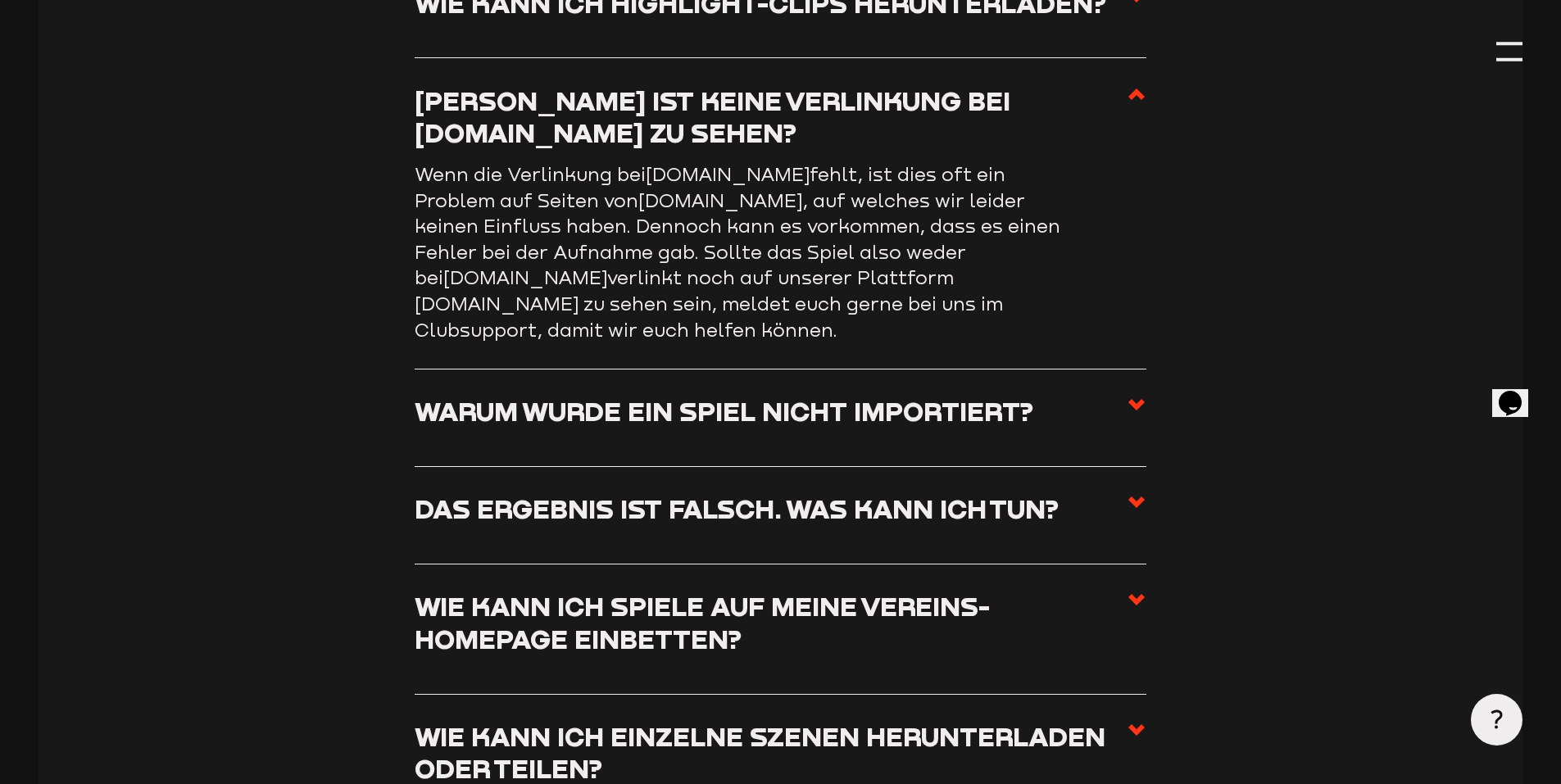
click at [602, 398] on h3 "Warum wurde ein Spiel nicht importiert?" at bounding box center [723, 411] width 619 height 32
click at [0, 0] on input "Warum wurde ein Spiel nicht importiert?" at bounding box center [0, 0] width 0 height 0
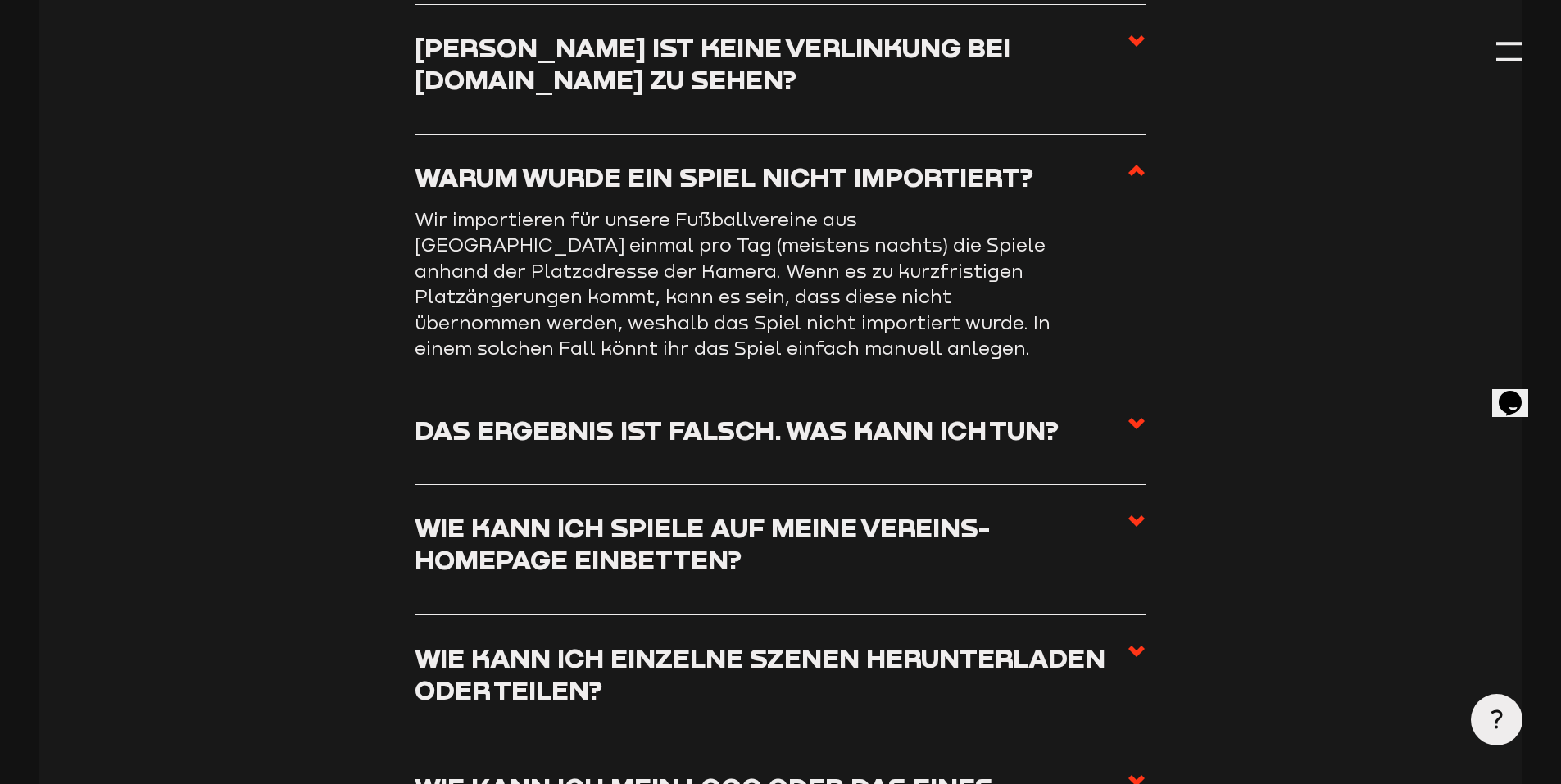
scroll to position [7418, 0]
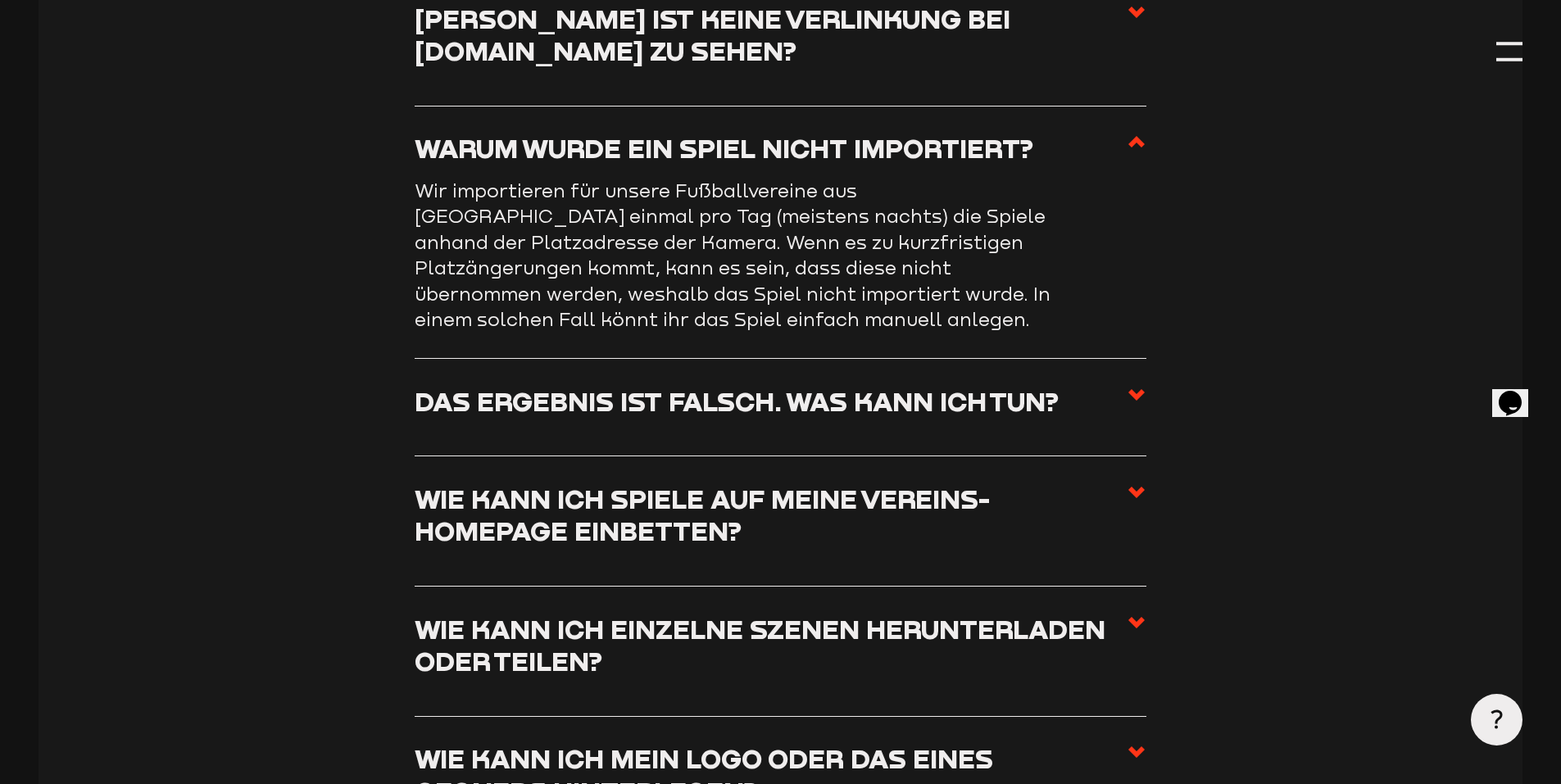
click at [582, 417] on h3 "Das Ergebnis ist falsch. Was kann ich tun?" at bounding box center [737, 400] width 644 height 32
click at [0, 0] on input "Das Ergebnis ist falsch. Was kann ich tun?" at bounding box center [0, 0] width 0 height 0
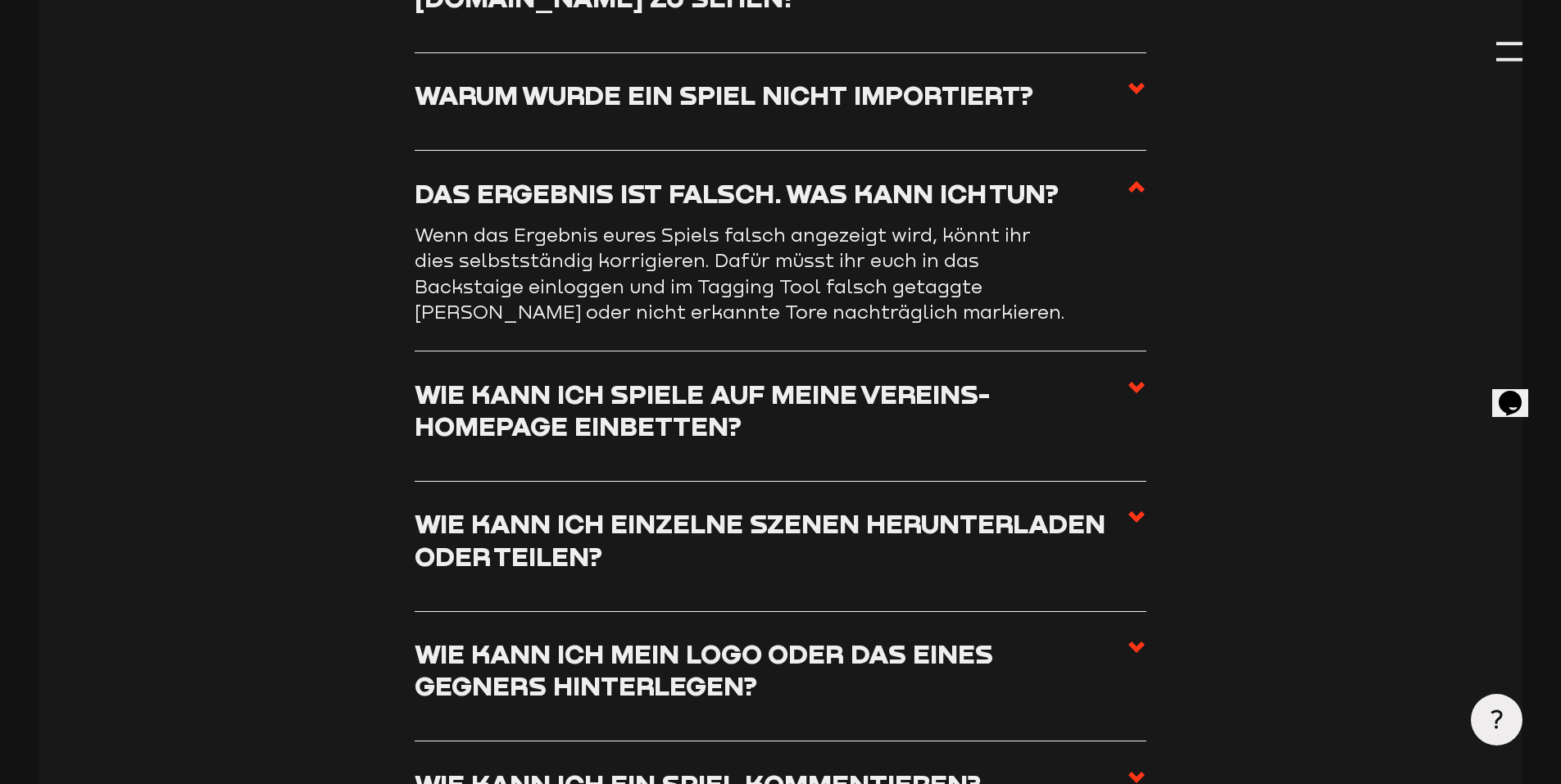
scroll to position [7500, 0]
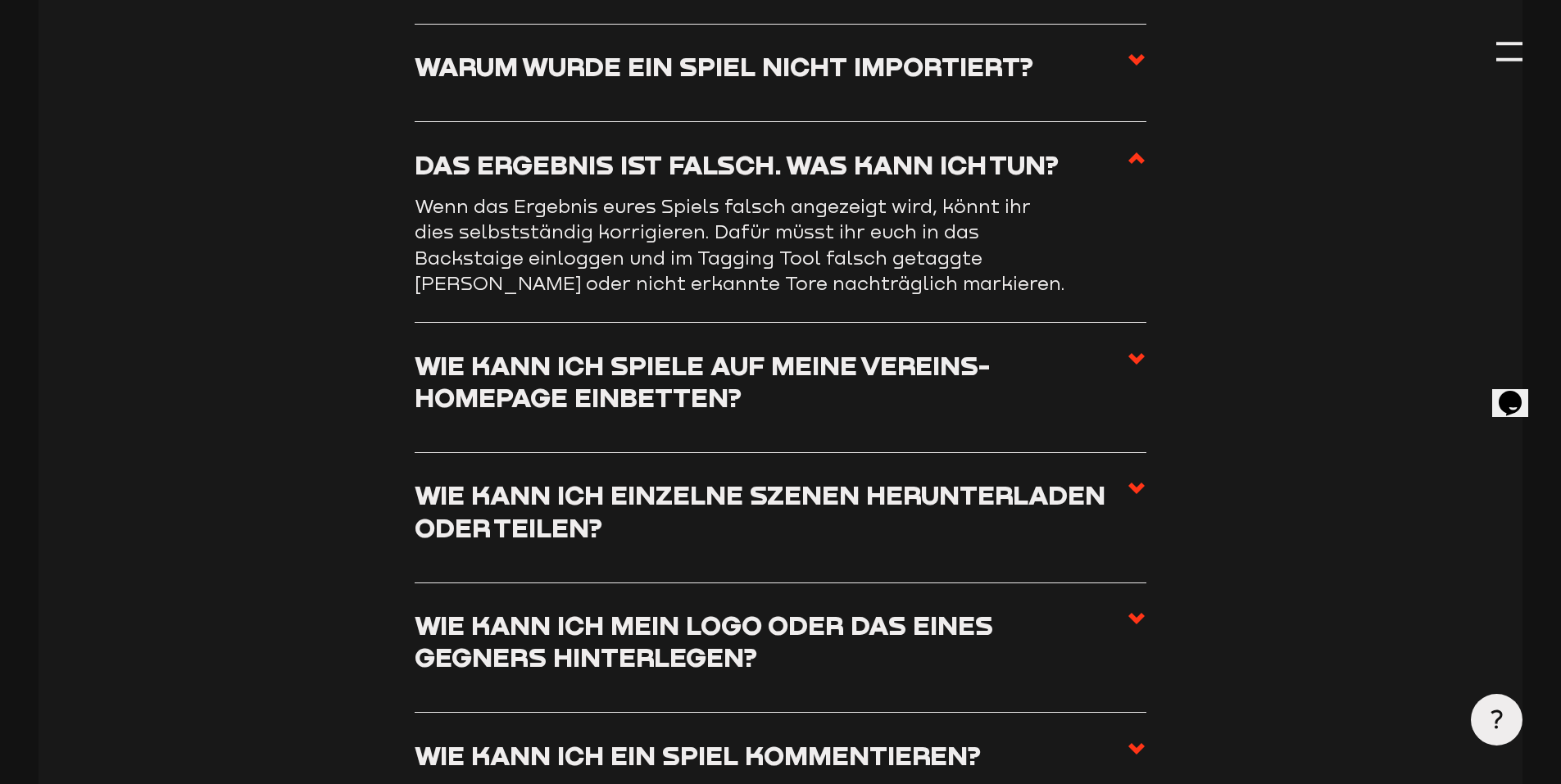
click at [589, 414] on h3 "Wie kann ich Spiele auf meine Vereins-Homepage einbetten?" at bounding box center [770, 381] width 712 height 65
click at [0, 0] on input "Wie kann ich Spiele auf meine Vereins-Homepage einbetten?" at bounding box center [0, 0] width 0 height 0
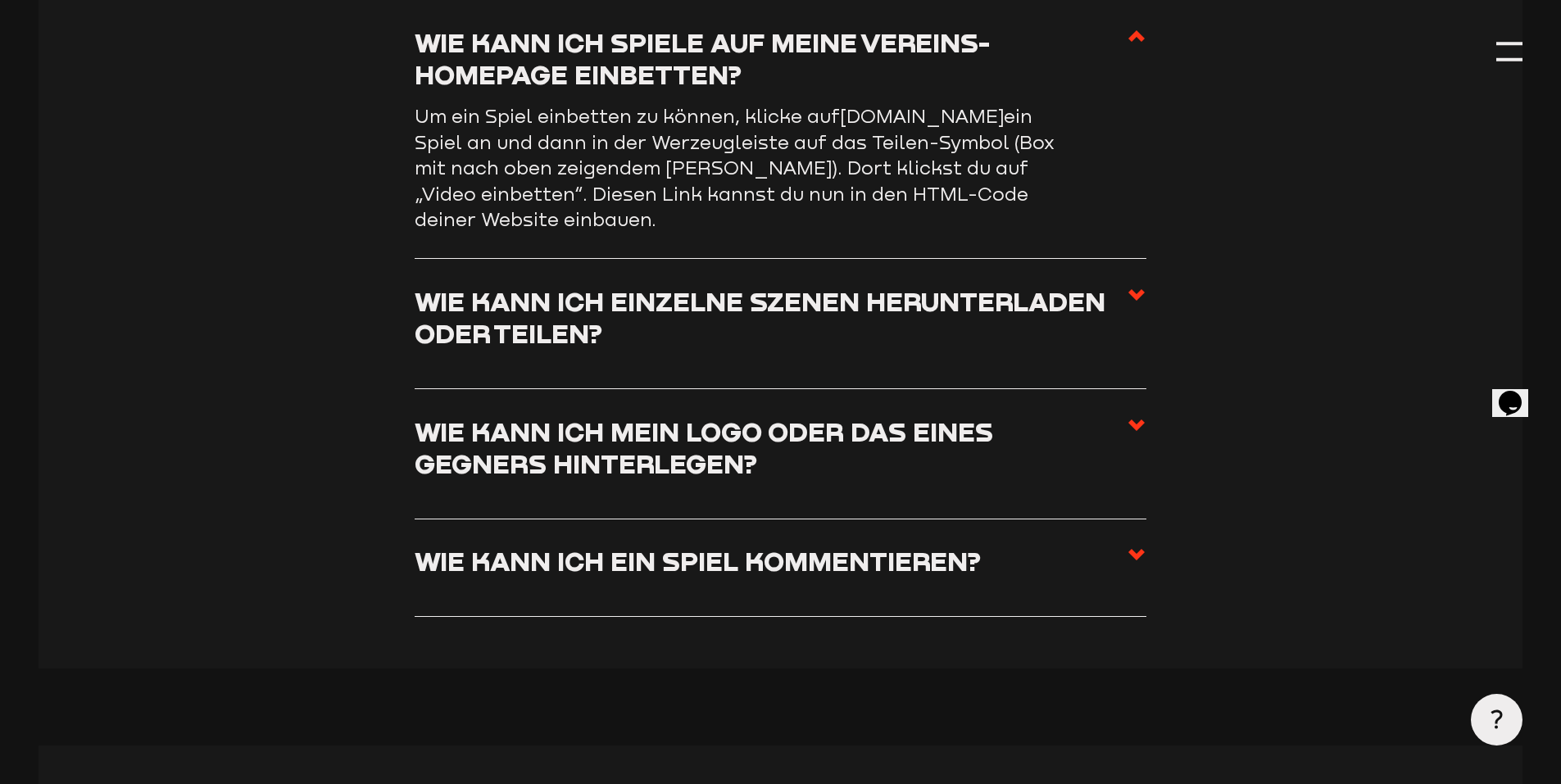
scroll to position [7746, 0]
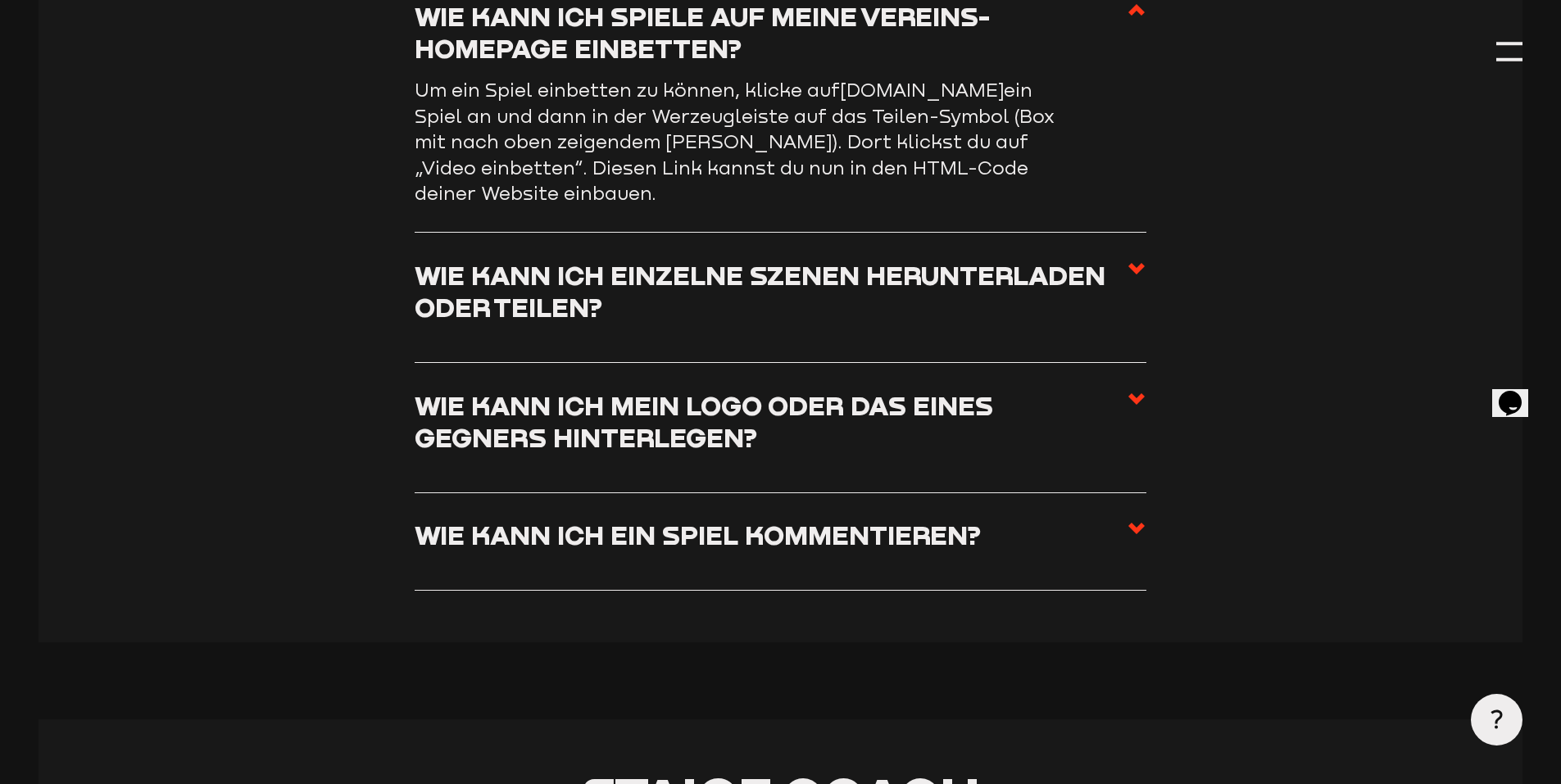
click at [529, 323] on h3 "Wie kann ich einzelne Szenen herunterladen oder teilen?" at bounding box center [770, 291] width 712 height 65
click at [0, 0] on input "Wie kann ich einzelne Szenen herunterladen oder teilen?" at bounding box center [0, 0] width 0 height 0
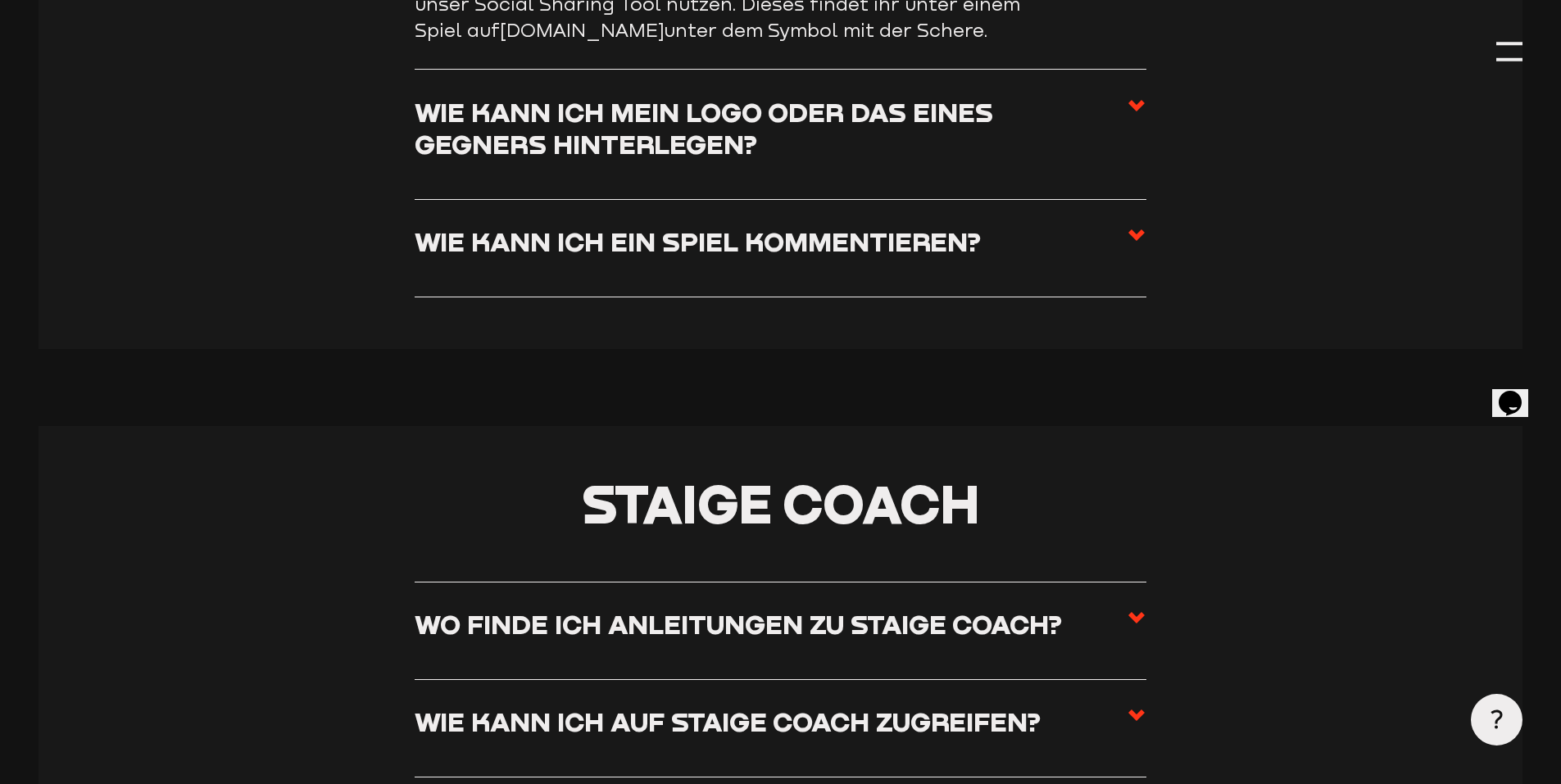
scroll to position [7992, 0]
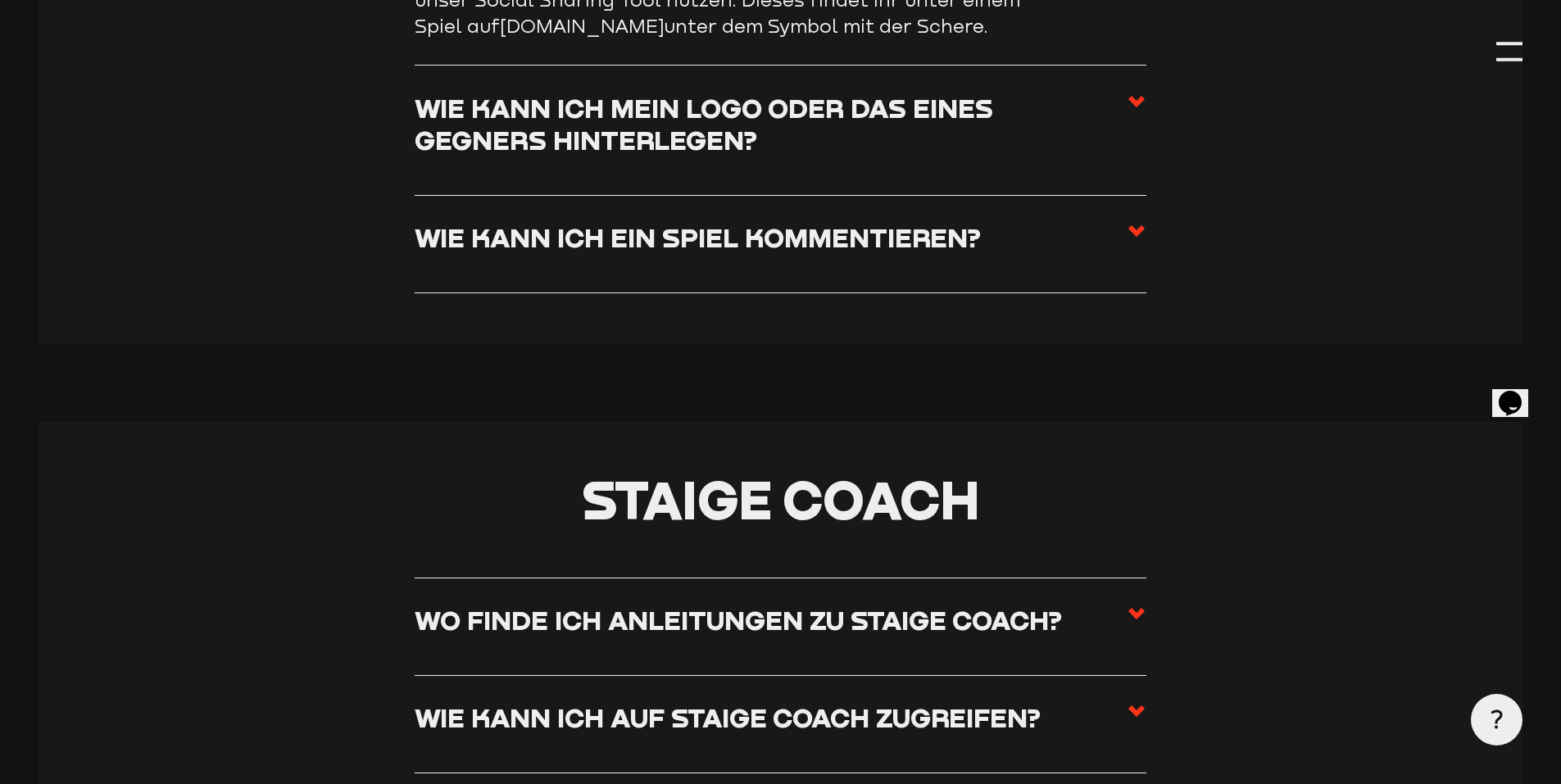
click at [549, 156] on h3 "Wie kann ich mein Logo oder das eines Gegners hinterlegen?" at bounding box center [770, 123] width 712 height 65
click at [0, 0] on input "Wie kann ich mein Logo oder das eines Gegners hinterlegen?" at bounding box center [0, 0] width 0 height 0
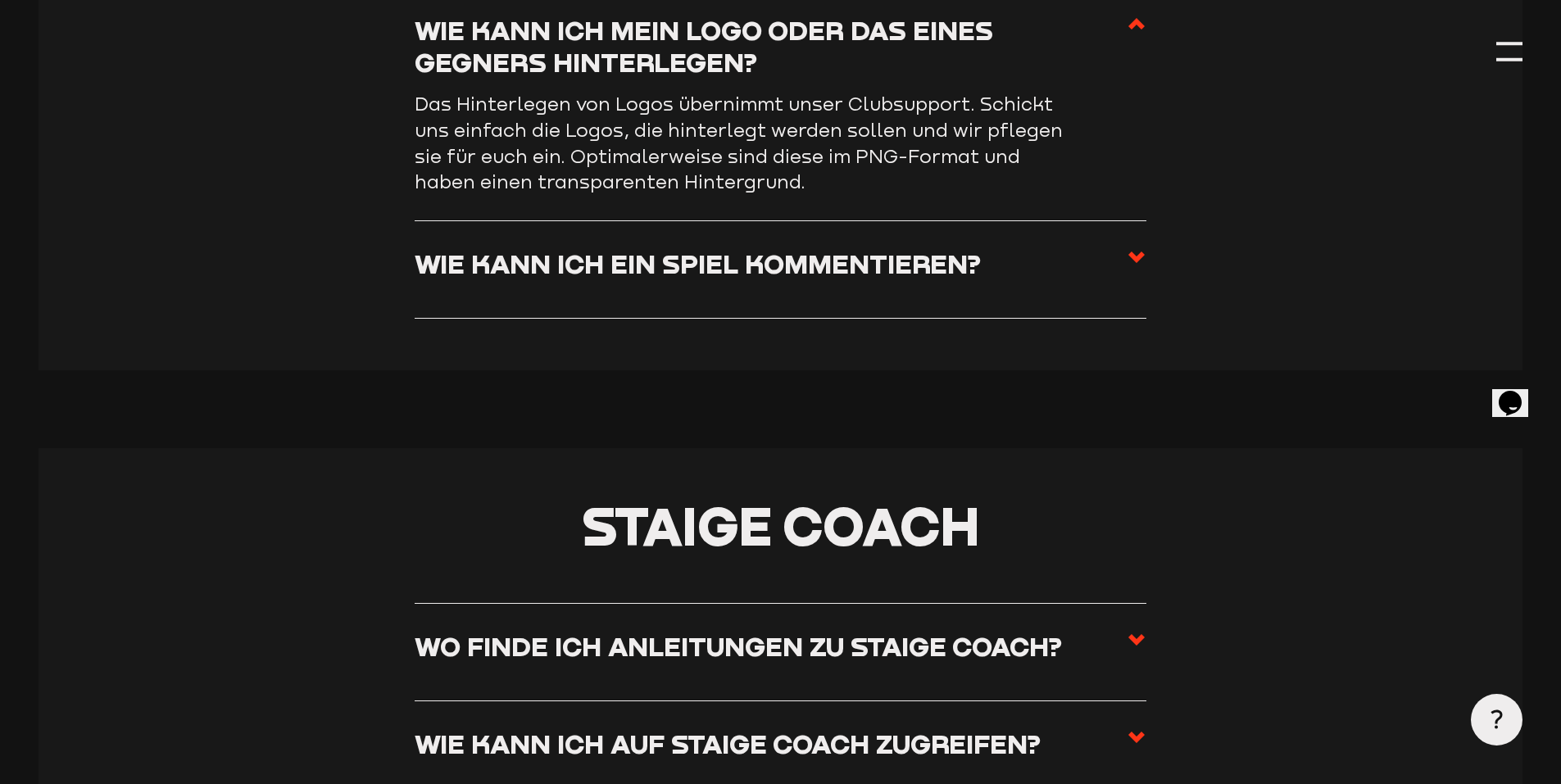
click at [537, 276] on h3 "Wie kann ich ein Spiel kommentieren?" at bounding box center [697, 263] width 566 height 32
click at [0, 0] on input "Wie kann ich ein Spiel kommentieren?" at bounding box center [0, 0] width 0 height 0
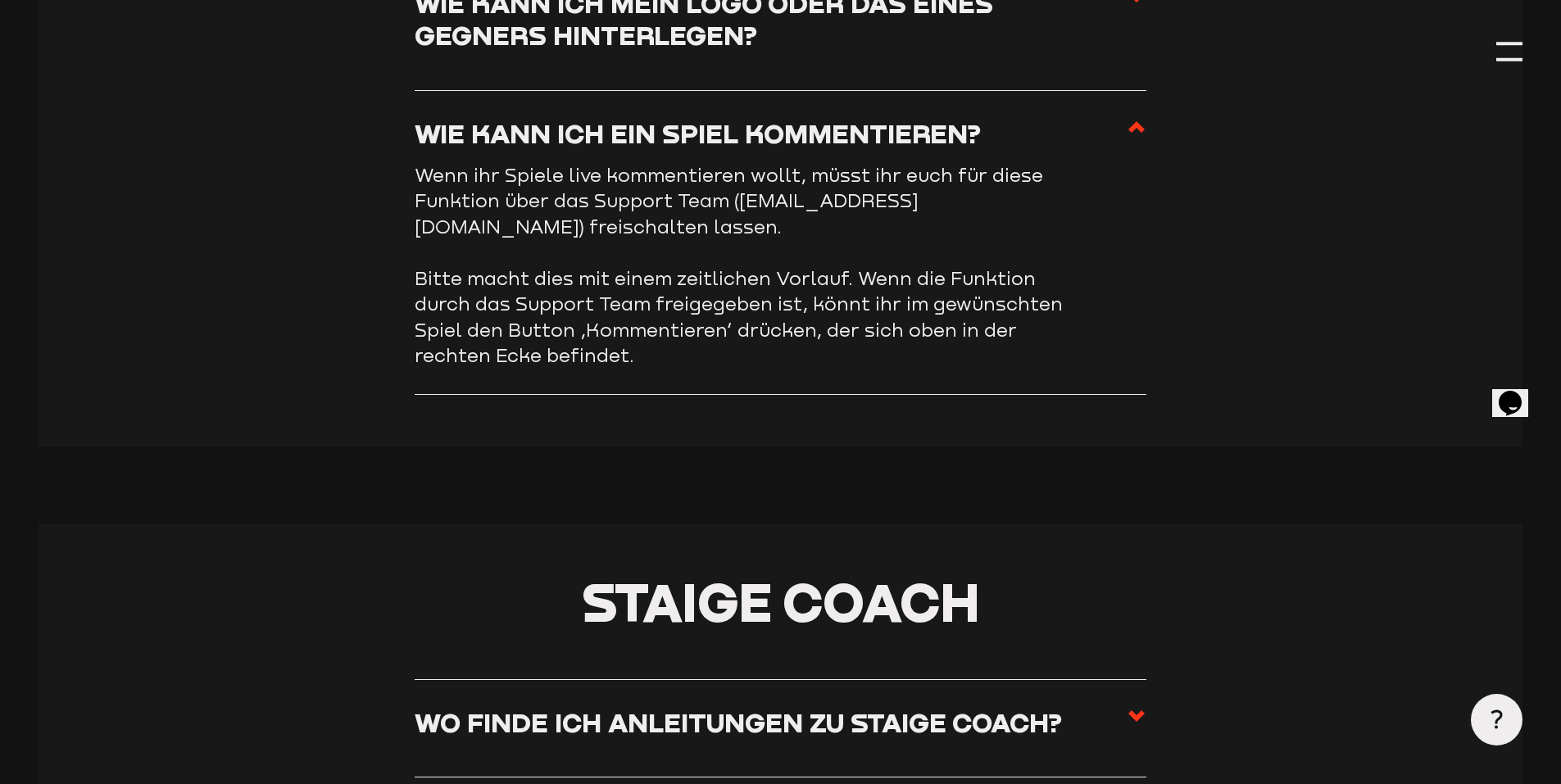
scroll to position [8565, 0]
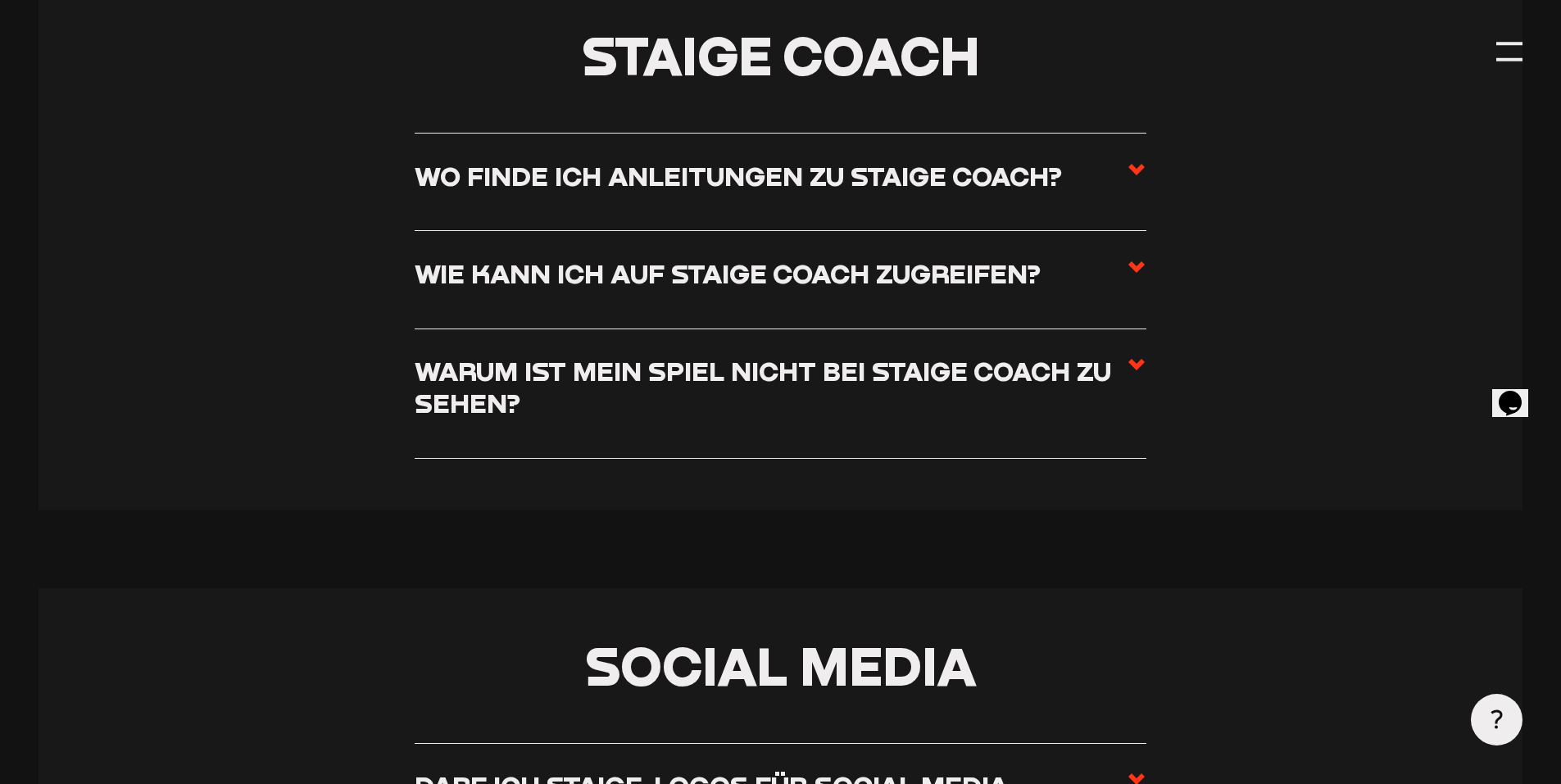
click at [677, 190] on h3 "Wo finde ich Anleitungen zu Staige Coach?" at bounding box center [738, 176] width 648 height 32
click at [0, 0] on input "Wo finde ich Anleitungen zu Staige Coach?" at bounding box center [0, 0] width 0 height 0
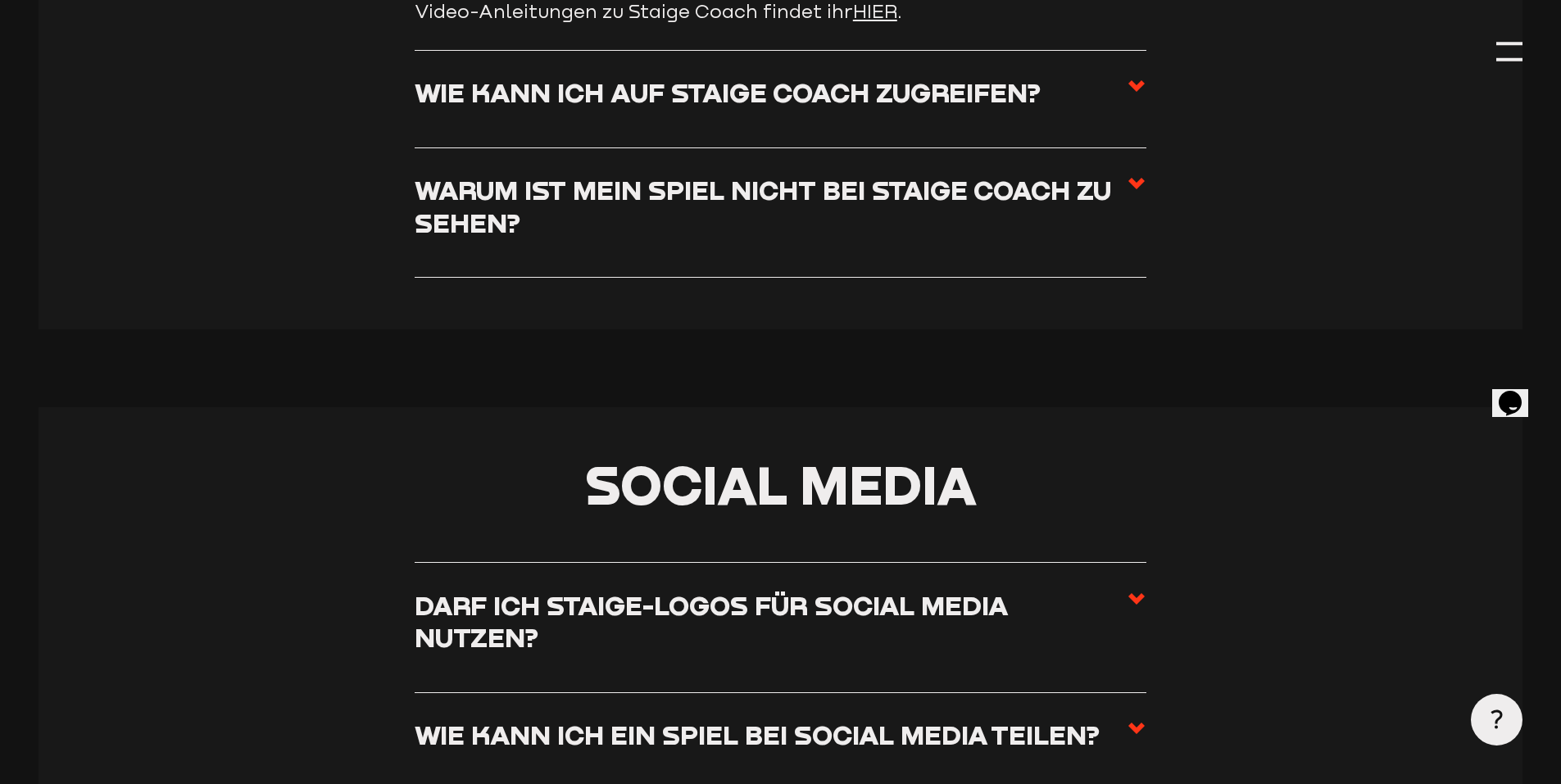
scroll to position [8358, 0]
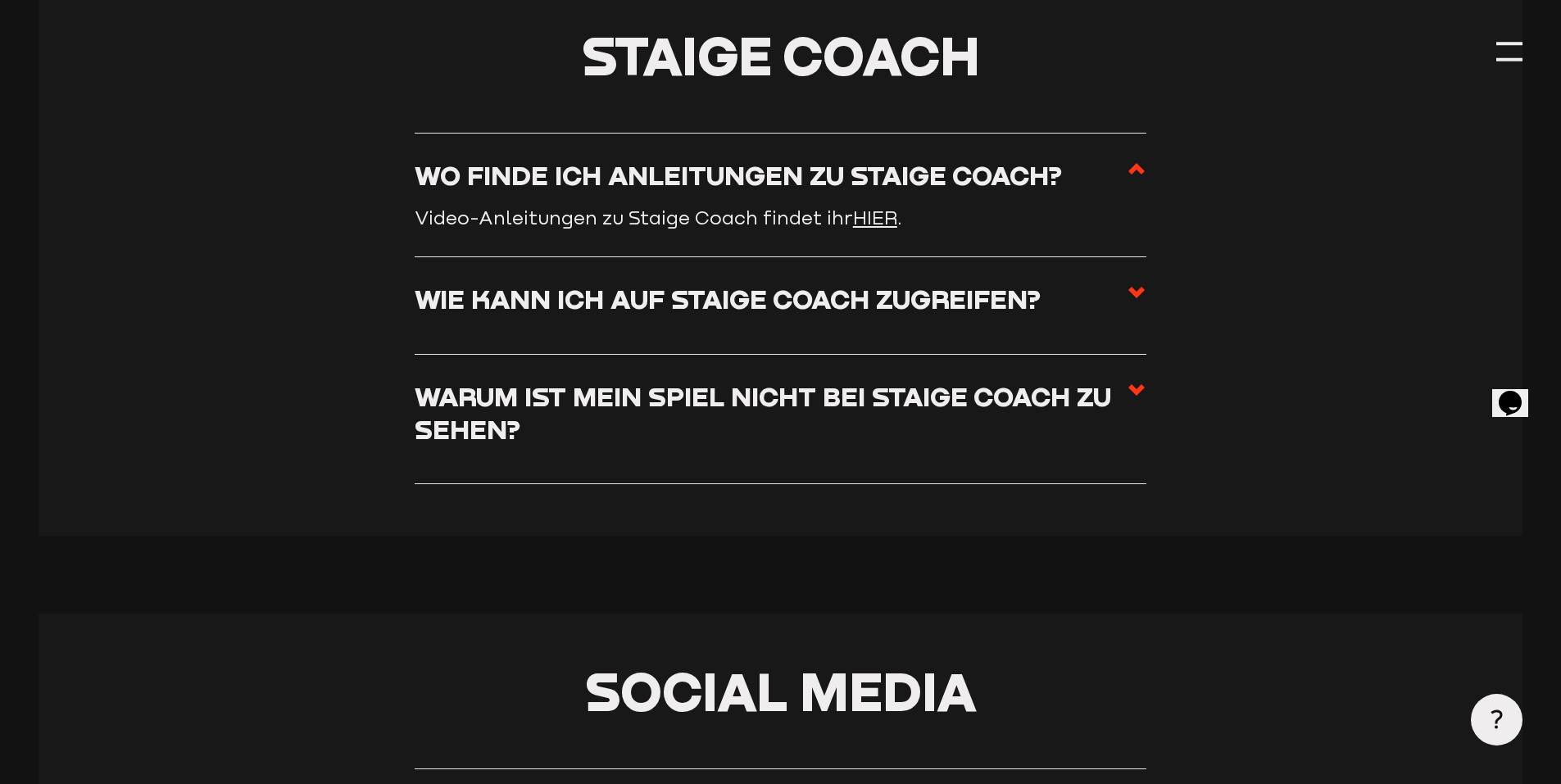
click at [598, 314] on h3 "Wie kann ich auf Staige Coach zugreifen?" at bounding box center [727, 298] width 626 height 32
click at [0, 0] on input "Wie kann ich auf Staige Coach zugreifen?" at bounding box center [0, 0] width 0 height 0
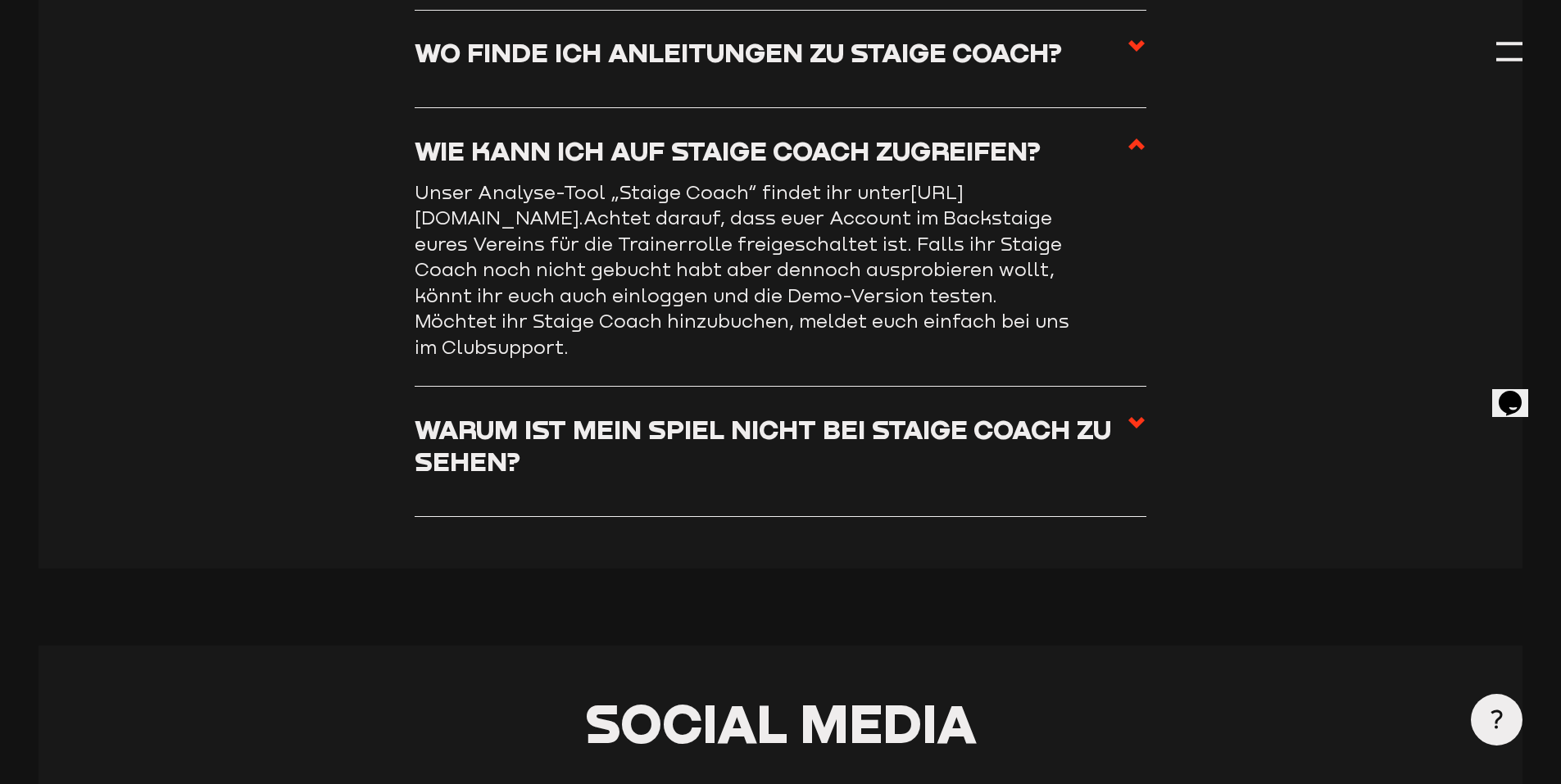
scroll to position [8604, 0]
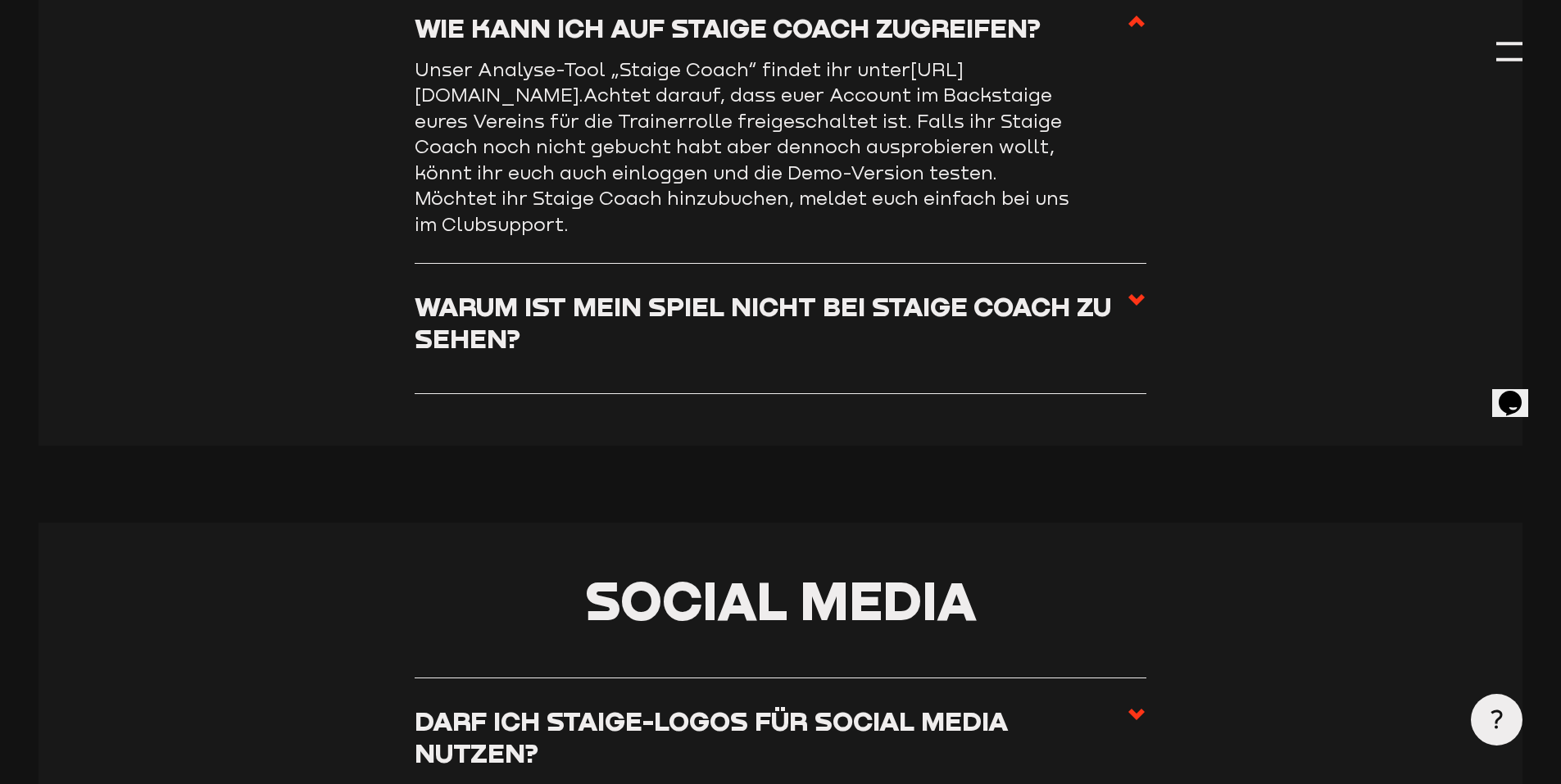
click at [484, 347] on h3 "Warum ist mein Spiel nicht bei Staige Coach zu sehen?" at bounding box center [770, 322] width 712 height 65
click at [0, 0] on input "Warum ist mein Spiel nicht bei Staige Coach zu sehen?" at bounding box center [0, 0] width 0 height 0
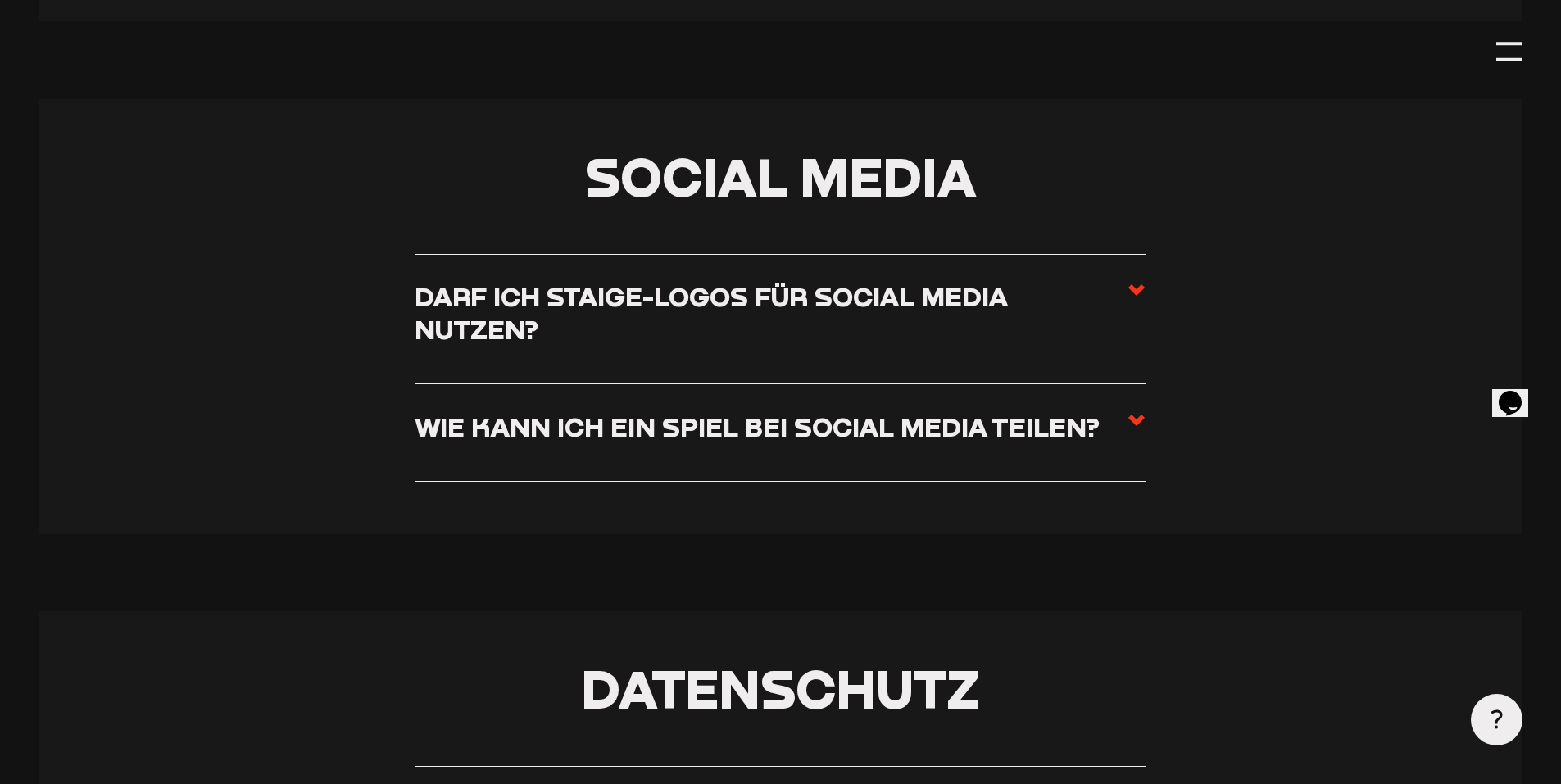
scroll to position [8932, 0]
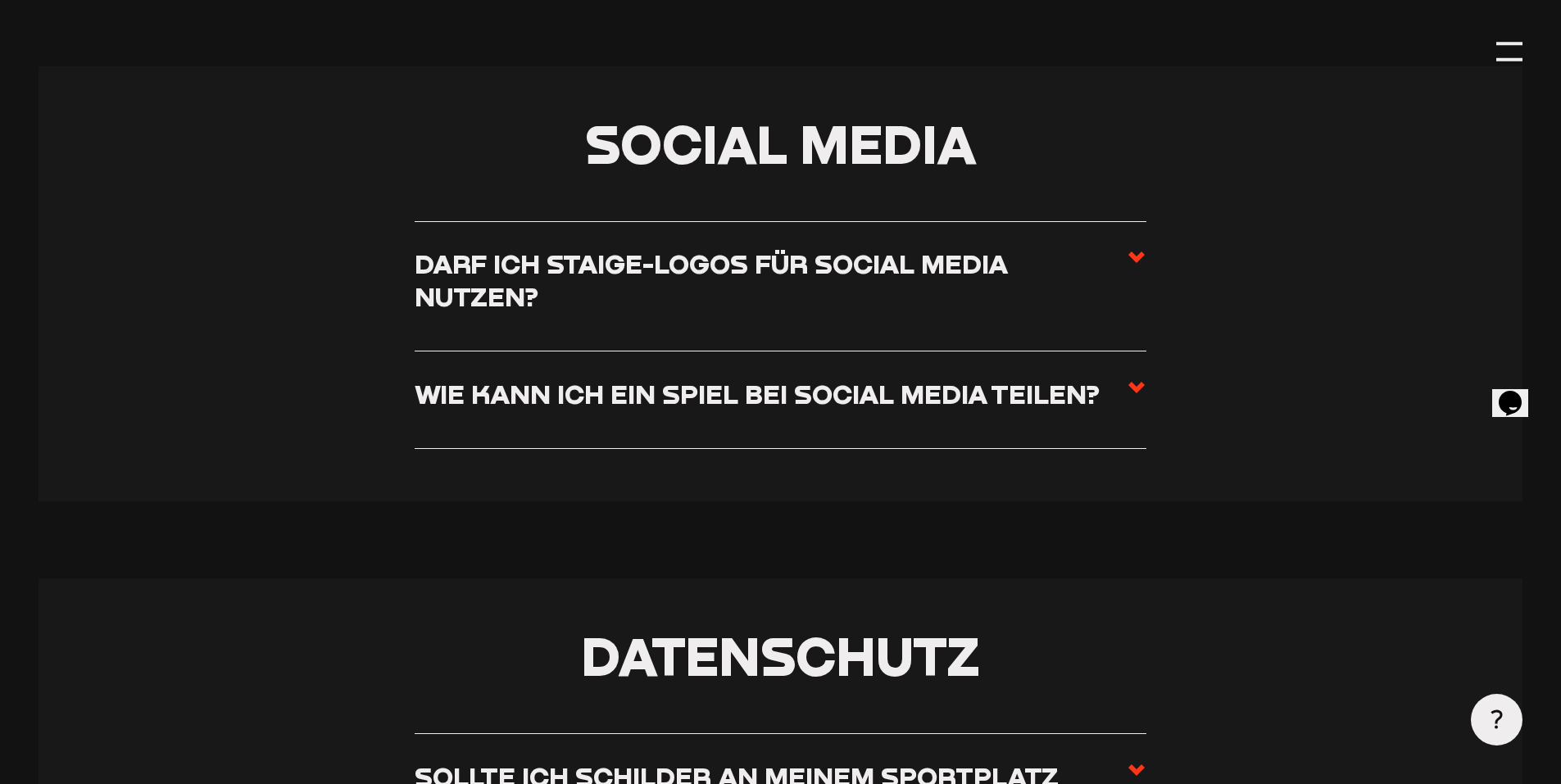
click at [464, 294] on h3 "Darf ich Staige-Logos für Social Media nutzen?" at bounding box center [770, 279] width 712 height 65
click at [0, 0] on input "Darf ich Staige-Logos für Social Media nutzen?" at bounding box center [0, 0] width 0 height 0
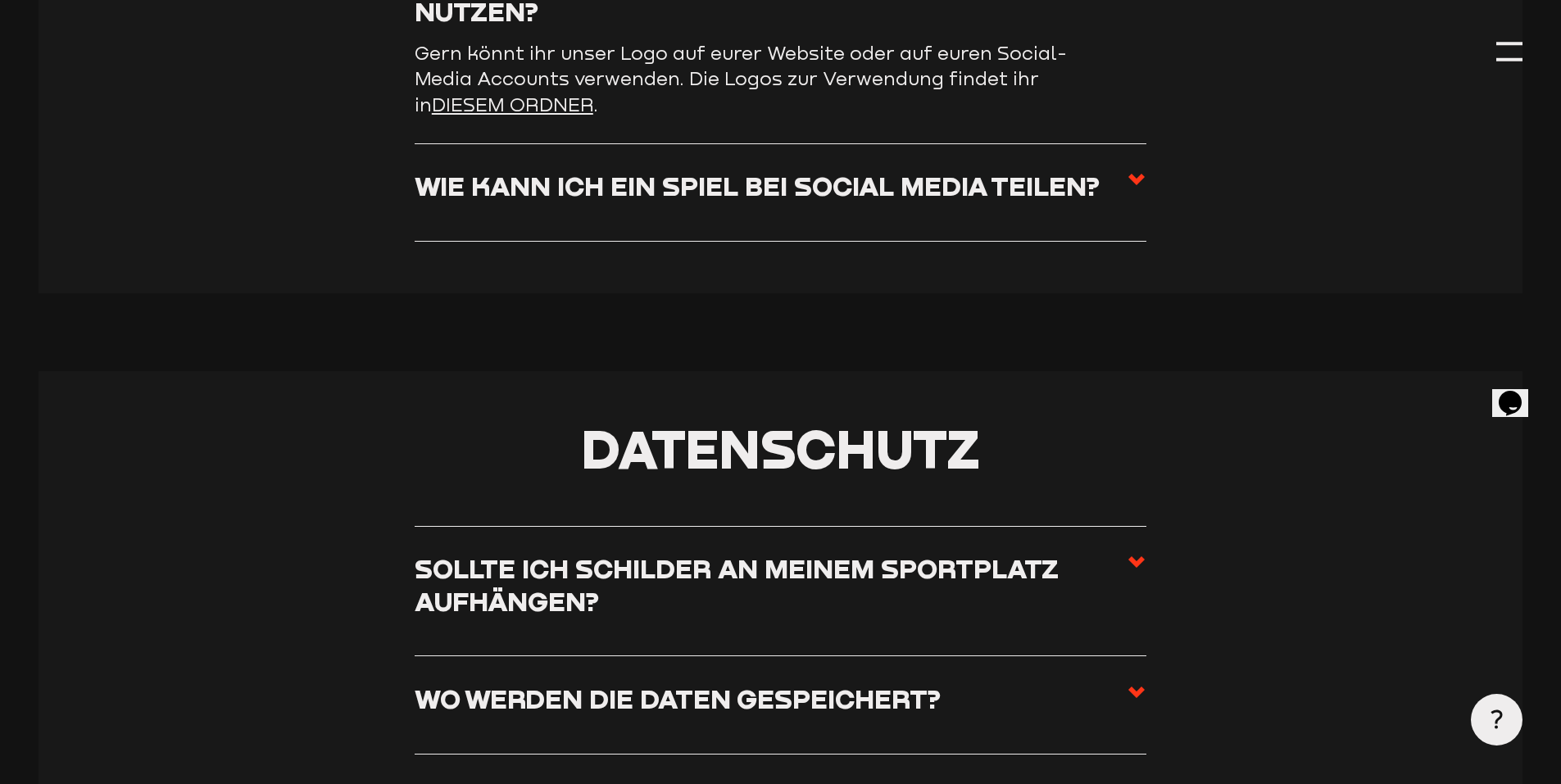
scroll to position [9178, 0]
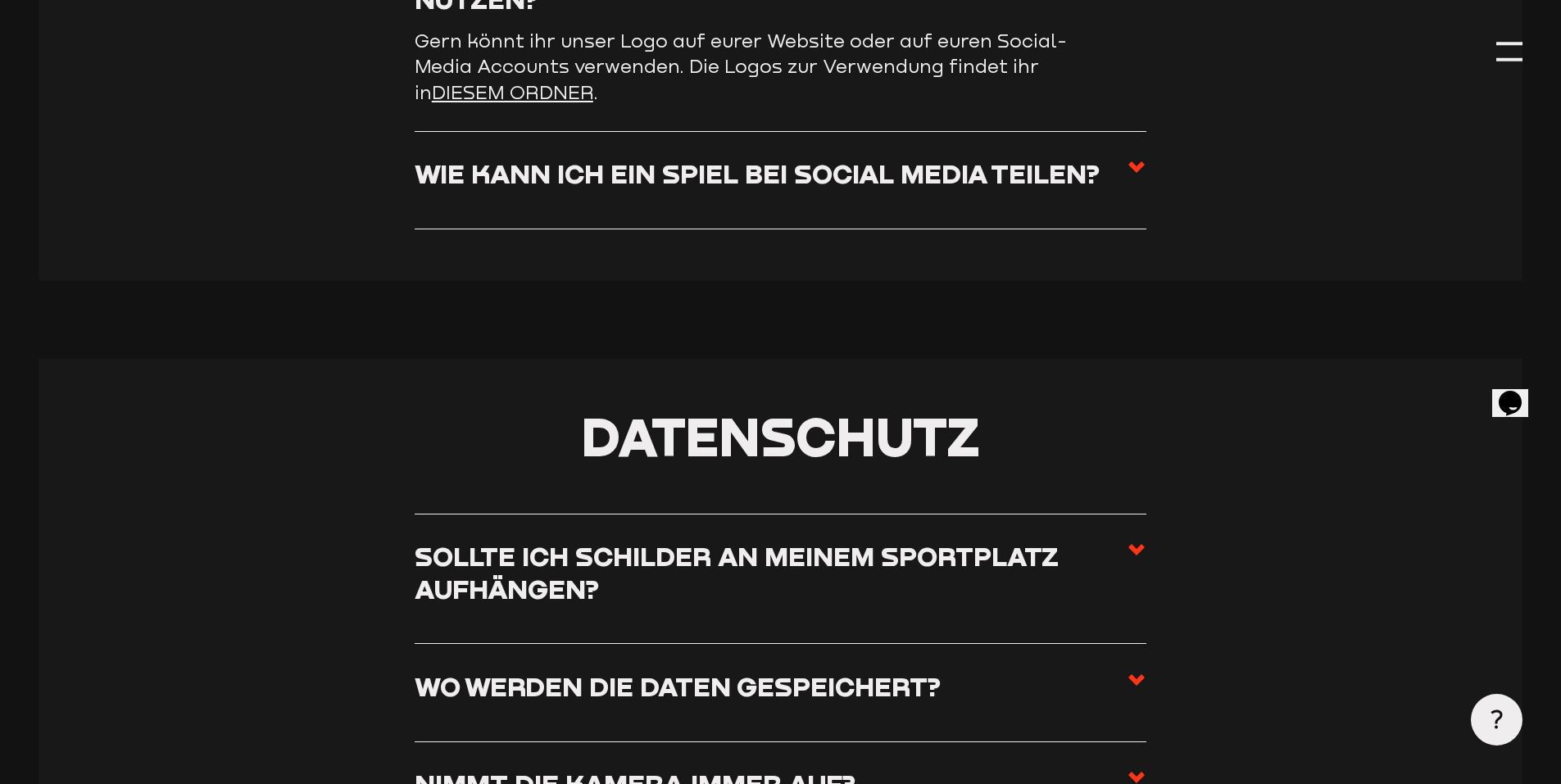
click at [680, 189] on h3 "Wie kann ich ein Spiel bei Social Media teilen?" at bounding box center [757, 173] width 685 height 32
click at [0, 0] on input "Wie kann ich ein Spiel bei Social Media teilen?" at bounding box center [0, 0] width 0 height 0
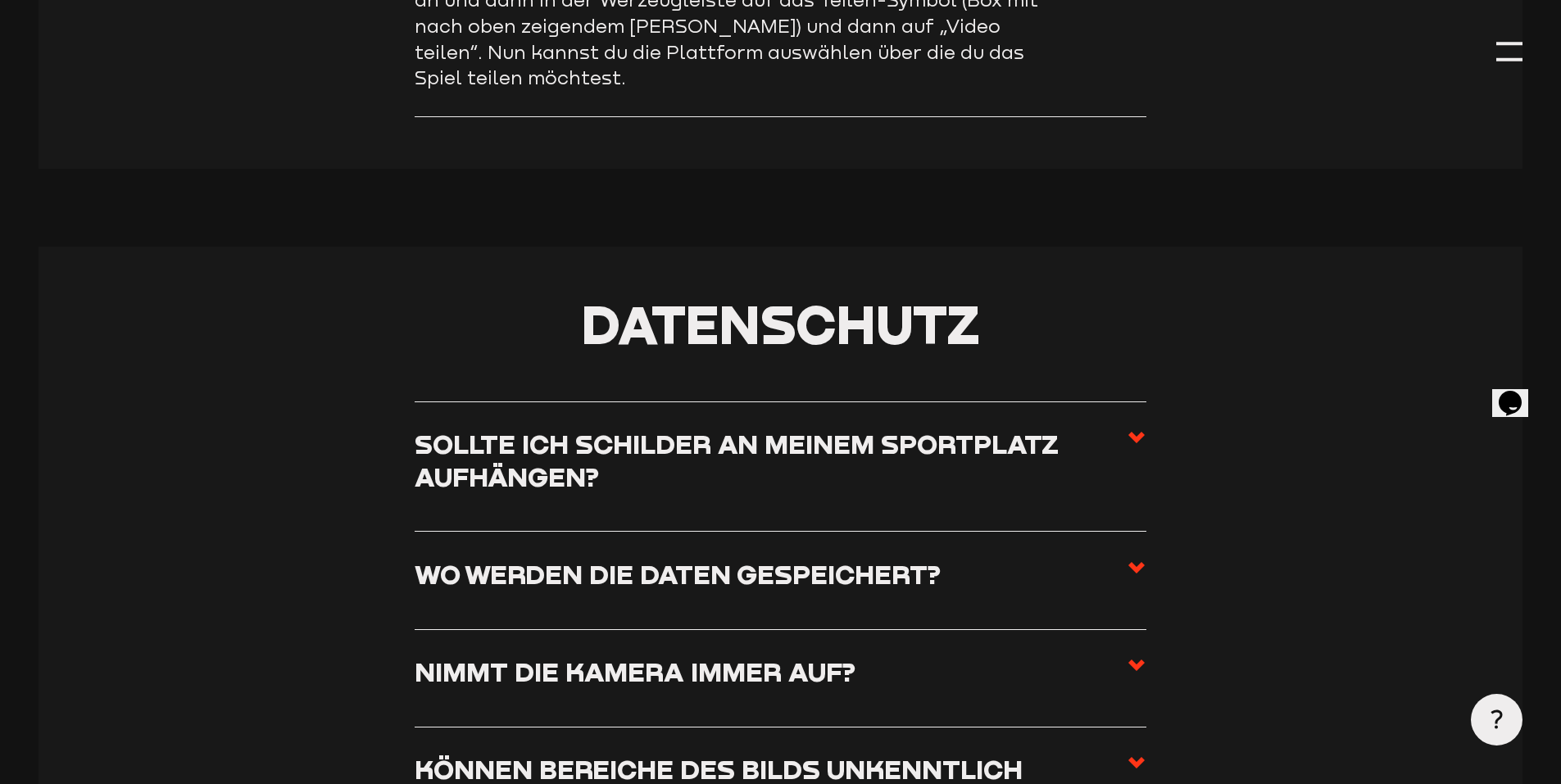
scroll to position [9505, 0]
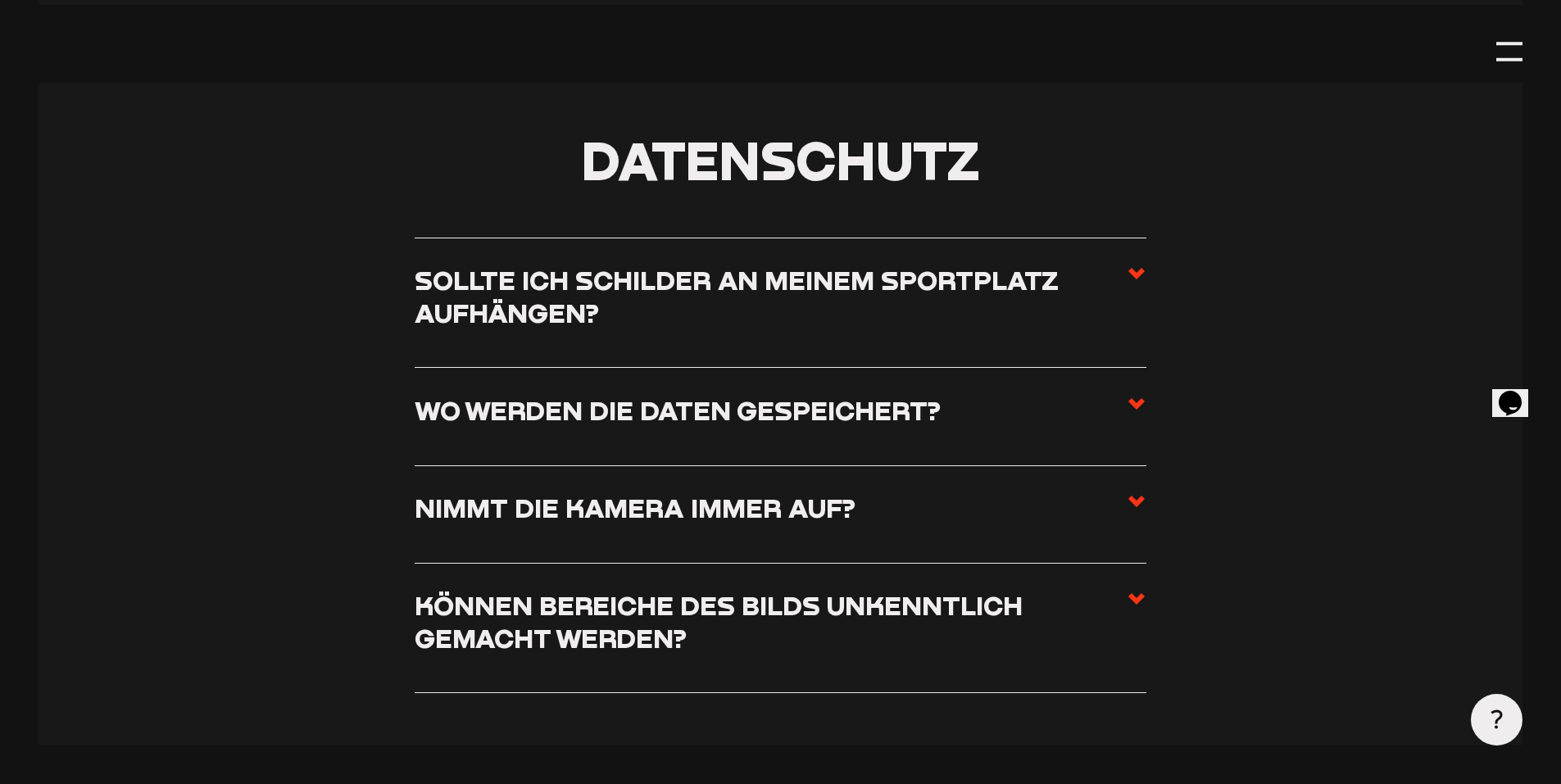
click at [511, 312] on h3 "Sollte ich Schilder an meinem Sportplatz aufhängen?" at bounding box center [770, 296] width 712 height 65
click at [0, 0] on input "Sollte ich Schilder an meinem Sportplatz aufhängen?" at bounding box center [0, 0] width 0 height 0
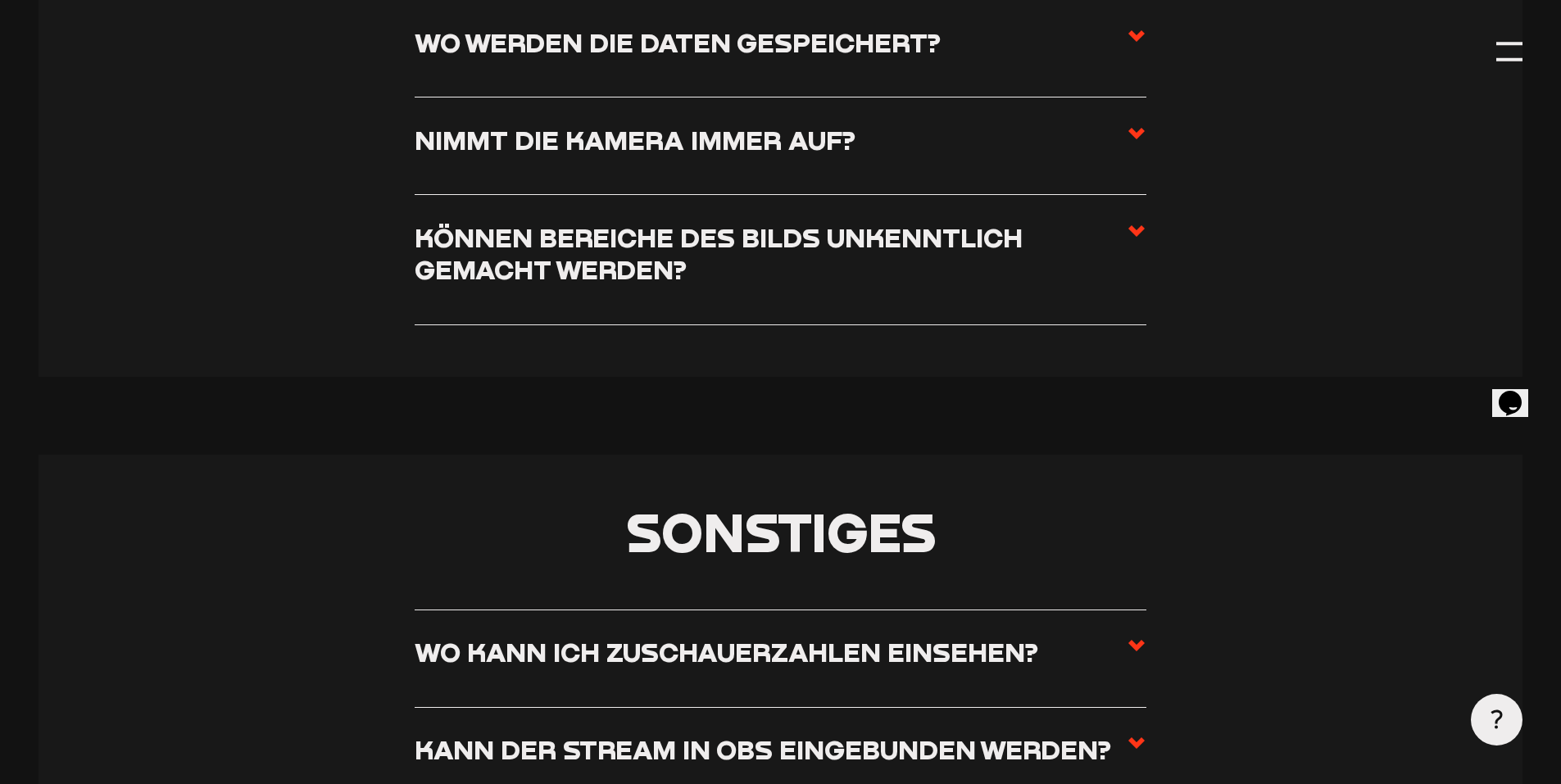
scroll to position [10406, 0]
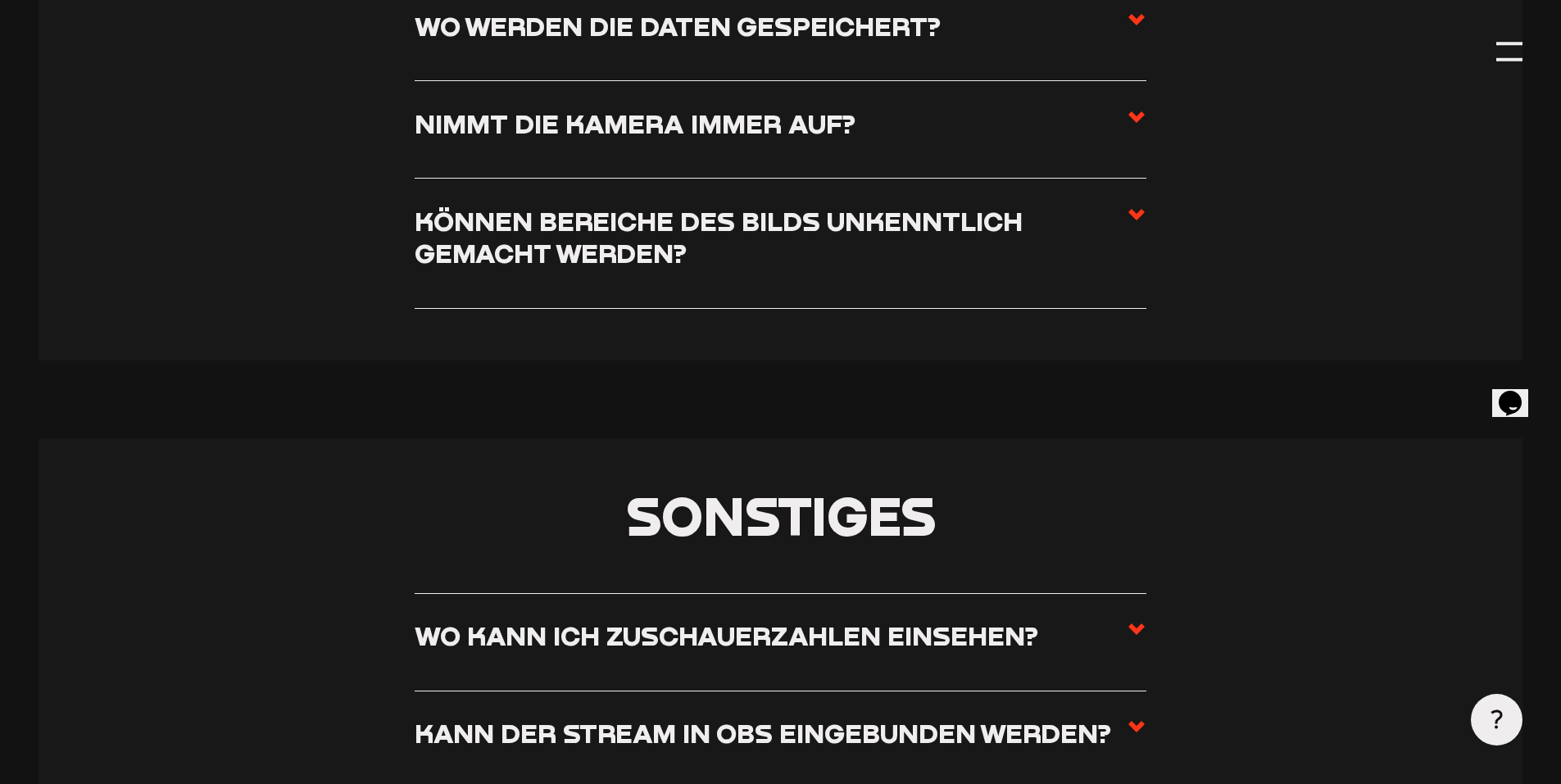
click at [632, 42] on h3 "Wo werden die Daten gespeichert?" at bounding box center [678, 26] width 526 height 32
click at [0, 0] on input "Wo werden die Daten gespeichert?" at bounding box center [0, 0] width 0 height 0
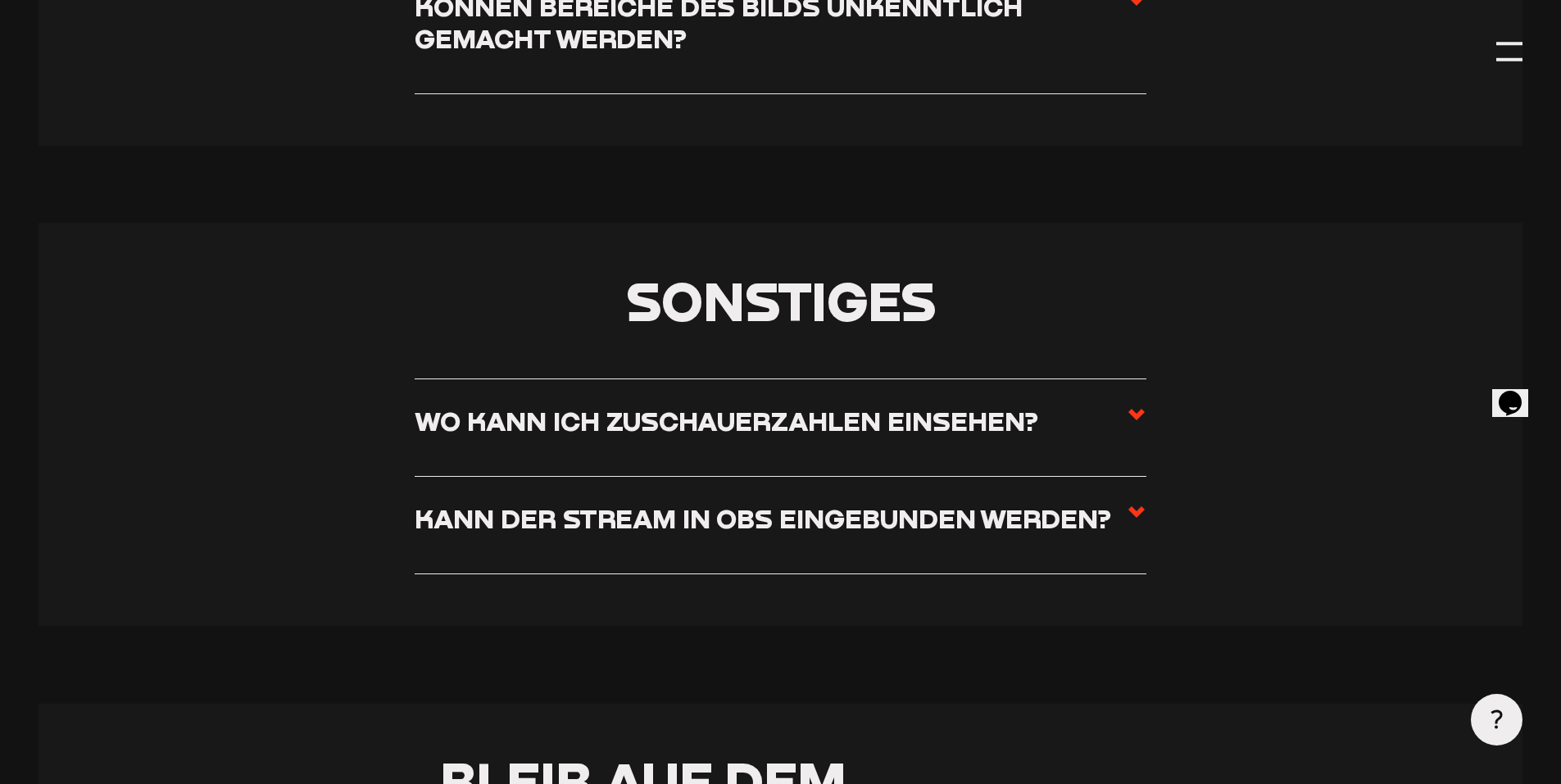
scroll to position [9750, 0]
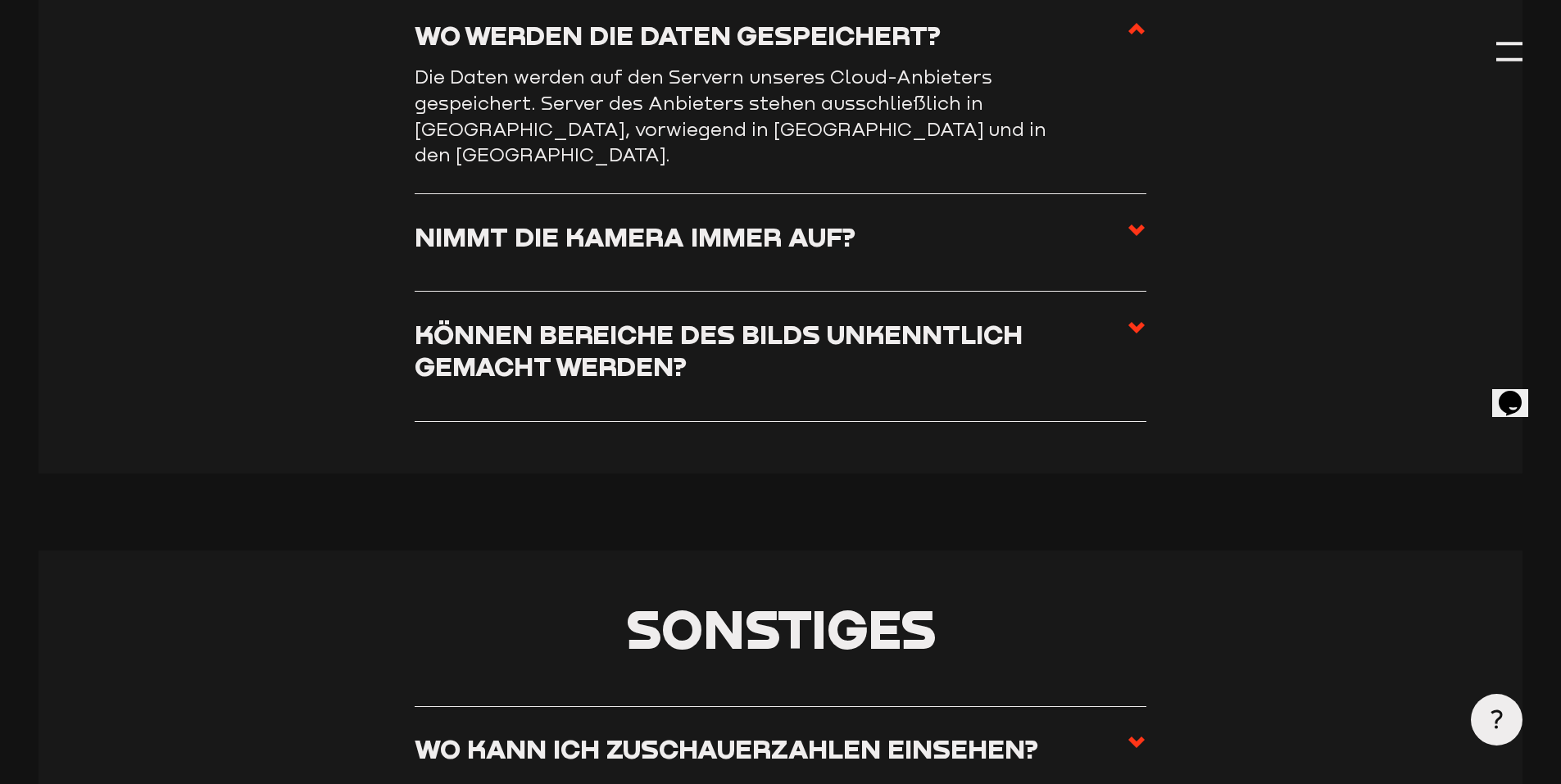
click at [598, 234] on h3 "Nimmt die Kamera immer auf?" at bounding box center [635, 236] width 441 height 32
click at [0, 0] on input "Nimmt die Kamera immer auf?" at bounding box center [0, 0] width 0 height 0
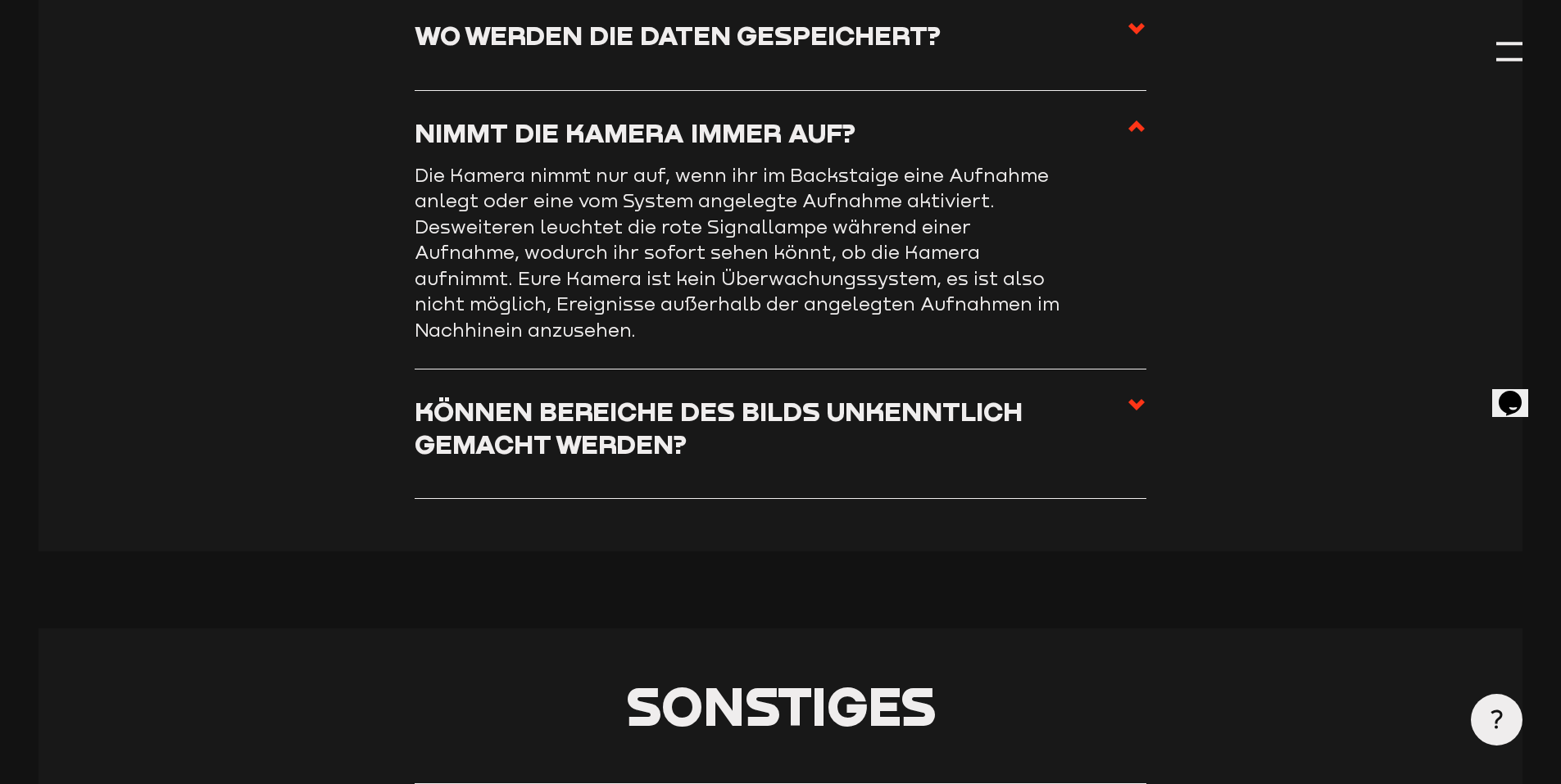
scroll to position [9833, 0]
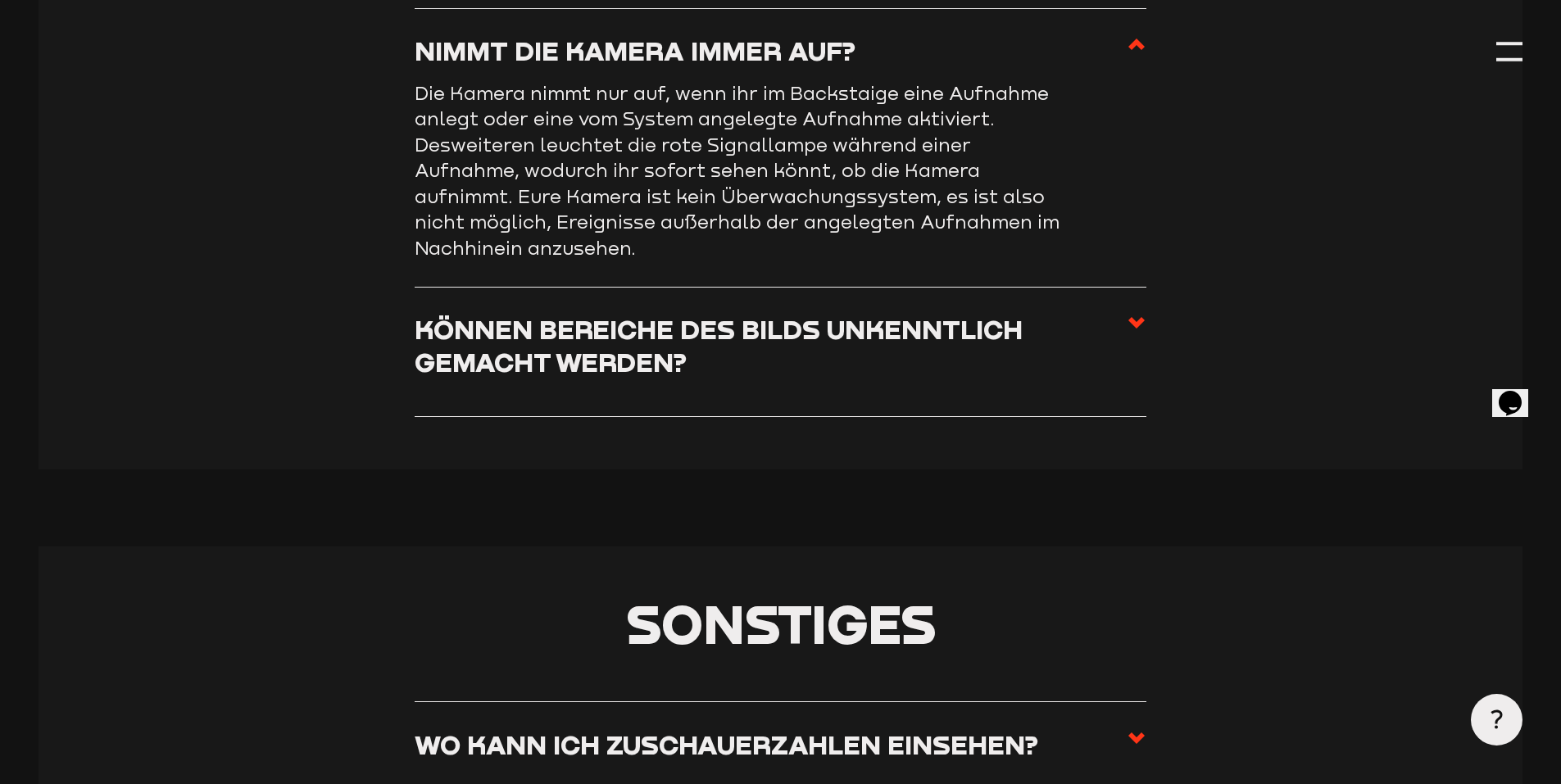
click at [615, 356] on h3 "Können Bereiche des Bilds unkenntlich gemacht werden?" at bounding box center [770, 344] width 712 height 65
click at [0, 0] on input "Können Bereiche des Bilds unkenntlich gemacht werden?" at bounding box center [0, 0] width 0 height 0
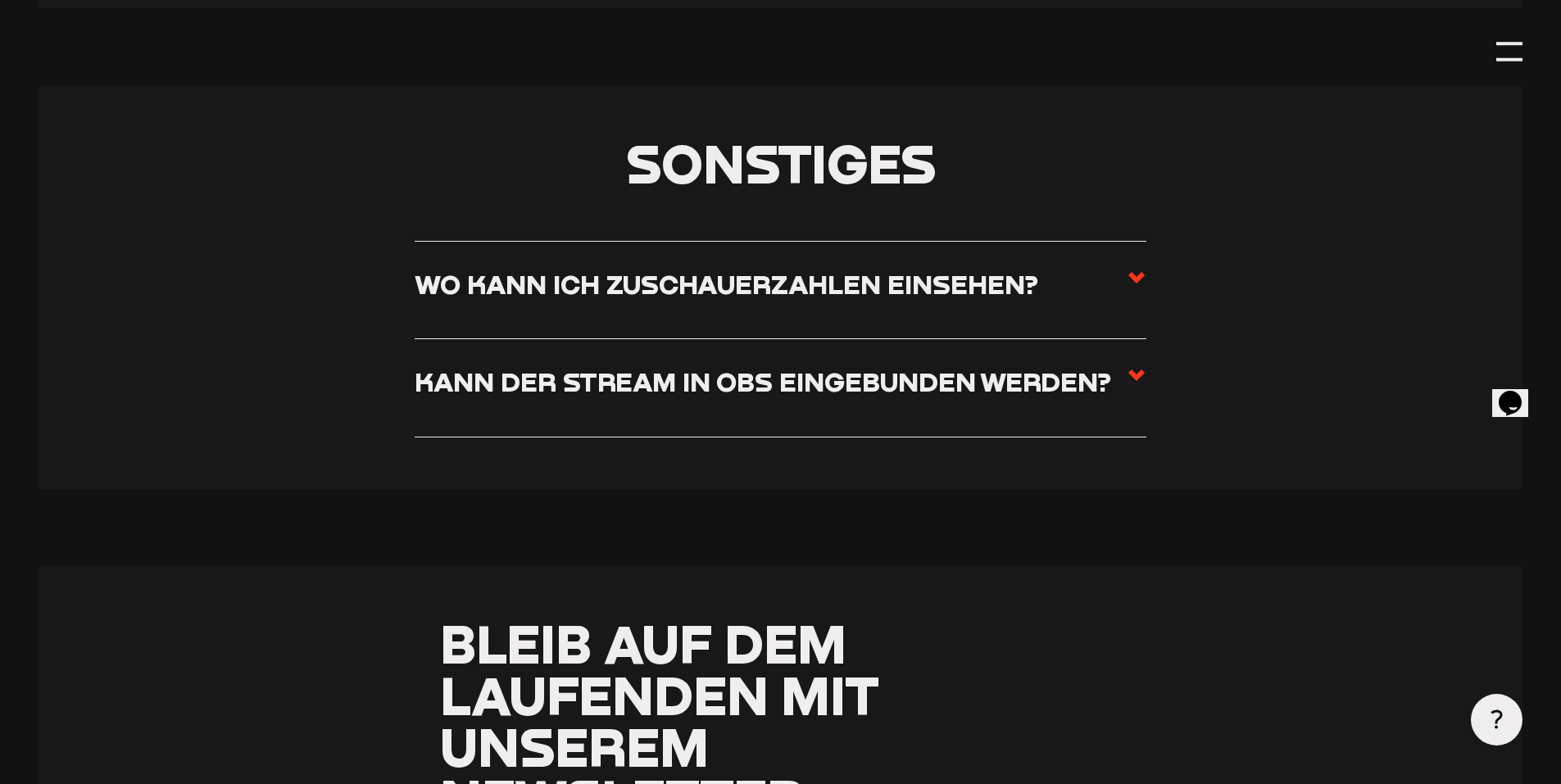
scroll to position [10243, 0]
click at [771, 299] on h3 "Wo kann ich Zuschauerzahlen einsehen?" at bounding box center [726, 283] width 623 height 32
click at [0, 0] on input "Wo kann ich Zuschauerzahlen einsehen?" at bounding box center [0, 0] width 0 height 0
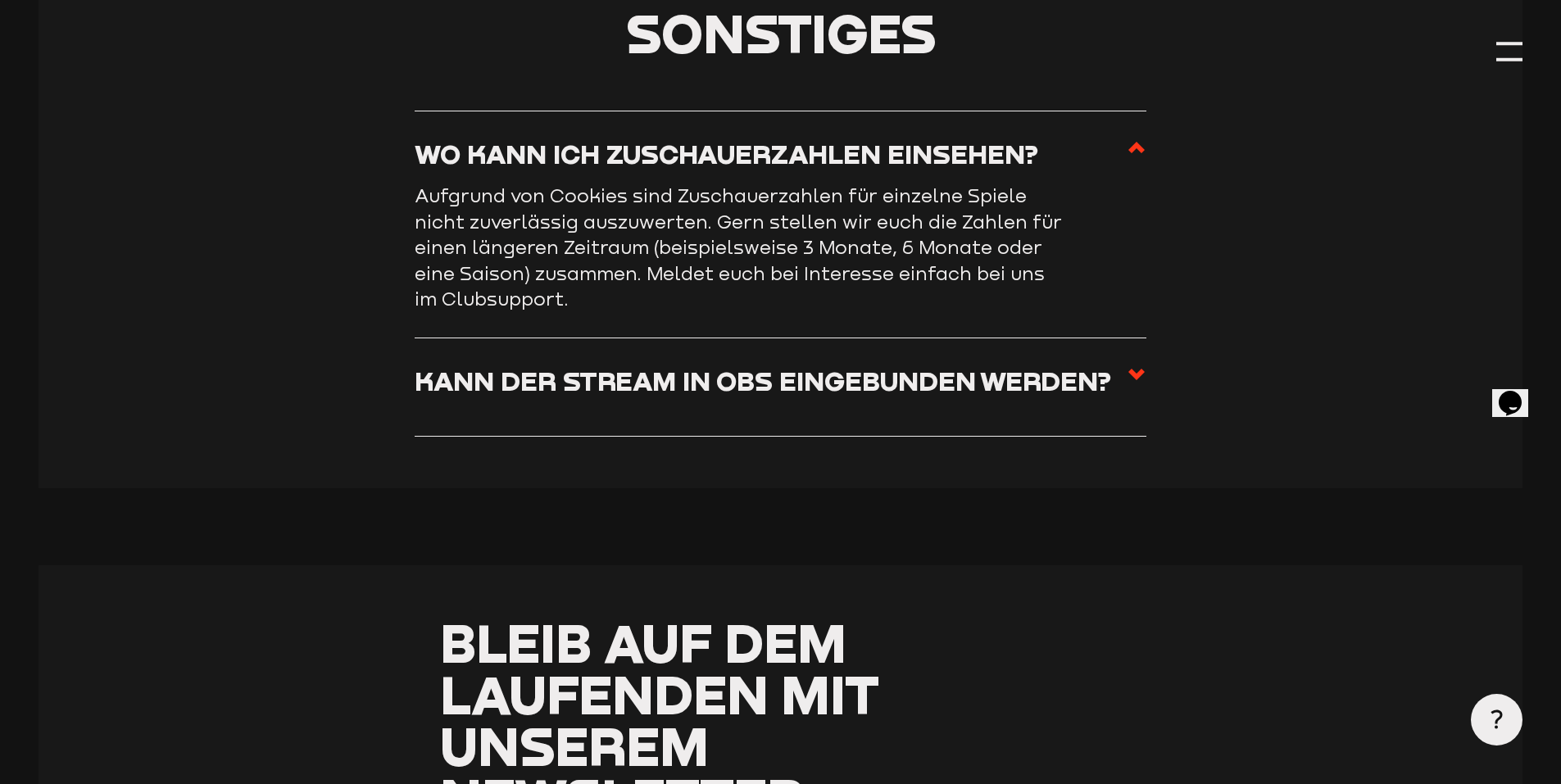
click at [669, 397] on h3 "Kann der Stream in OBS eingebunden werden?" at bounding box center [763, 381] width 696 height 32
click at [0, 0] on input "Kann der Stream in OBS eingebunden werden?" at bounding box center [0, 0] width 0 height 0
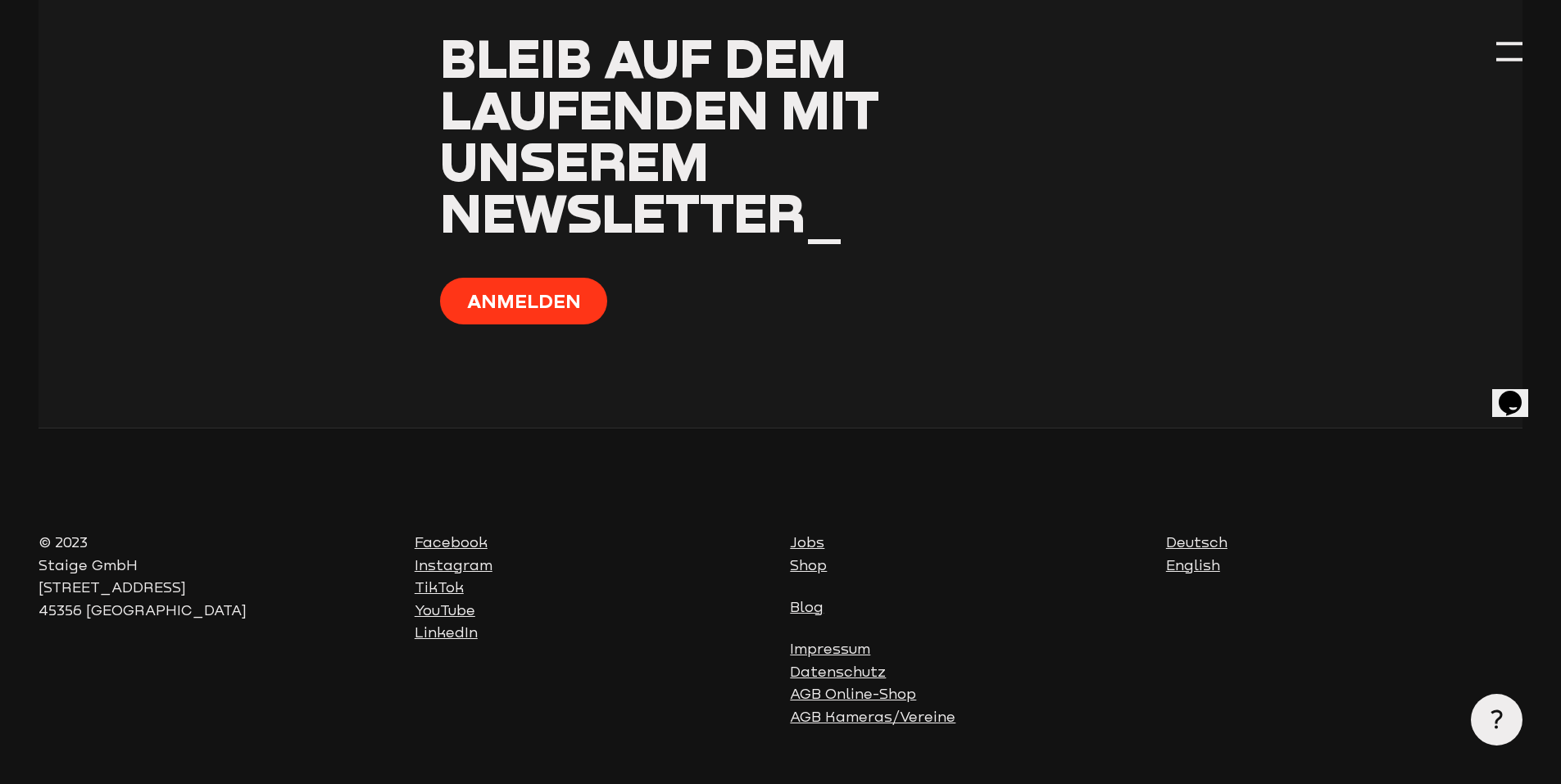
scroll to position [10954, 0]
